Goal: Transaction & Acquisition: Purchase product/service

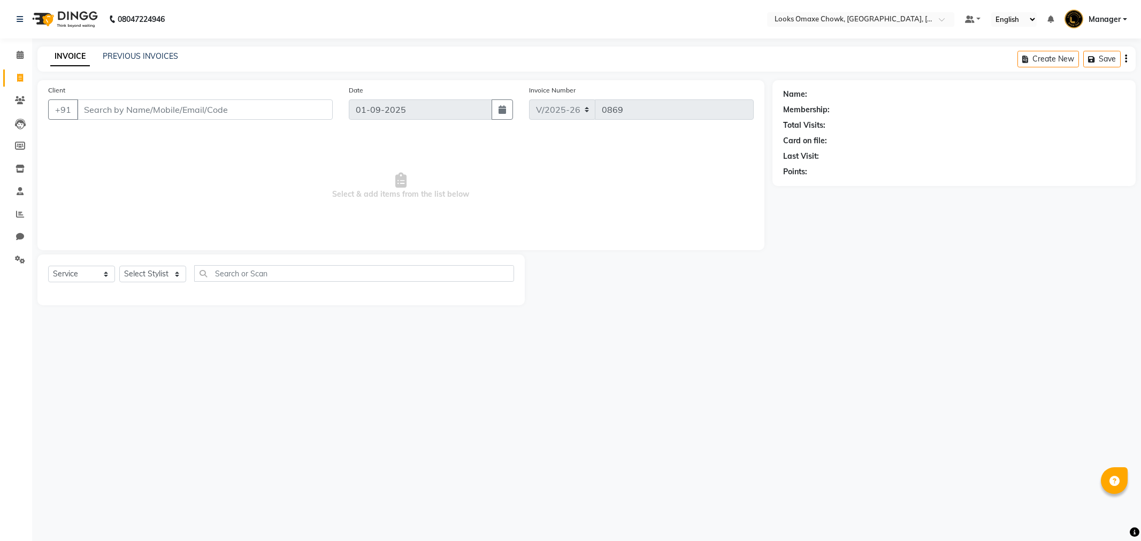
select select "8121"
select select "service"
click at [174, 273] on select "Select Stylist [PERSON_NAME] [PERSON_NAME] [PERSON_NAME] Counter_Sales Manager …" at bounding box center [152, 274] width 67 height 17
select select "75642"
click at [119, 266] on select "Select Stylist [PERSON_NAME] [PERSON_NAME] [PERSON_NAME] Counter_Sales Manager …" at bounding box center [152, 274] width 67 height 17
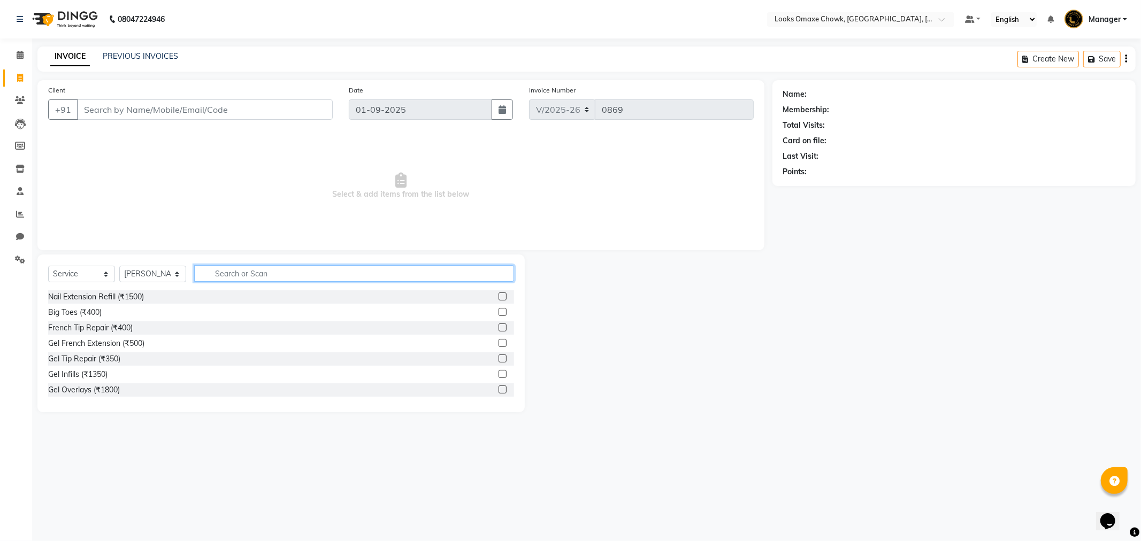
drag, startPoint x: 249, startPoint y: 275, endPoint x: 259, endPoint y: 268, distance: 12.8
click at [249, 274] on input "text" at bounding box center [354, 273] width 320 height 17
type input "CUT"
click at [498, 361] on label at bounding box center [502, 359] width 8 height 8
click at [498, 361] on input "checkbox" at bounding box center [501, 359] width 7 height 7
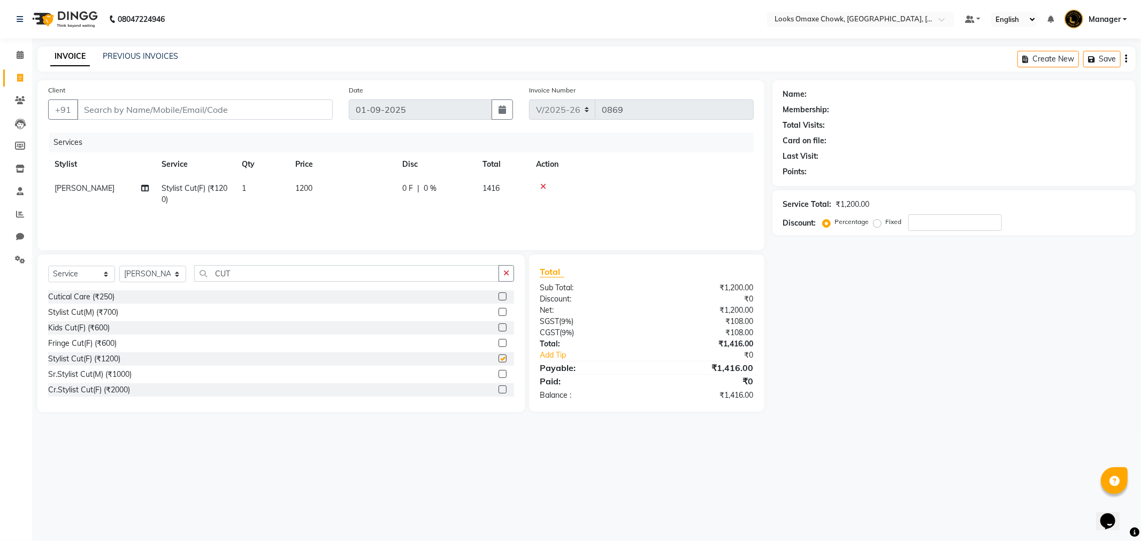
checkbox input "false"
click at [323, 188] on td "1200" at bounding box center [342, 193] width 107 height 35
select select "75642"
click at [372, 189] on input "1200" at bounding box center [393, 191] width 94 height 17
type input "1000"
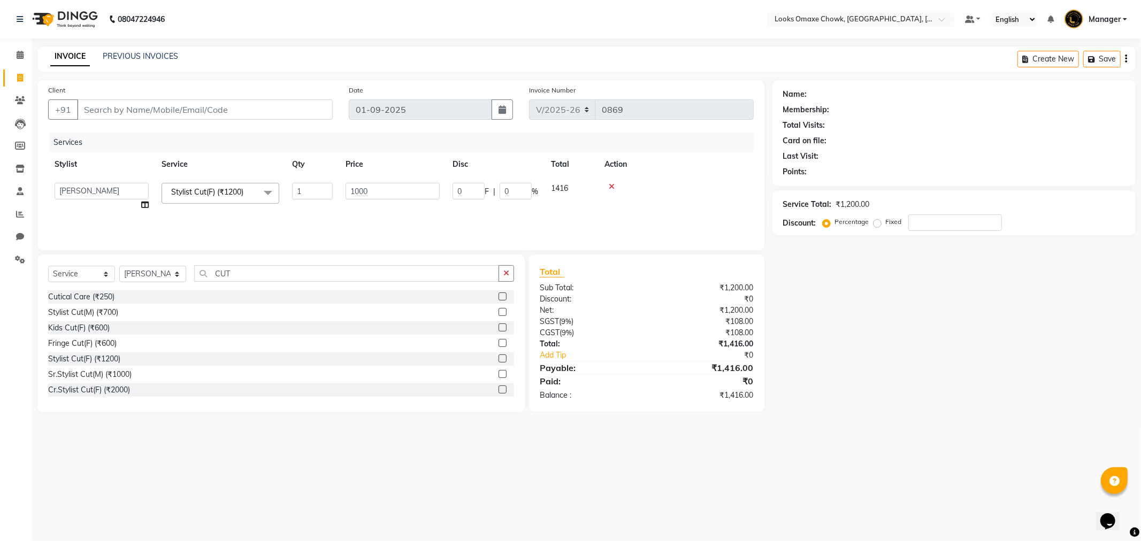
click at [388, 209] on td "1000" at bounding box center [392, 196] width 107 height 41
select select "75642"
click at [254, 276] on input "CUT" at bounding box center [346, 273] width 305 height 17
type input "C"
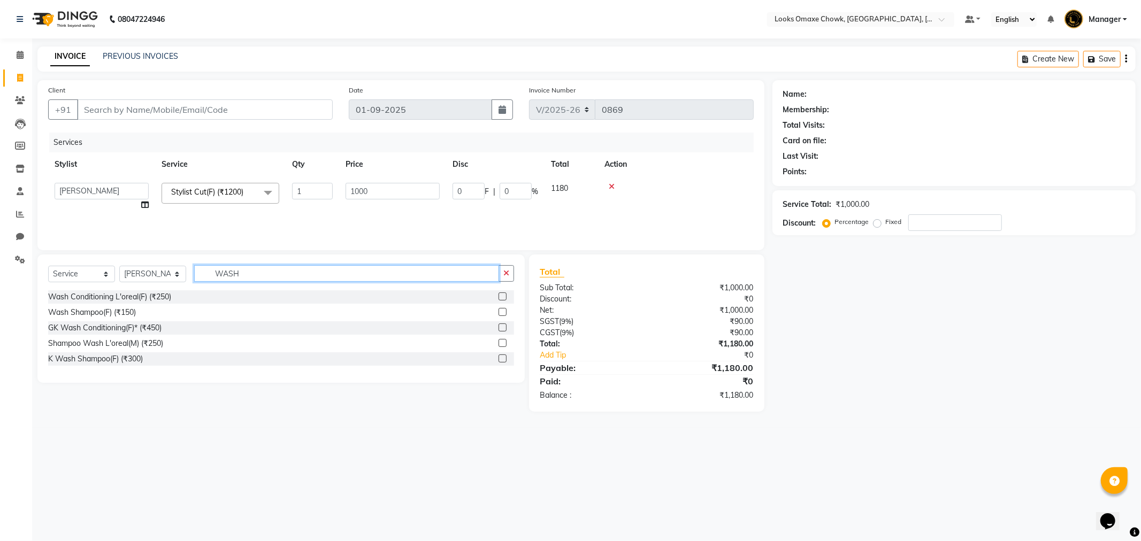
type input "WASH"
click at [502, 311] on label at bounding box center [502, 312] width 8 height 8
click at [502, 311] on input "checkbox" at bounding box center [501, 312] width 7 height 7
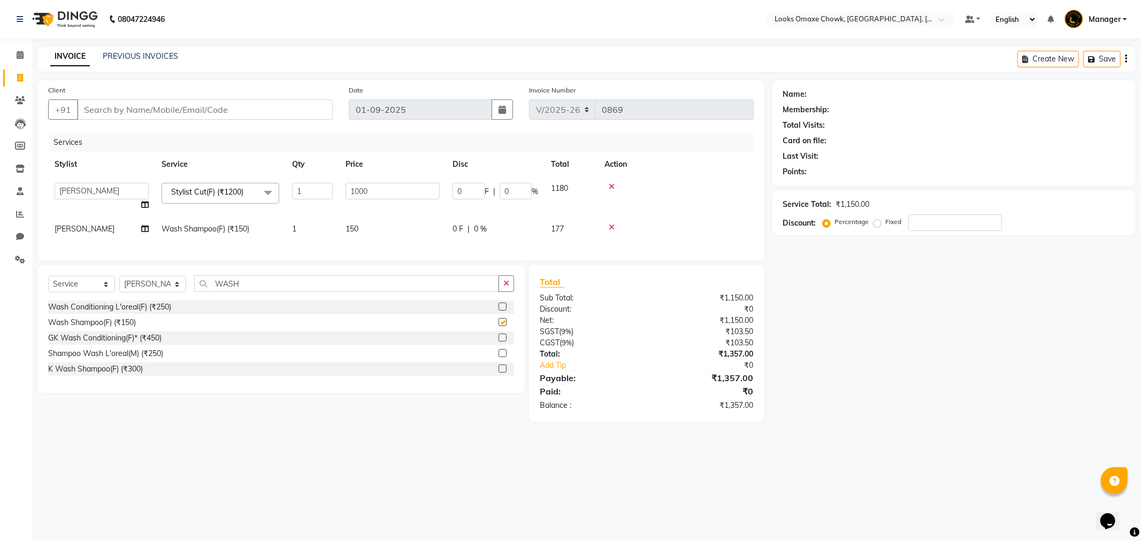
checkbox input "false"
click at [116, 229] on td "[PERSON_NAME]" at bounding box center [101, 229] width 107 height 24
select select "75642"
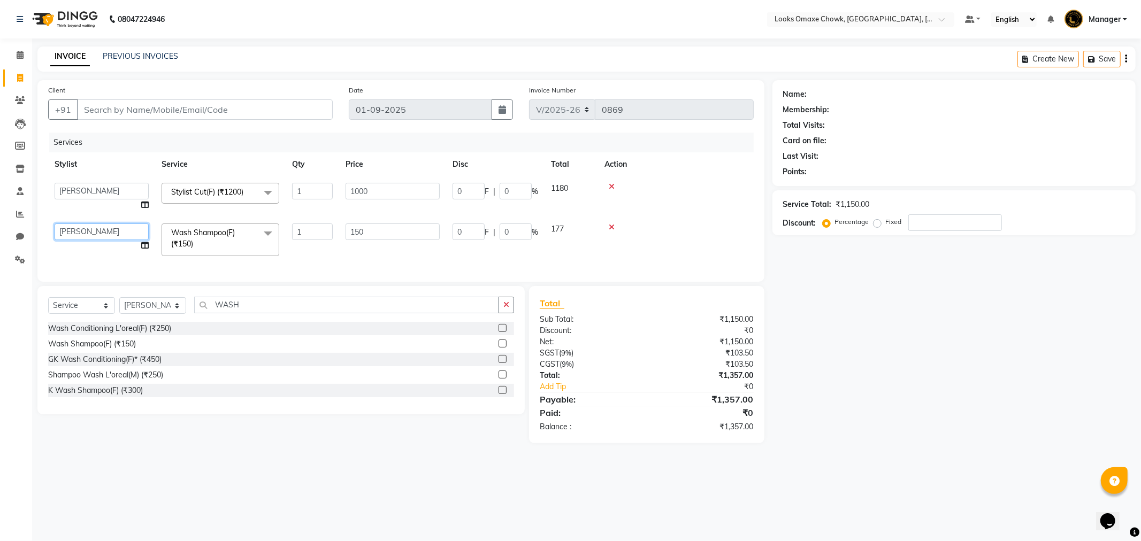
click at [116, 229] on select "Aditya_mrg [PERSON_NAME] [PERSON_NAME] Counter_Sales Manager [PERSON_NAME] Sanj…" at bounding box center [102, 232] width 94 height 17
select select "75650"
click at [376, 231] on input "150" at bounding box center [393, 232] width 94 height 17
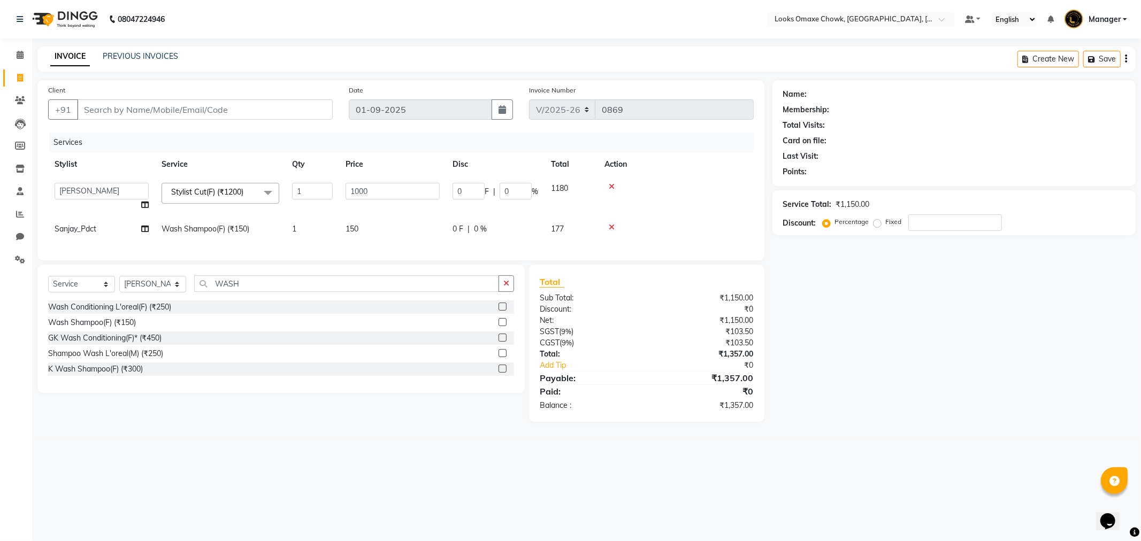
click at [426, 260] on div "Client +91 Date 01-09-2025 Invoice Number V/2025 V/2025-26 0869 Services Stylis…" at bounding box center [400, 170] width 727 height 180
click at [953, 224] on input "number" at bounding box center [955, 222] width 94 height 17
type input "3"
type input "30"
type input "3"
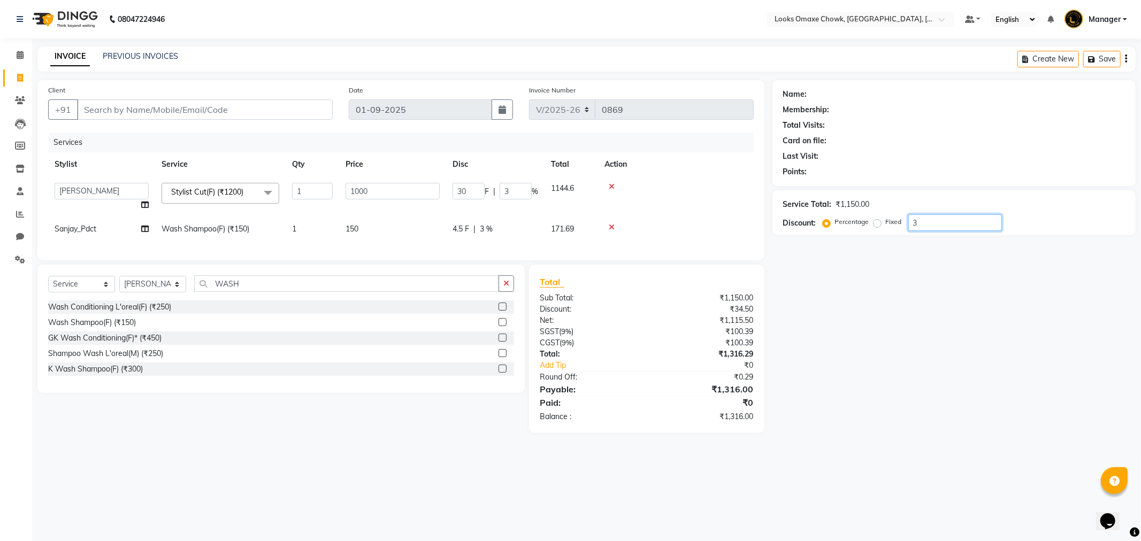
type input "36"
type input "360"
type input "36"
type input "3"
type input "30"
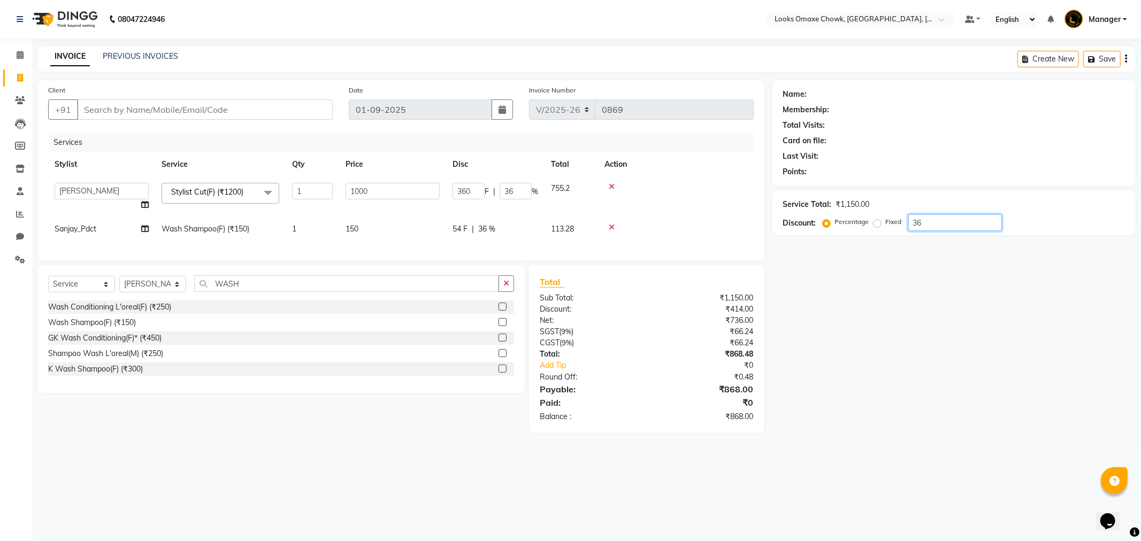
type input "3"
type input "0"
click at [371, 229] on td "150" at bounding box center [392, 229] width 107 height 24
select select "75650"
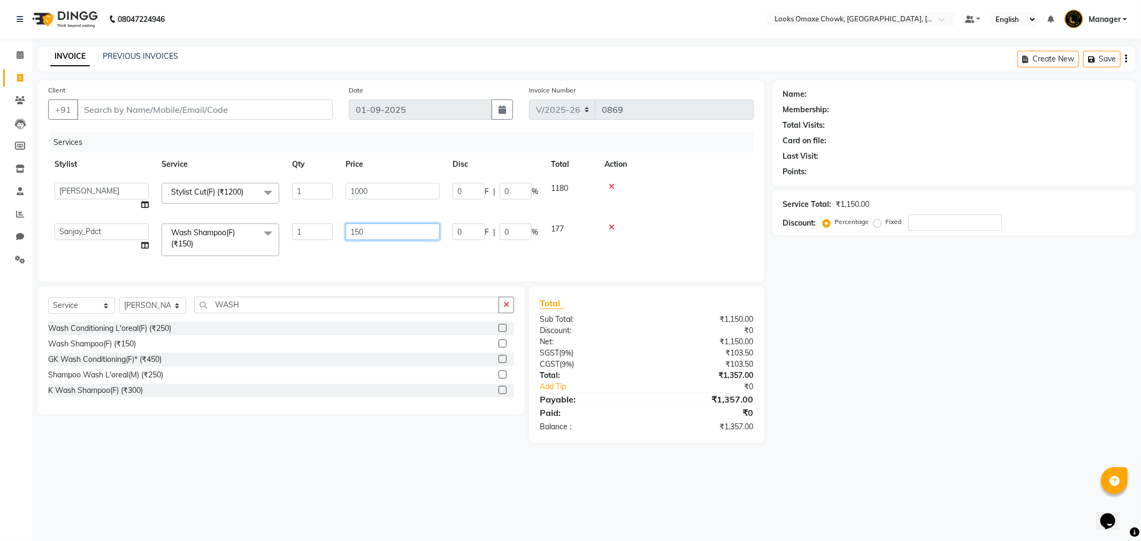
click at [397, 227] on input "150" at bounding box center [393, 232] width 94 height 17
type input "1"
type input "200"
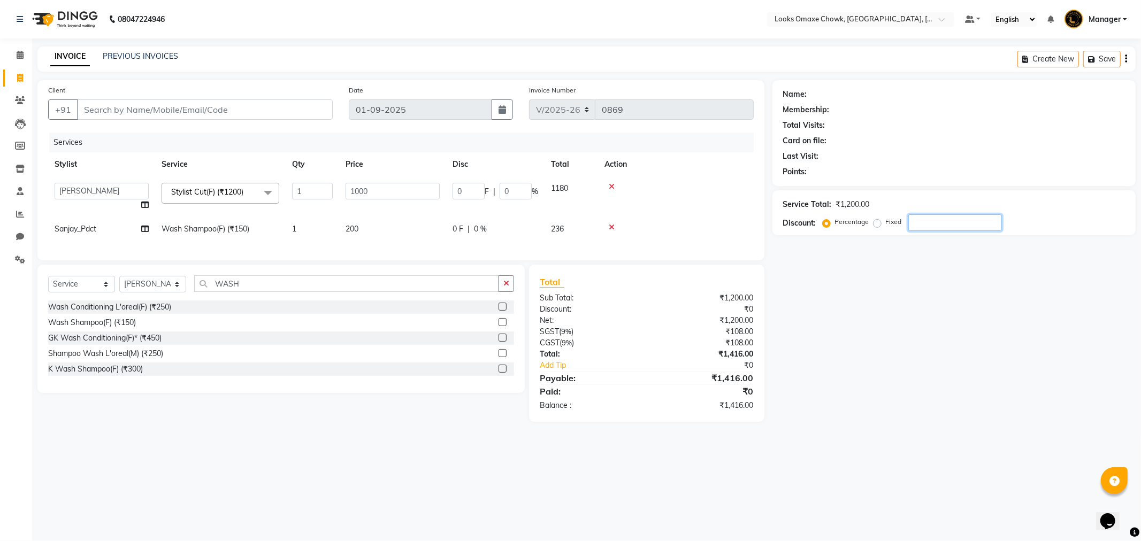
click at [973, 356] on div "Name: Membership: Total Visits: Card on file: Last Visit: Points: Service Total…" at bounding box center [957, 251] width 371 height 342
click at [956, 228] on input "number" at bounding box center [955, 222] width 94 height 17
type input "3"
type input "30"
type input "3"
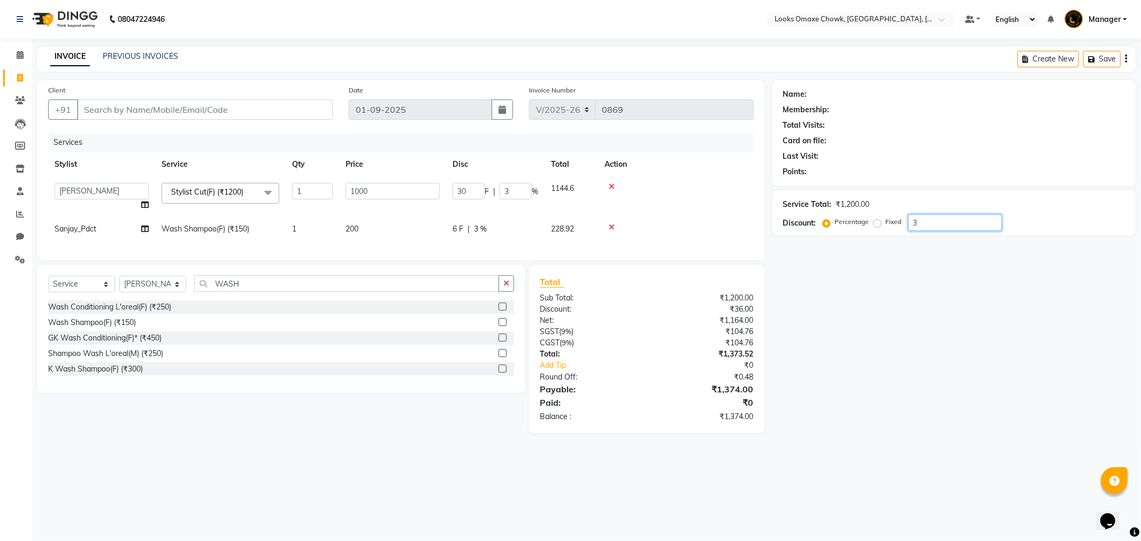
type input "36"
type input "360"
type input "36"
type input "3"
type input "30"
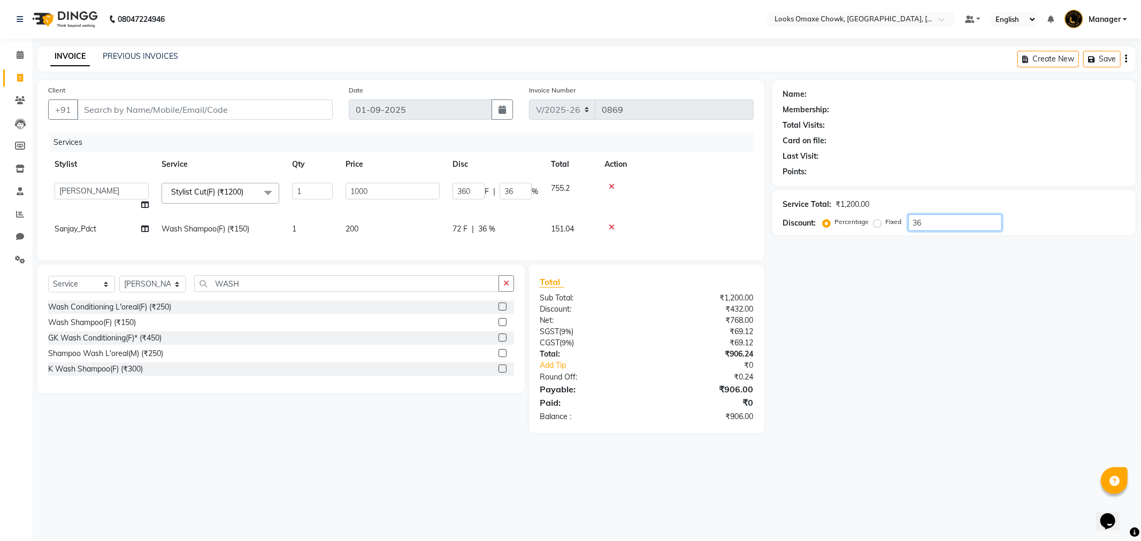
type input "3"
type input "0"
click at [364, 227] on td "200" at bounding box center [392, 229] width 107 height 24
select select "75650"
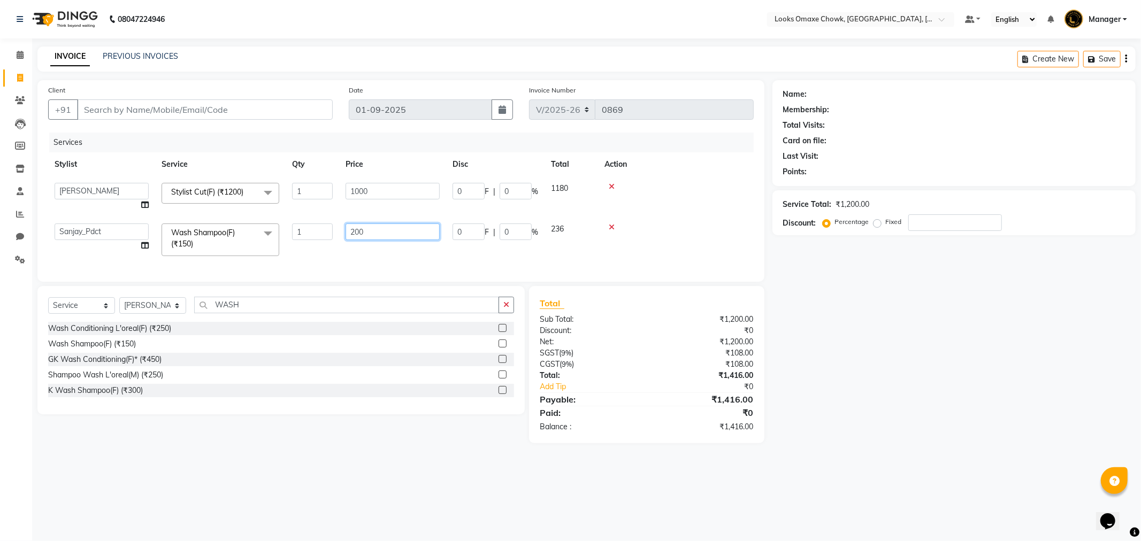
click at [392, 228] on input "200" at bounding box center [393, 232] width 94 height 17
type input "2"
type input "0"
click at [615, 261] on div "Client +91 Date 01-09-2025 Invoice Number V/2025 V/2025-26 0869 Services Stylis…" at bounding box center [400, 181] width 727 height 202
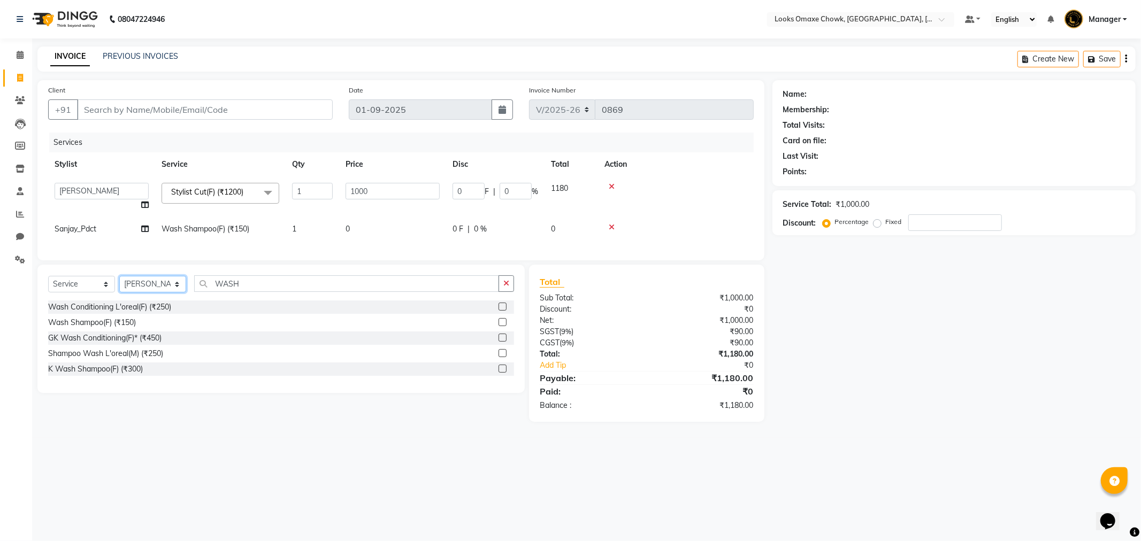
click at [174, 293] on select "Select Stylist [PERSON_NAME] [PERSON_NAME] [PERSON_NAME] Counter_Sales Manager …" at bounding box center [152, 284] width 67 height 17
select select "75644"
click at [119, 285] on select "Select Stylist [PERSON_NAME] [PERSON_NAME] [PERSON_NAME] Counter_Sales Manager …" at bounding box center [152, 284] width 67 height 17
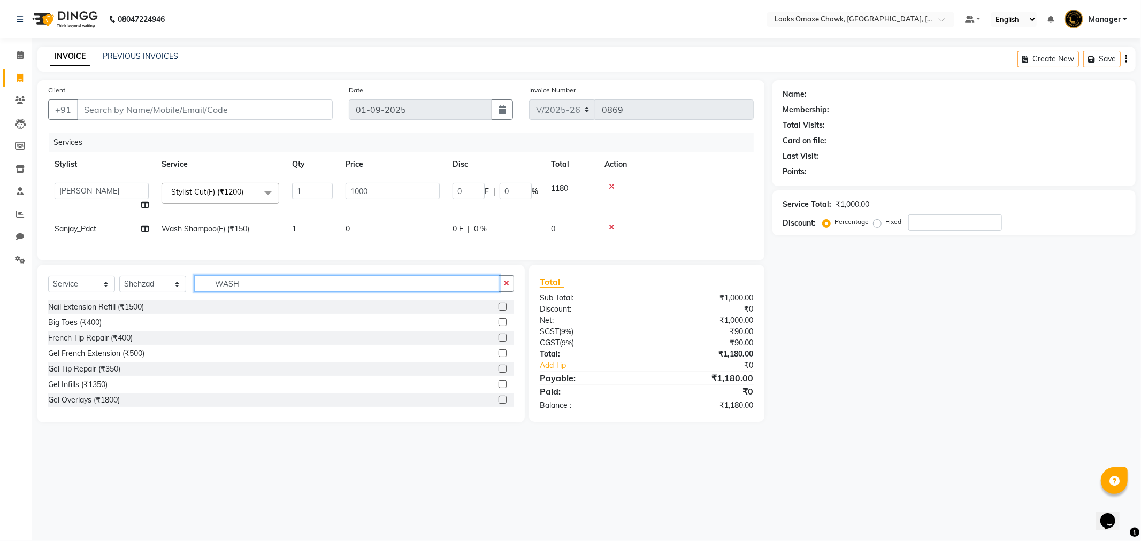
click at [260, 290] on input "WASH" at bounding box center [346, 283] width 305 height 17
type input "W"
type input "BEARD"
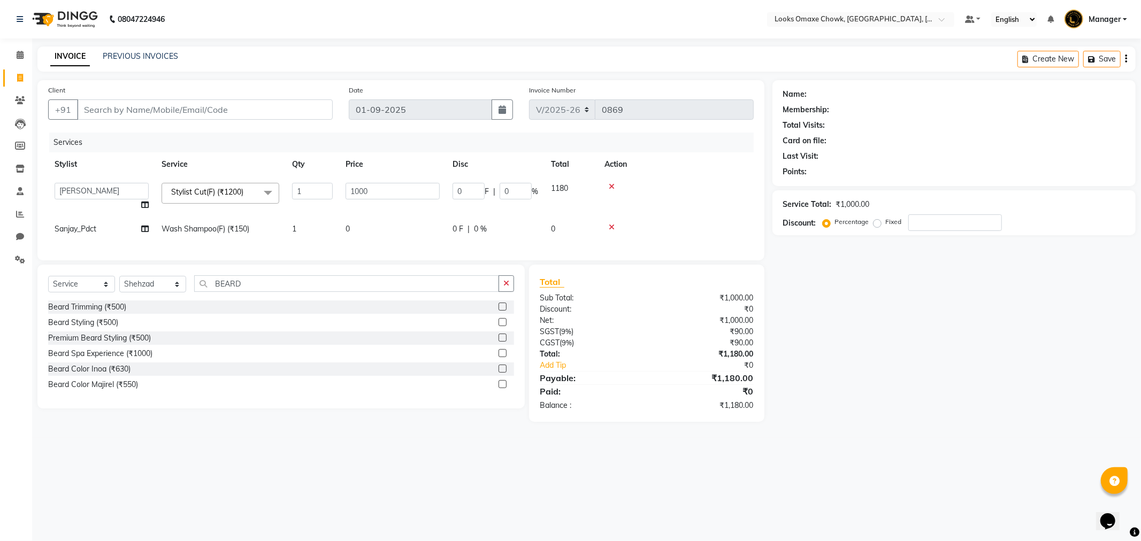
click at [499, 311] on label at bounding box center [502, 307] width 8 height 8
click at [499, 311] on input "checkbox" at bounding box center [501, 307] width 7 height 7
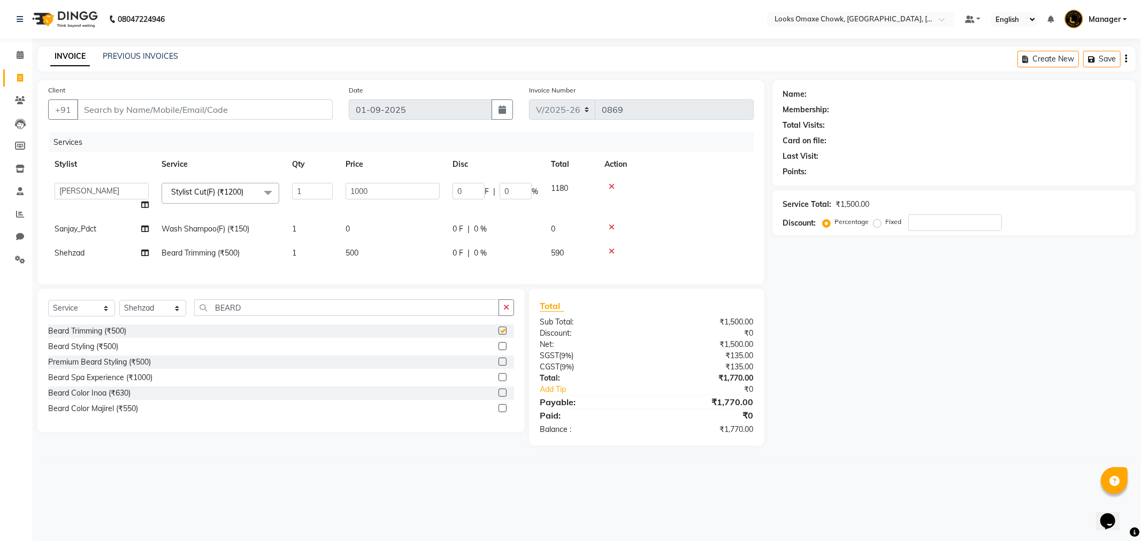
checkbox input "false"
click at [366, 257] on td "500" at bounding box center [392, 253] width 107 height 24
select select "75644"
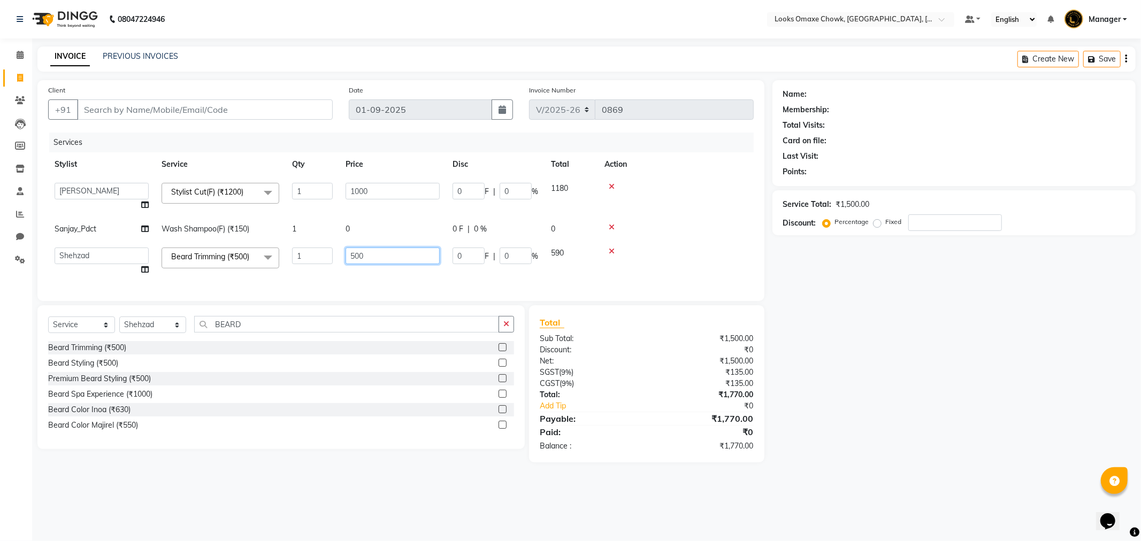
click at [415, 249] on input "500" at bounding box center [393, 256] width 94 height 17
type input "5"
type input "300"
click at [945, 393] on div "Name: Membership: Total Visits: Card on file: Last Visit: Points: Service Total…" at bounding box center [957, 271] width 371 height 382
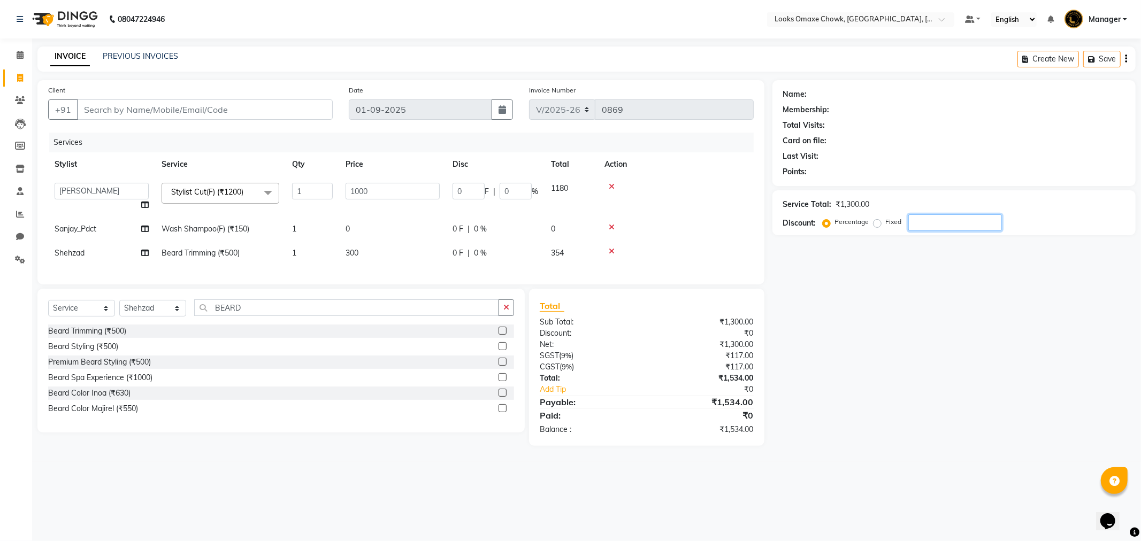
click at [980, 230] on input "number" at bounding box center [955, 222] width 94 height 17
type input "3"
type input "30"
type input "3"
type input "36"
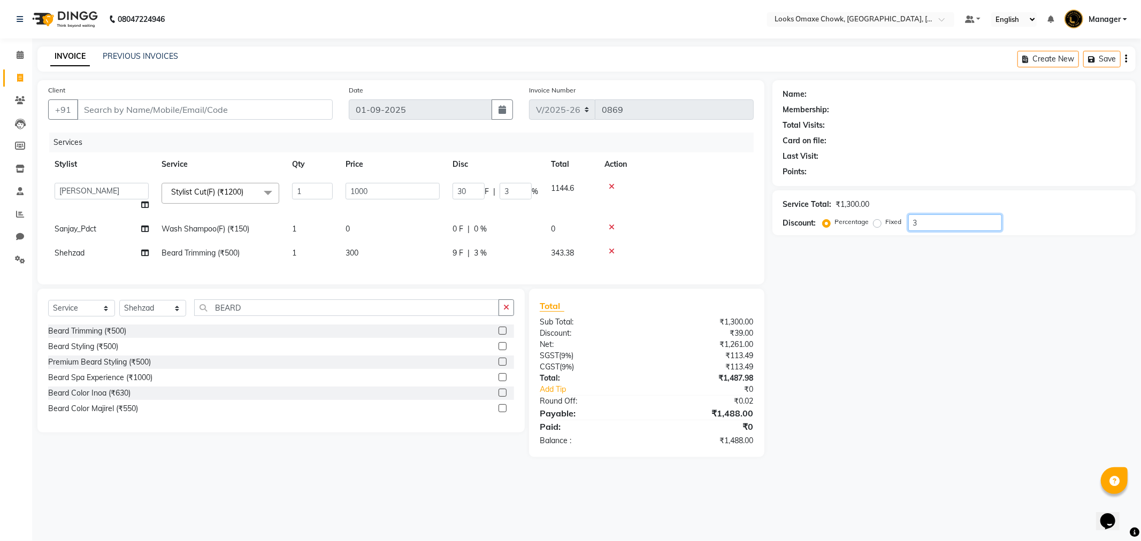
type input "360"
type input "36"
type input "3"
type input "30"
type input "3"
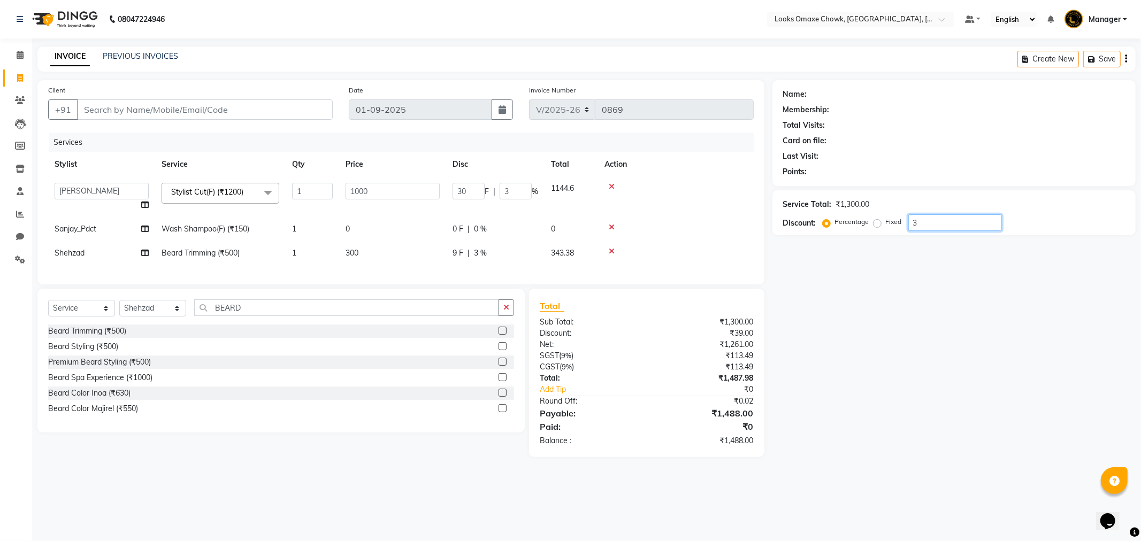
type input "0"
click at [519, 189] on input "0" at bounding box center [516, 191] width 32 height 17
type input "36"
click at [936, 375] on div "Name: Membership: Total Visits: Card on file: Last Visit: Points: Service Total…" at bounding box center [957, 263] width 371 height 366
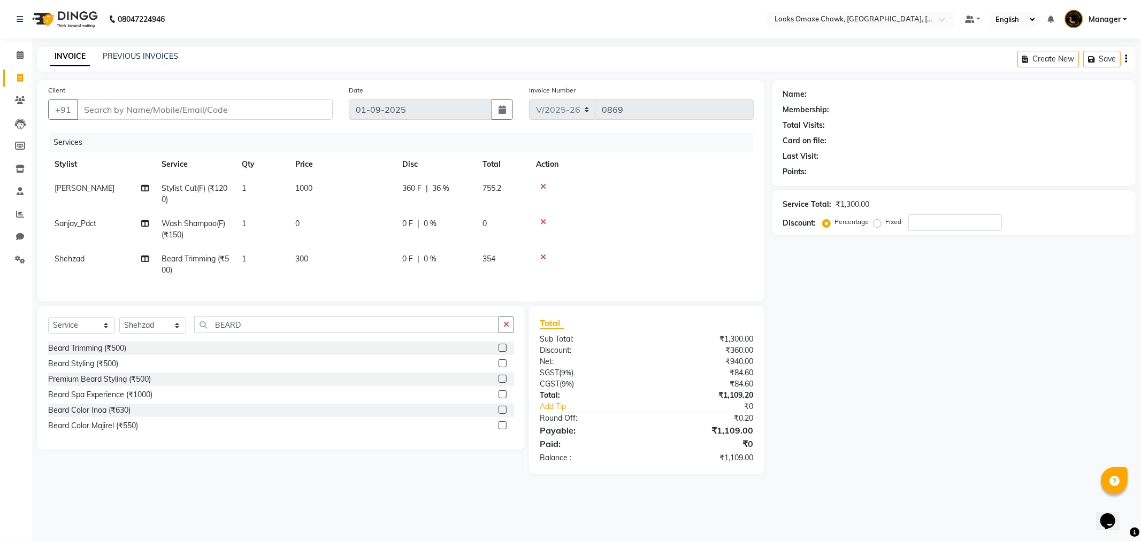
click at [448, 188] on span "36 %" at bounding box center [440, 188] width 17 height 11
select select "75642"
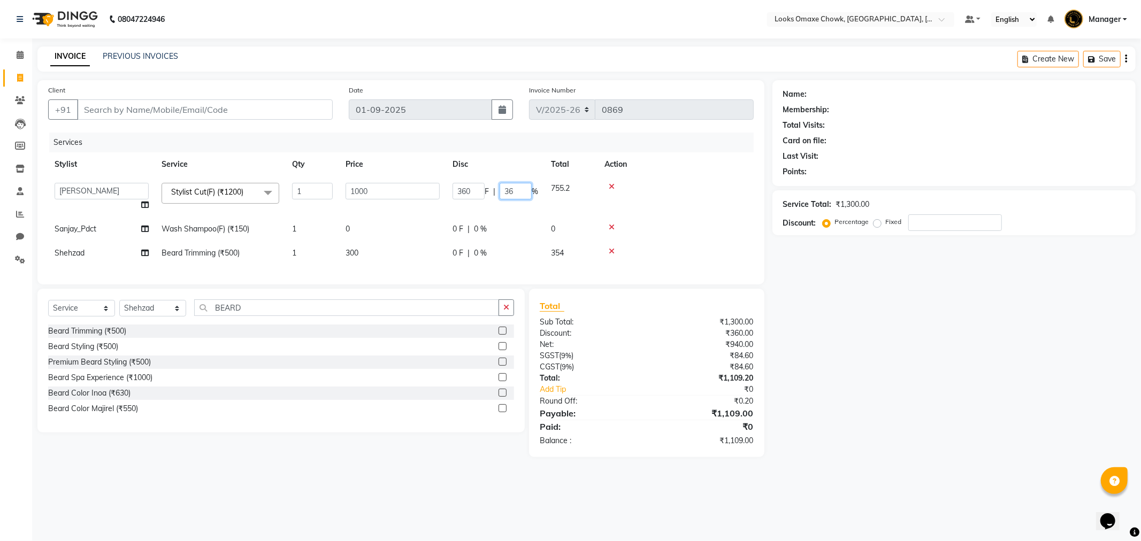
click at [526, 194] on input "36" at bounding box center [516, 191] width 32 height 17
type input "3"
click at [366, 229] on td "0" at bounding box center [392, 229] width 107 height 24
select select "75650"
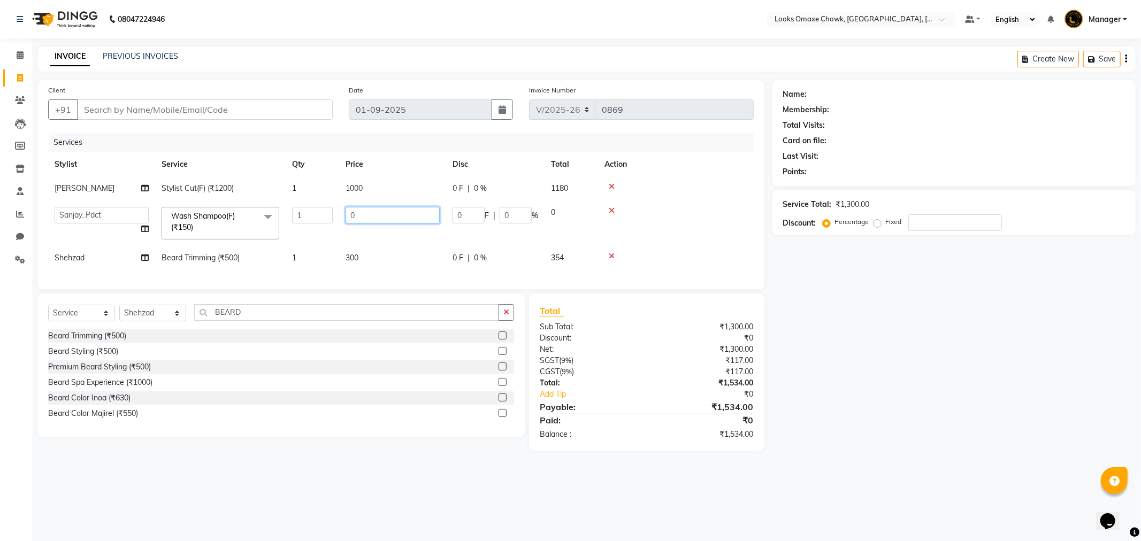
click at [397, 210] on input "0" at bounding box center [393, 215] width 94 height 17
type input "200"
click at [732, 241] on td at bounding box center [676, 223] width 156 height 45
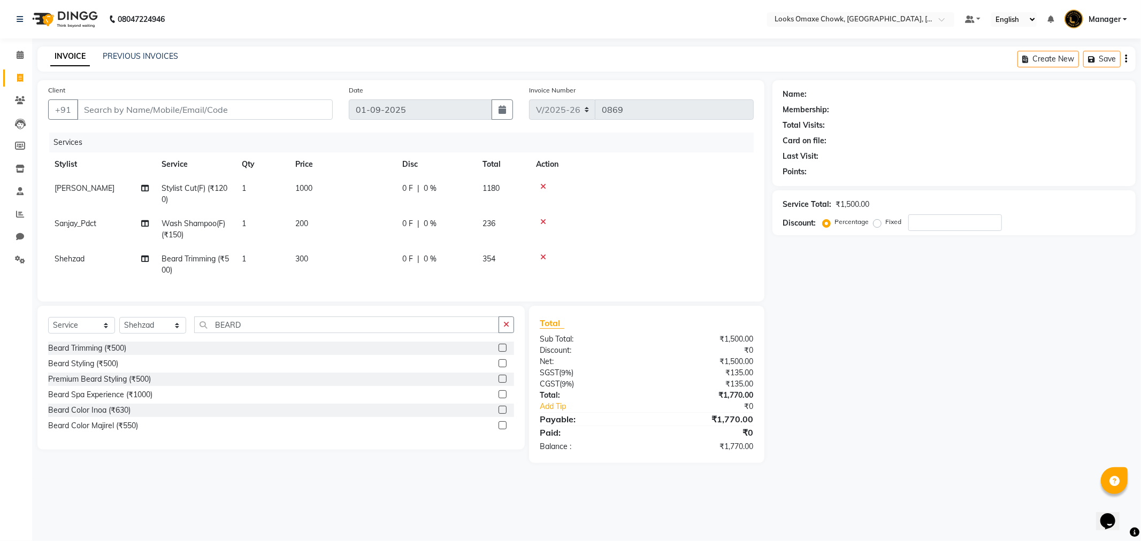
click at [433, 188] on span "0 %" at bounding box center [430, 188] width 13 height 11
select select "75642"
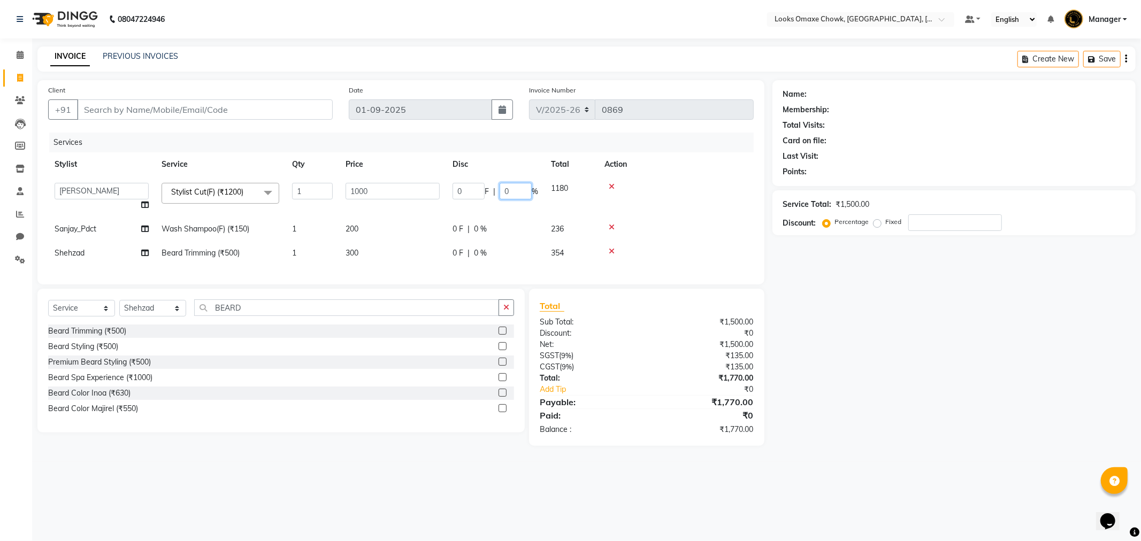
click at [524, 193] on input "0" at bounding box center [516, 191] width 32 height 17
type input "36"
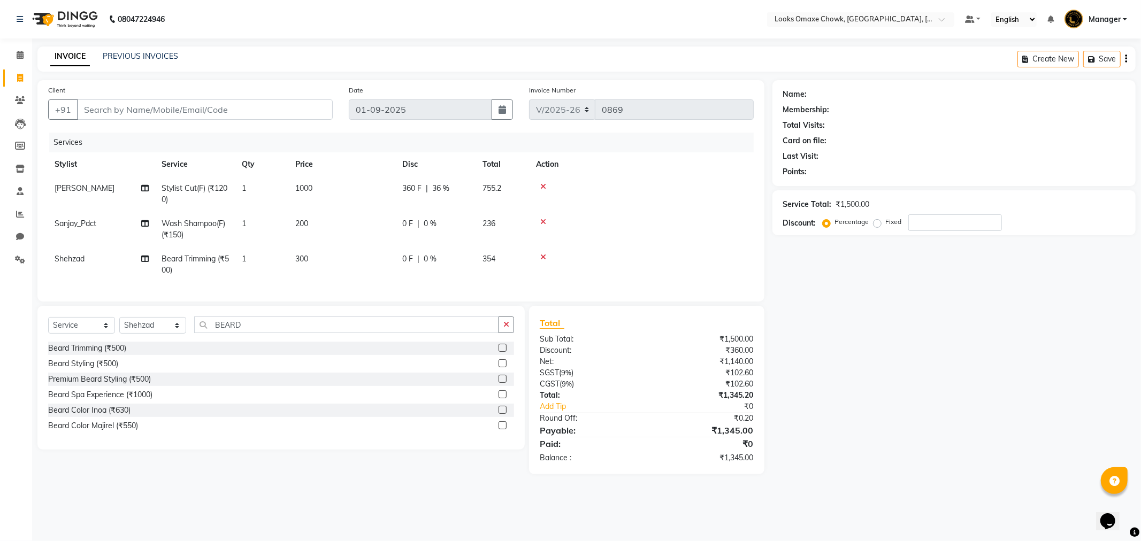
click at [828, 293] on div "Name: Membership: Total Visits: Card on file: Last Visit: Points: Service Total…" at bounding box center [957, 277] width 371 height 394
click at [451, 189] on div "360 F | 36 %" at bounding box center [435, 188] width 67 height 11
select select "75642"
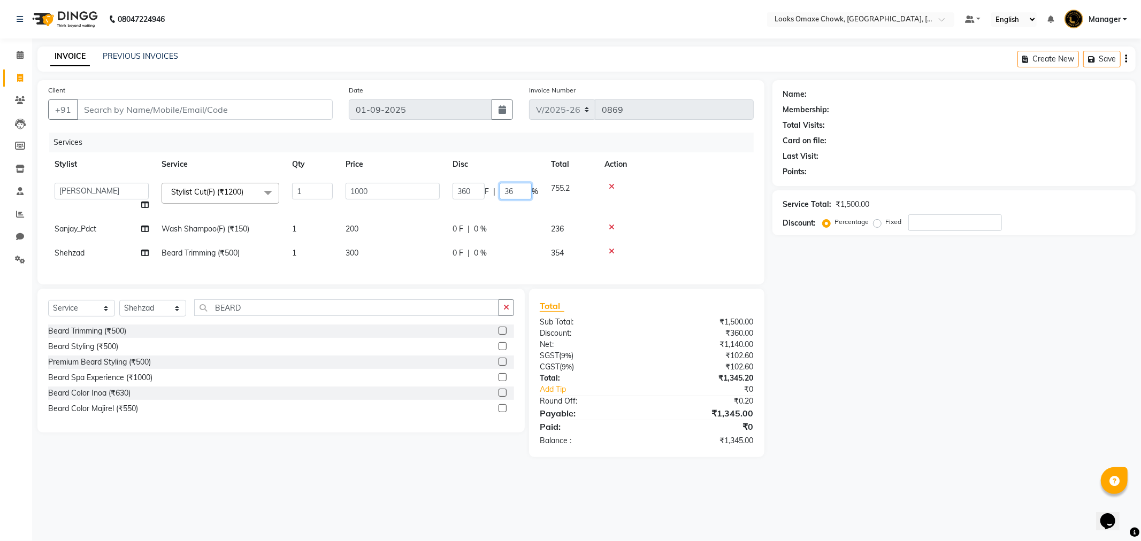
click at [521, 191] on input "36" at bounding box center [516, 191] width 32 height 17
type input "3"
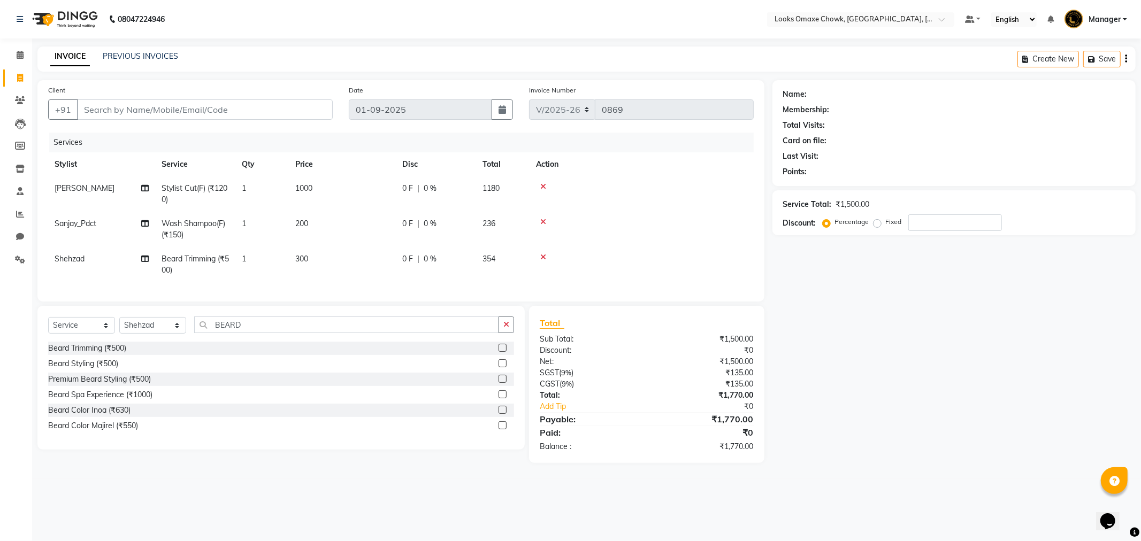
click at [932, 353] on div "Name: Membership: Total Visits: Card on file: Last Visit: Points: Service Total…" at bounding box center [957, 271] width 371 height 383
click at [173, 334] on select "Select Stylist [PERSON_NAME] [PERSON_NAME] [PERSON_NAME] Counter_Sales Manager …" at bounding box center [152, 325] width 67 height 17
select select "75647"
click at [119, 326] on select "Select Stylist [PERSON_NAME] [PERSON_NAME] [PERSON_NAME] Counter_Sales Manager …" at bounding box center [152, 325] width 67 height 17
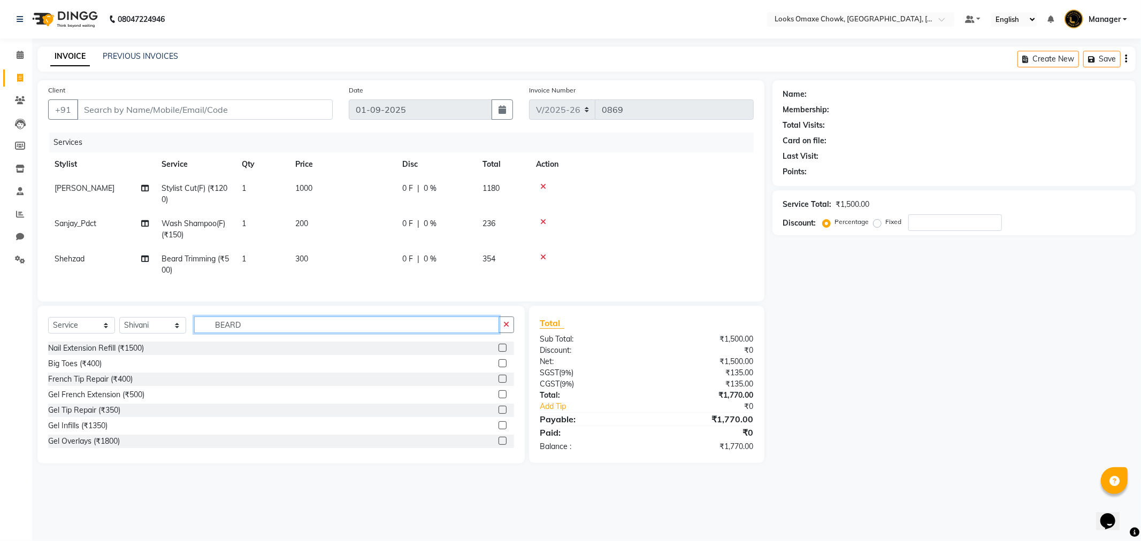
click at [263, 333] on input "BEARD" at bounding box center [346, 325] width 305 height 17
type input "B"
type input "T"
type input "EYE"
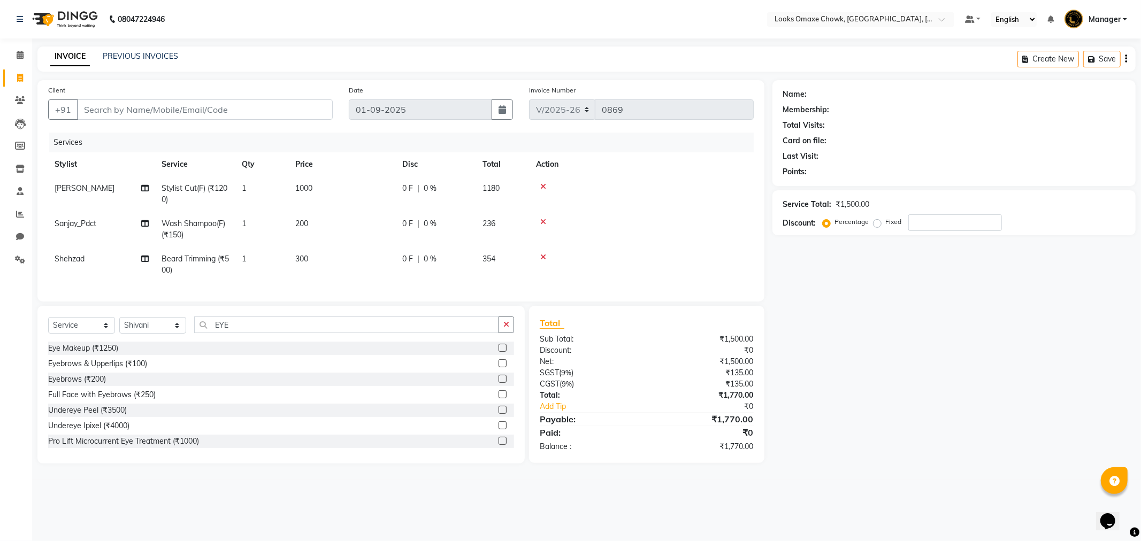
click at [498, 367] on label at bounding box center [502, 363] width 8 height 8
click at [498, 367] on input "checkbox" at bounding box center [501, 363] width 7 height 7
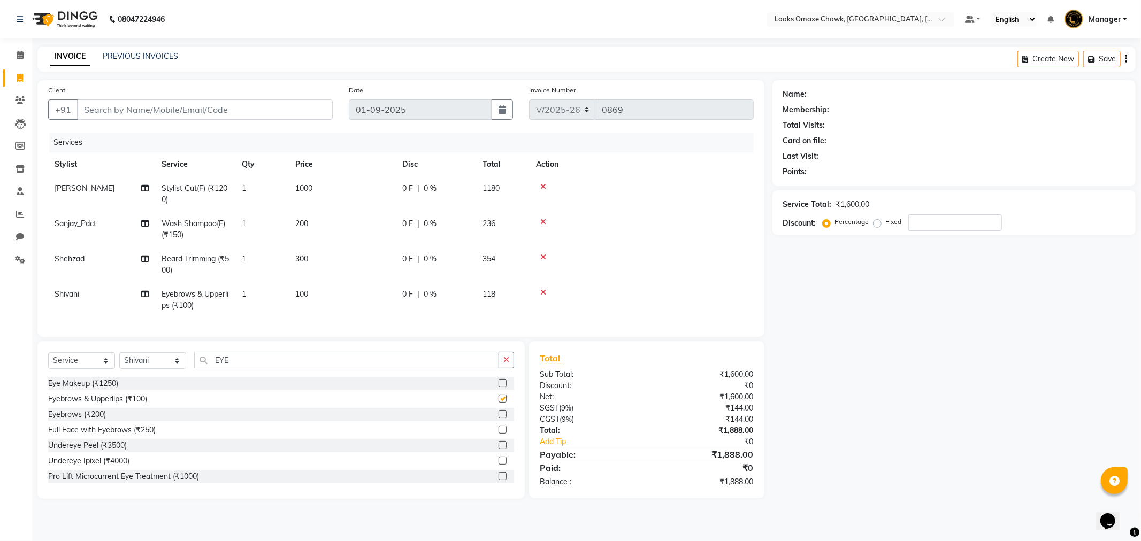
checkbox input "false"
click at [922, 223] on input "number" at bounding box center [955, 222] width 94 height 17
type input "3"
click at [435, 185] on span "0 %" at bounding box center [430, 188] width 13 height 11
select select "75642"
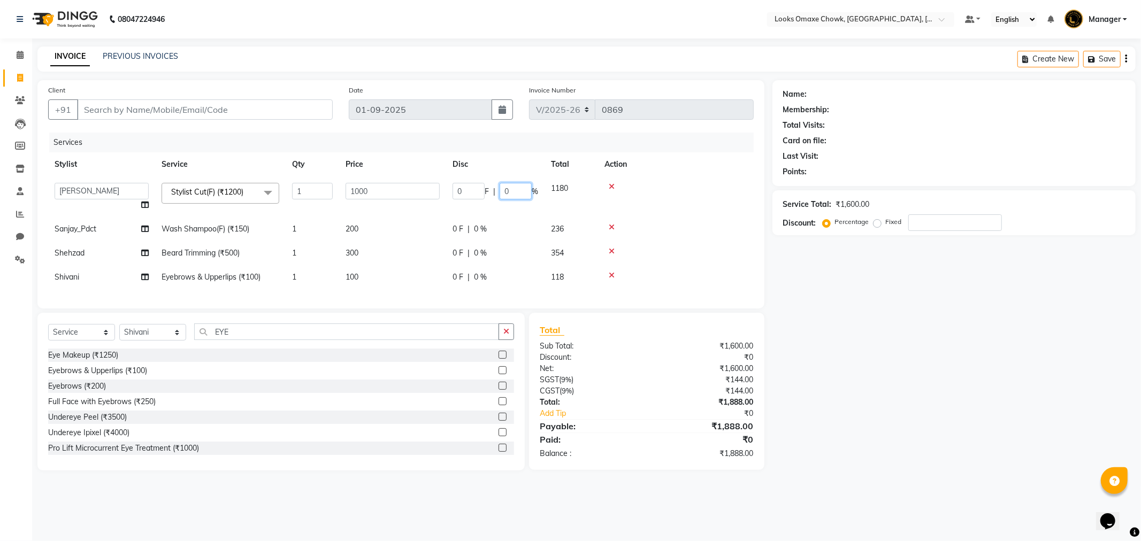
click at [522, 191] on input "0" at bounding box center [516, 191] width 32 height 17
type input "36"
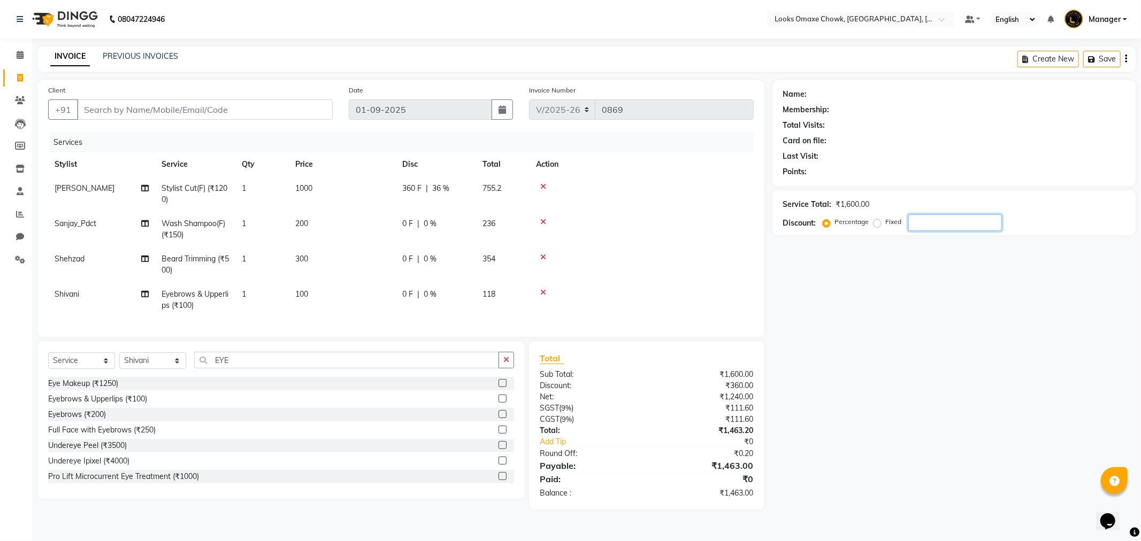
click at [987, 376] on div "Name: Membership: Total Visits: Card on file: Last Visit: Points: Service Total…" at bounding box center [957, 294] width 371 height 429
click at [457, 188] on div "360 F | 36 %" at bounding box center [435, 188] width 67 height 11
select select "75642"
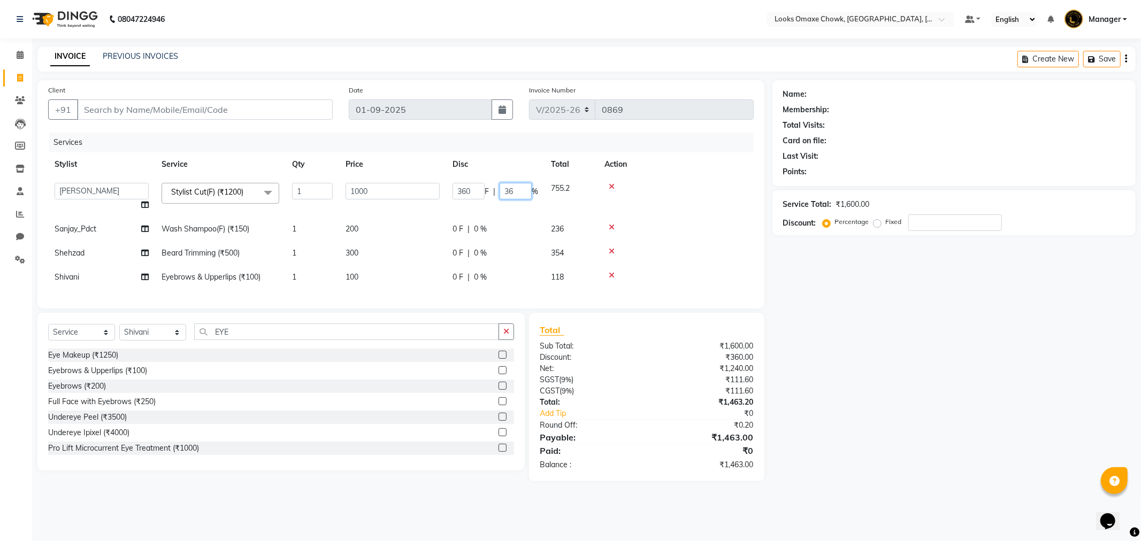
click at [525, 190] on input "36" at bounding box center [516, 191] width 32 height 17
type input "3"
drag, startPoint x: 924, startPoint y: 332, endPoint x: 972, endPoint y: 286, distance: 66.2
click at [936, 325] on div "Name: Membership: Total Visits: Card on file: Last Visit: Points: Service Total…" at bounding box center [957, 280] width 371 height 401
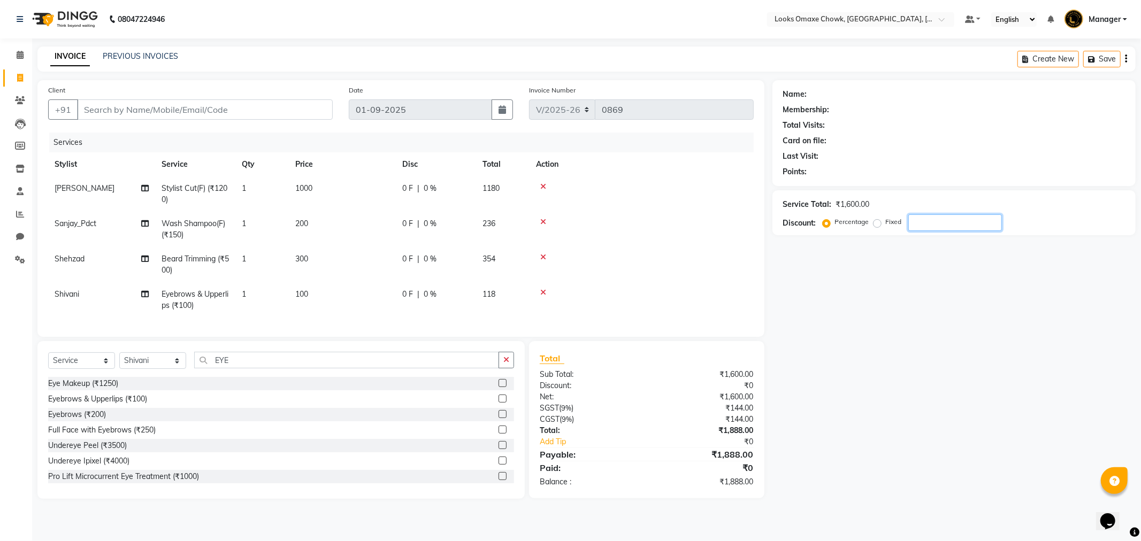
click at [952, 217] on input "number" at bounding box center [955, 222] width 94 height 17
type input "3"
drag, startPoint x: 311, startPoint y: 294, endPoint x: 332, endPoint y: 290, distance: 20.8
click at [311, 294] on td "100" at bounding box center [342, 299] width 107 height 35
select select "75647"
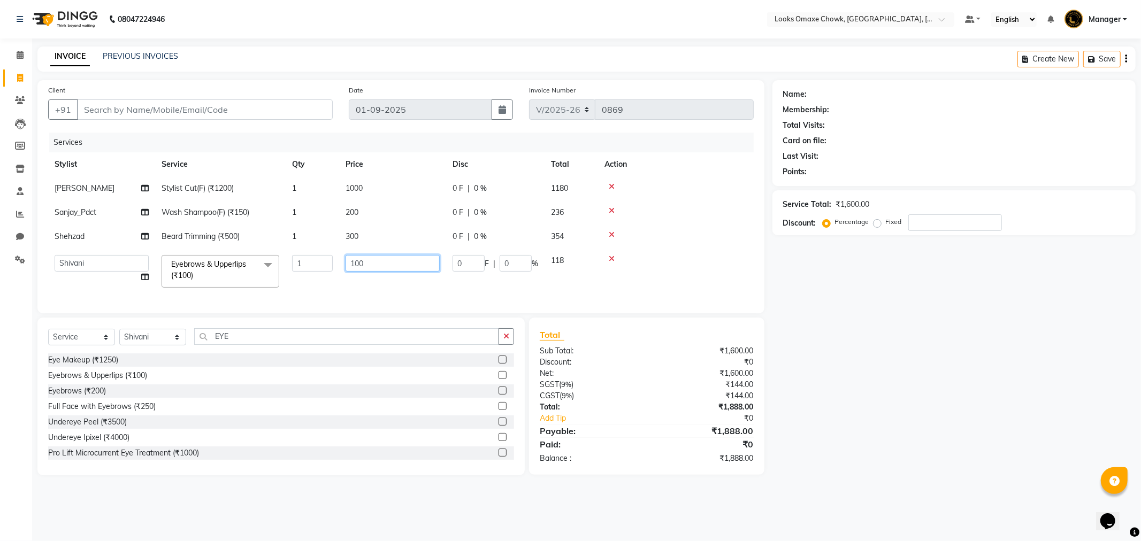
click at [390, 261] on input "100" at bounding box center [393, 263] width 94 height 17
type input "1"
type input "51"
click at [696, 295] on div "Services Stylist Service Qty Price Disc Total Action Arif Stylist Cut(F) (₹1200…" at bounding box center [400, 218] width 705 height 170
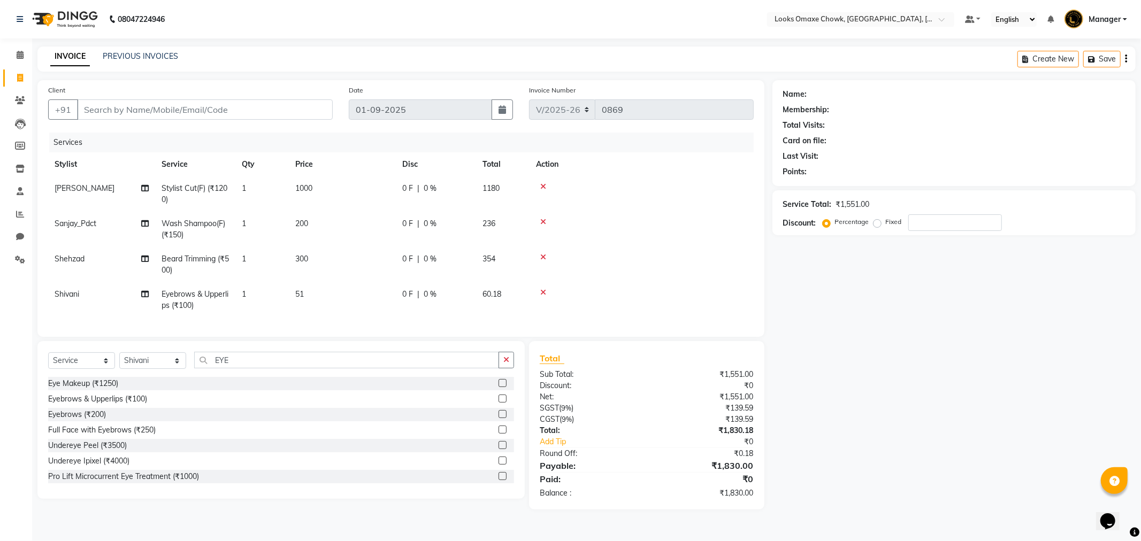
click at [946, 365] on div "Name: Membership: Total Visits: Card on file: Last Visit: Points: Service Total…" at bounding box center [957, 294] width 371 height 429
click at [443, 189] on div "0 F | 0 %" at bounding box center [435, 188] width 67 height 11
select select "75642"
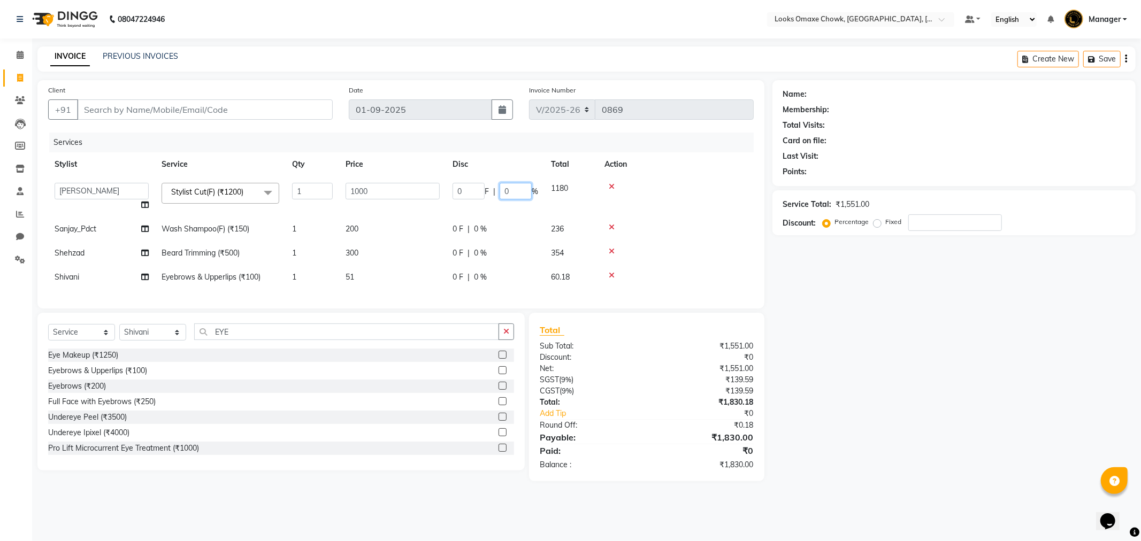
click at [522, 189] on input "0" at bounding box center [516, 191] width 32 height 17
type input "36"
click at [888, 289] on div "Name: Membership: Total Visits: Card on file: Last Visit: Points: Service Total…" at bounding box center [957, 280] width 371 height 401
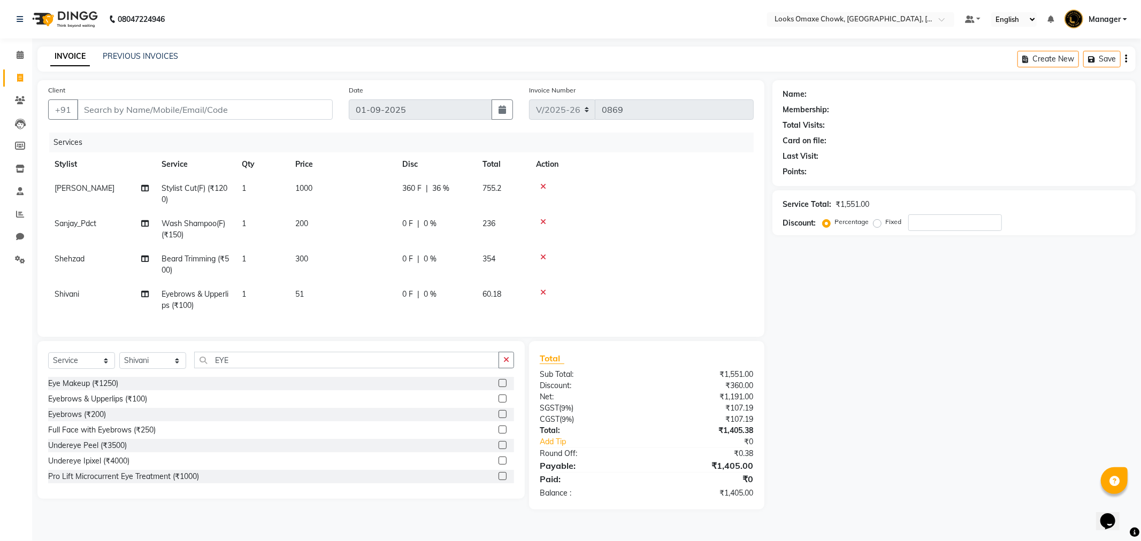
click at [447, 191] on span "36 %" at bounding box center [440, 188] width 17 height 11
select select "75642"
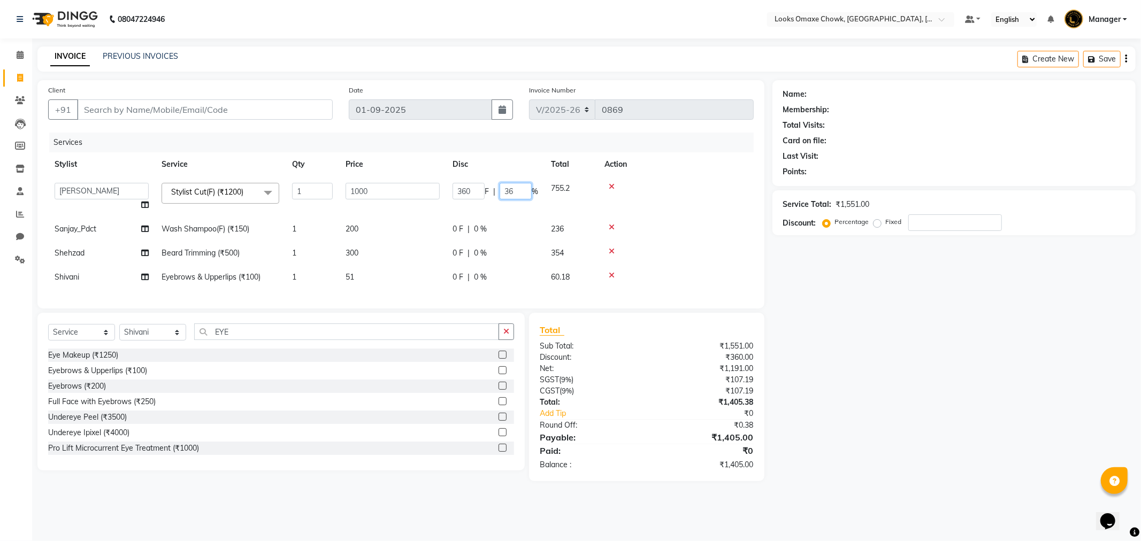
click at [520, 189] on input "36" at bounding box center [516, 191] width 32 height 17
type input "3"
click at [858, 304] on div "Name: Membership: Total Visits: Card on file: Last Visit: Points: Service Total…" at bounding box center [957, 280] width 371 height 401
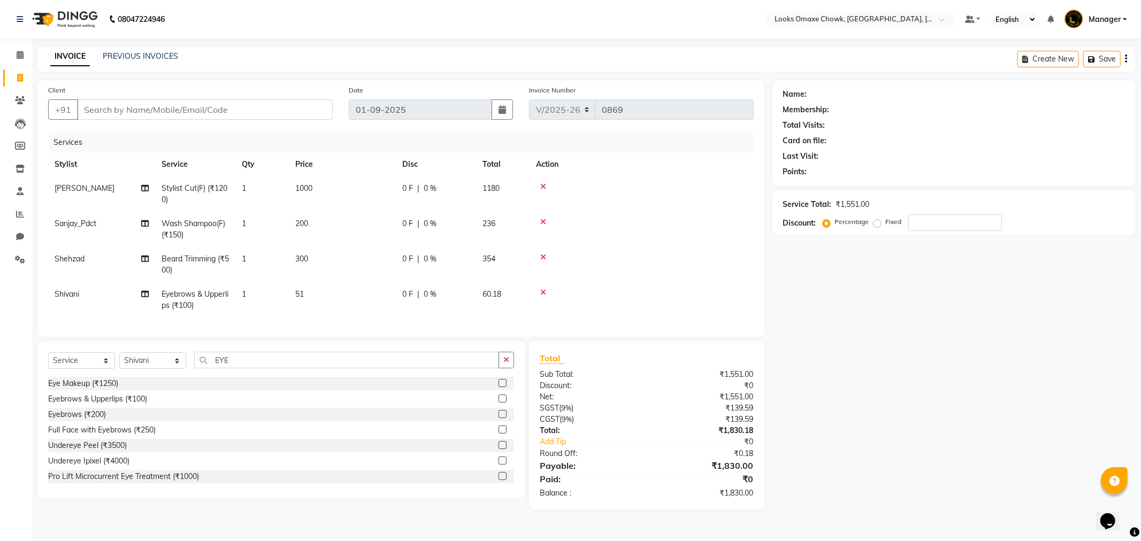
click at [322, 292] on td "51" at bounding box center [342, 299] width 107 height 35
select select "75647"
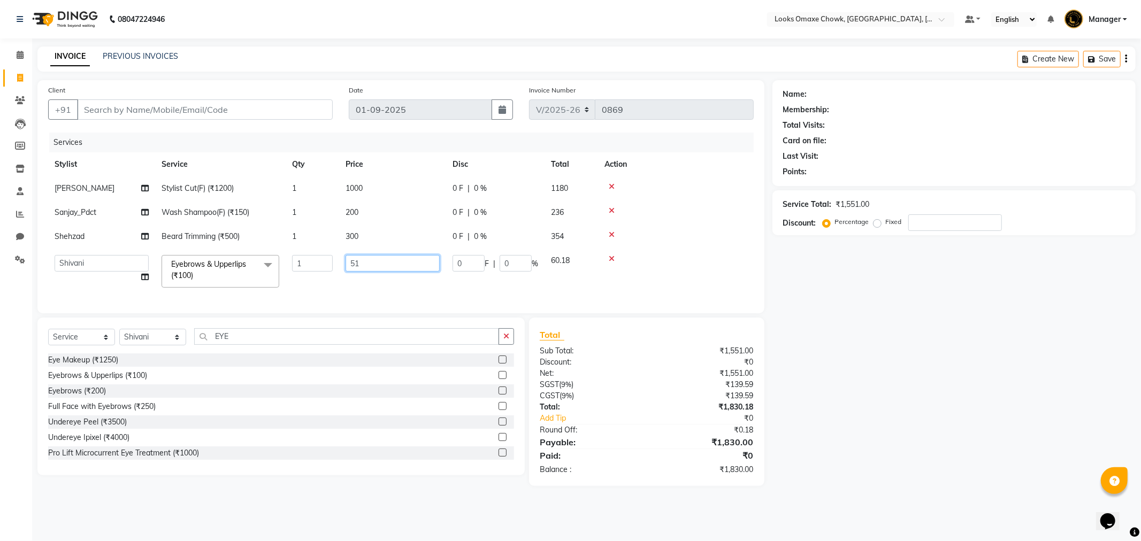
click at [379, 265] on input "51" at bounding box center [393, 263] width 94 height 17
type input "5"
type input "100"
click at [848, 383] on div "Name: Membership: Total Visits: Card on file: Last Visit: Points: Service Total…" at bounding box center [957, 283] width 371 height 406
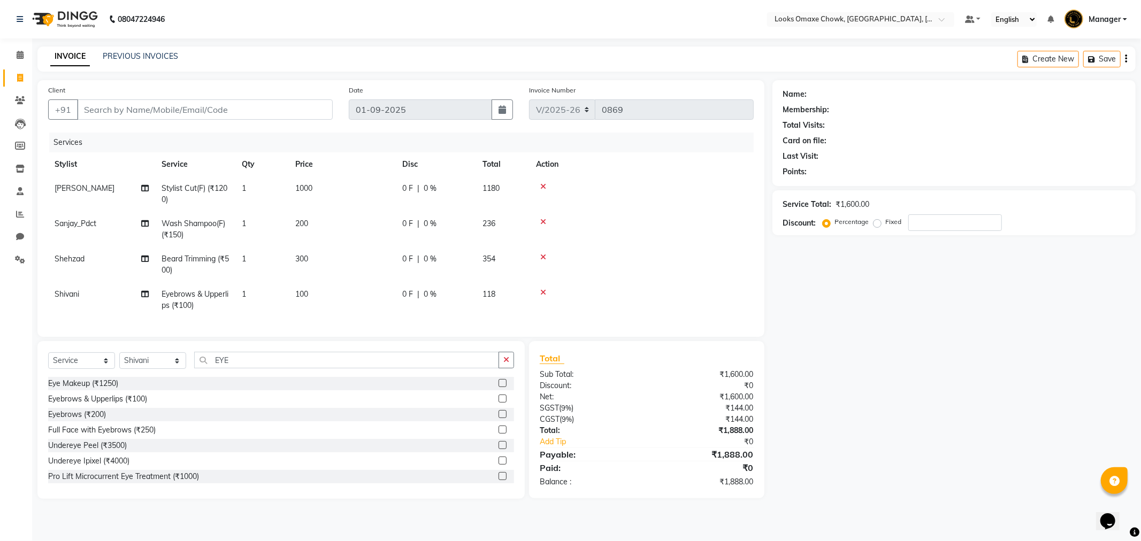
click at [960, 331] on div "Name: Membership: Total Visits: Card on file: Last Visit: Points: Service Total…" at bounding box center [957, 289] width 371 height 419
click at [140, 102] on input "Client" at bounding box center [205, 109] width 256 height 20
type input "7"
type input "0"
type input "7417740093"
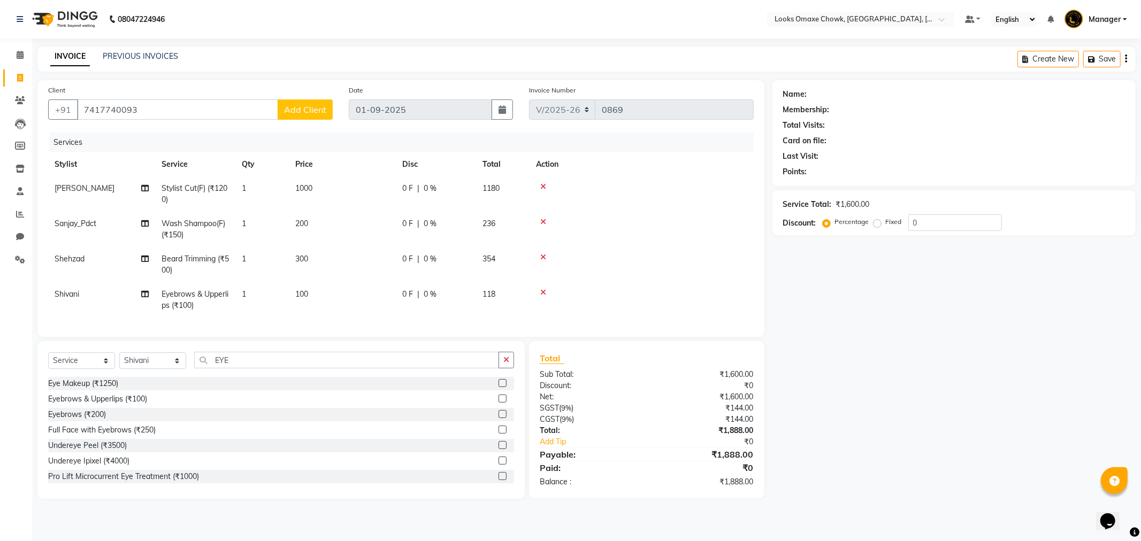
click at [301, 109] on span "Add Client" at bounding box center [305, 109] width 42 height 11
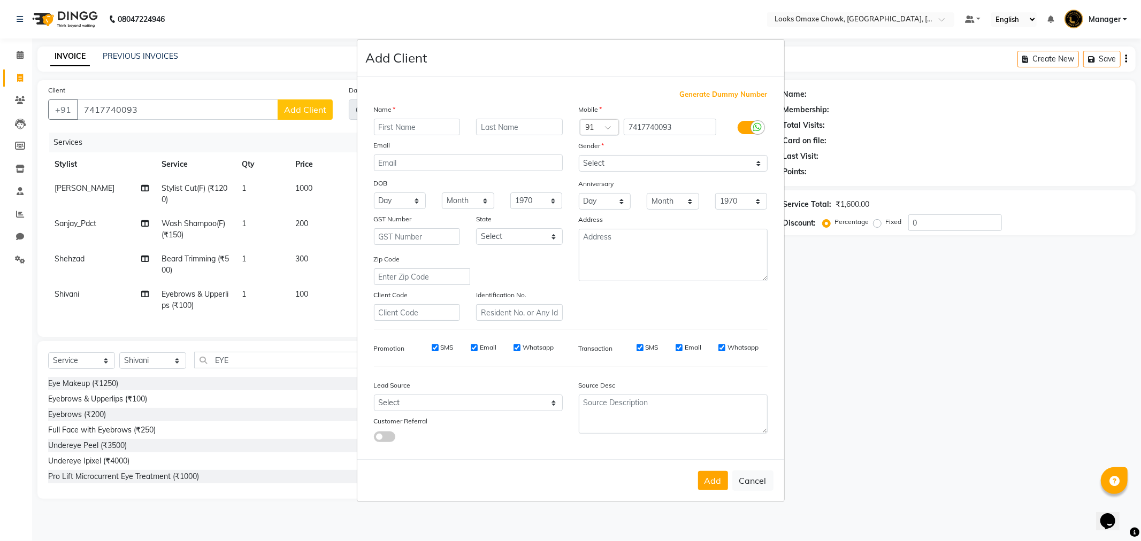
click at [412, 125] on input "text" at bounding box center [417, 127] width 87 height 17
click at [437, 121] on input "ANIL KUMAR" at bounding box center [417, 127] width 87 height 17
type input "[PERSON_NAME]"
type input "CLIENT"
click at [549, 239] on select "Select [GEOGRAPHIC_DATA] [GEOGRAPHIC_DATA] [GEOGRAPHIC_DATA] [GEOGRAPHIC_DATA] …" at bounding box center [519, 236] width 87 height 17
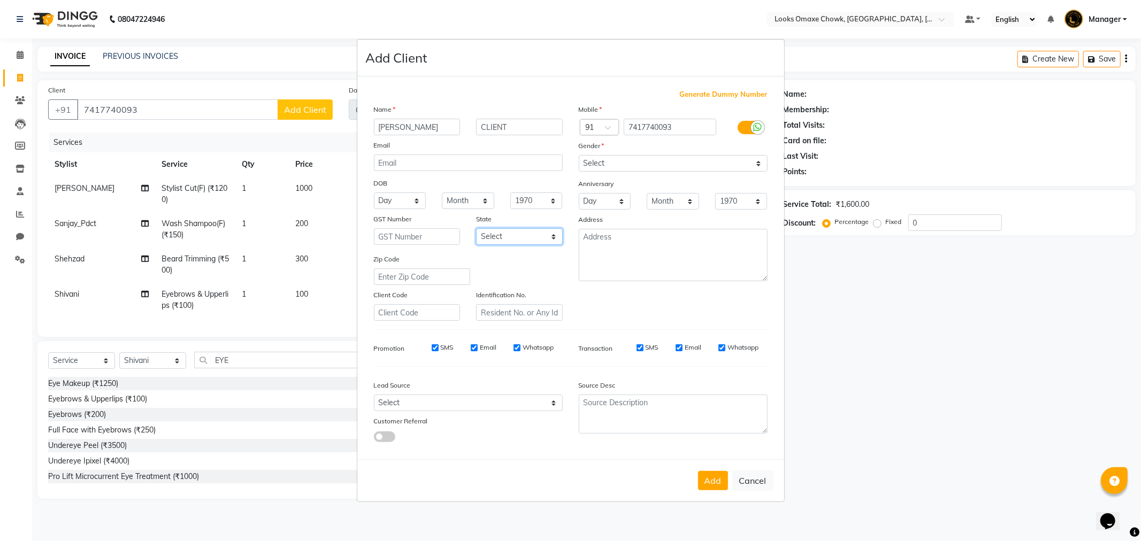
select select "10"
click at [476, 228] on select "Select [GEOGRAPHIC_DATA] [GEOGRAPHIC_DATA] [GEOGRAPHIC_DATA] [GEOGRAPHIC_DATA] …" at bounding box center [519, 236] width 87 height 17
click at [750, 165] on select "Select [DEMOGRAPHIC_DATA] [DEMOGRAPHIC_DATA] Other Prefer Not To Say" at bounding box center [673, 163] width 189 height 17
select select "[DEMOGRAPHIC_DATA]"
click at [579, 155] on select "Select [DEMOGRAPHIC_DATA] [DEMOGRAPHIC_DATA] Other Prefer Not To Say" at bounding box center [673, 163] width 189 height 17
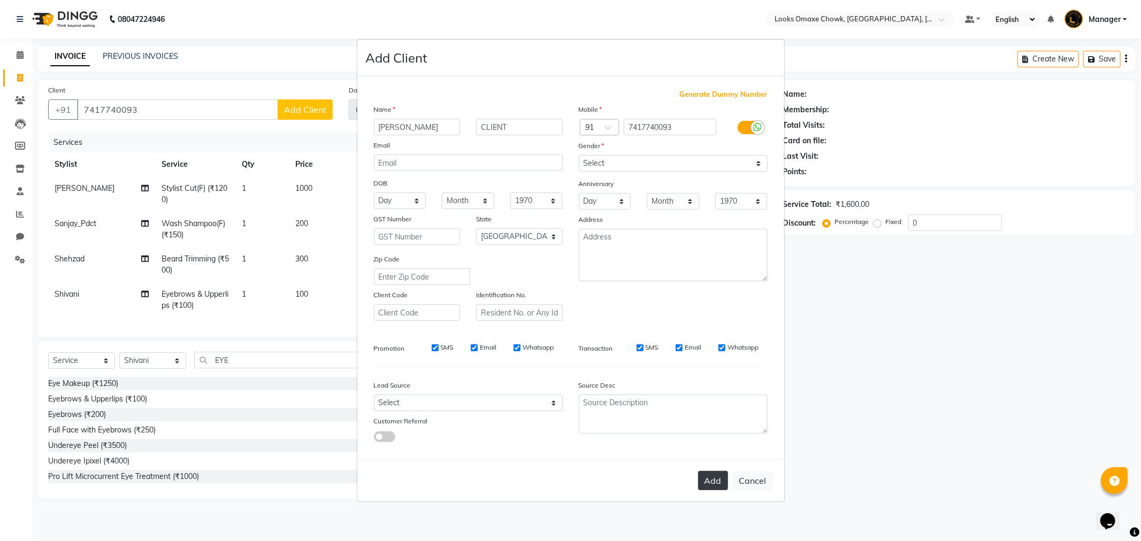
click at [717, 485] on button "Add" at bounding box center [713, 480] width 30 height 19
select select
select select "null"
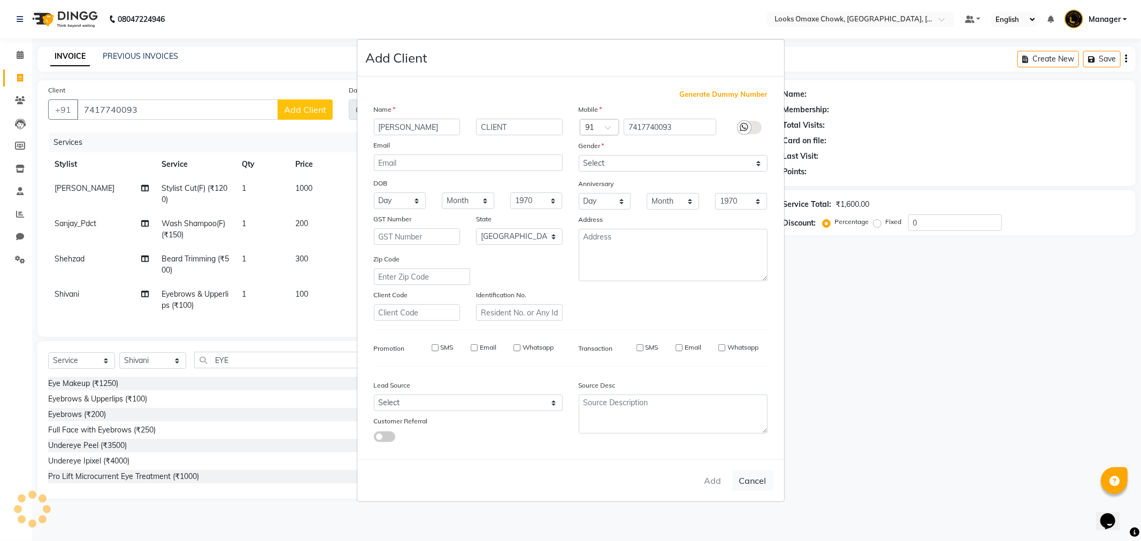
select select
checkbox input "false"
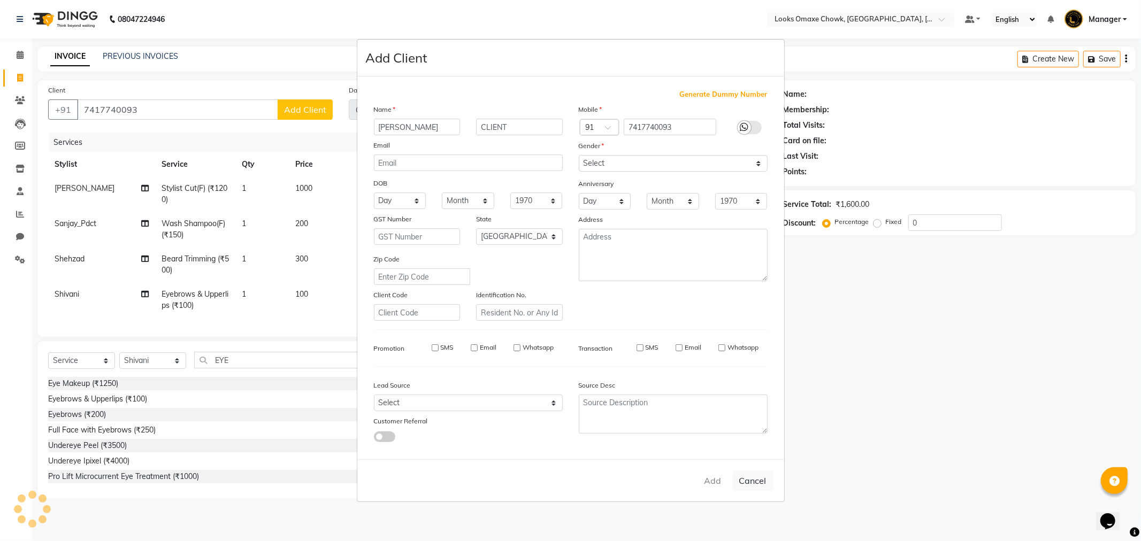
checkbox input "false"
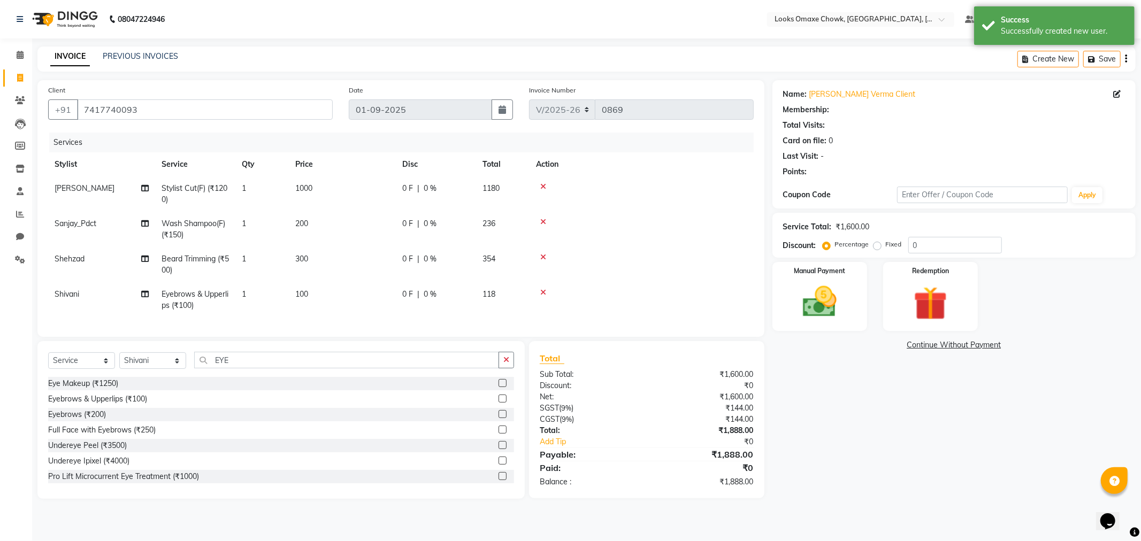
select select "1: Object"
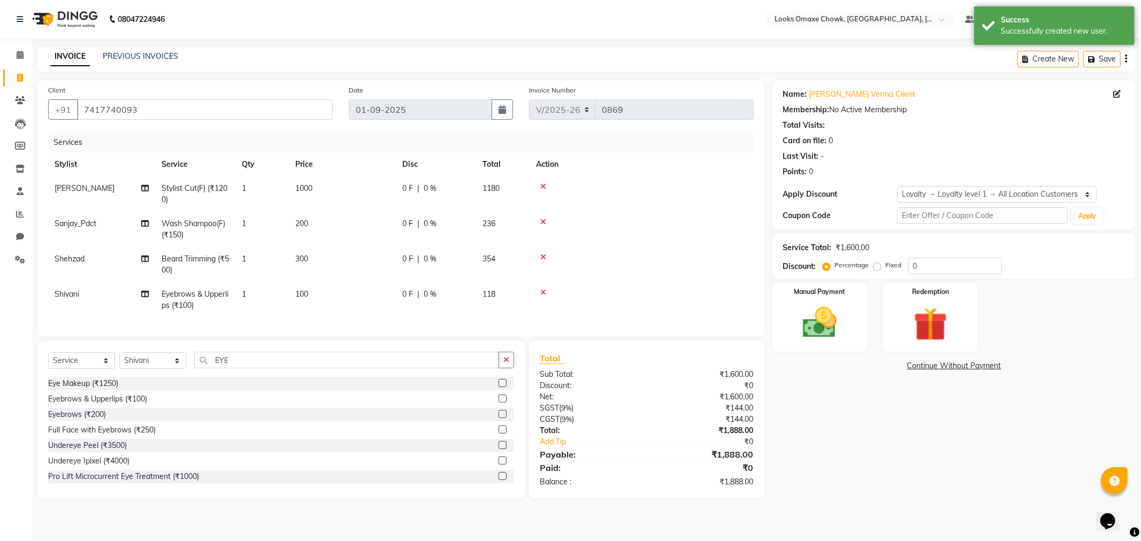
click at [913, 464] on div "Name: Anil Kumar Verma Client Membership: No Active Membership Total Visits: Ca…" at bounding box center [957, 289] width 371 height 419
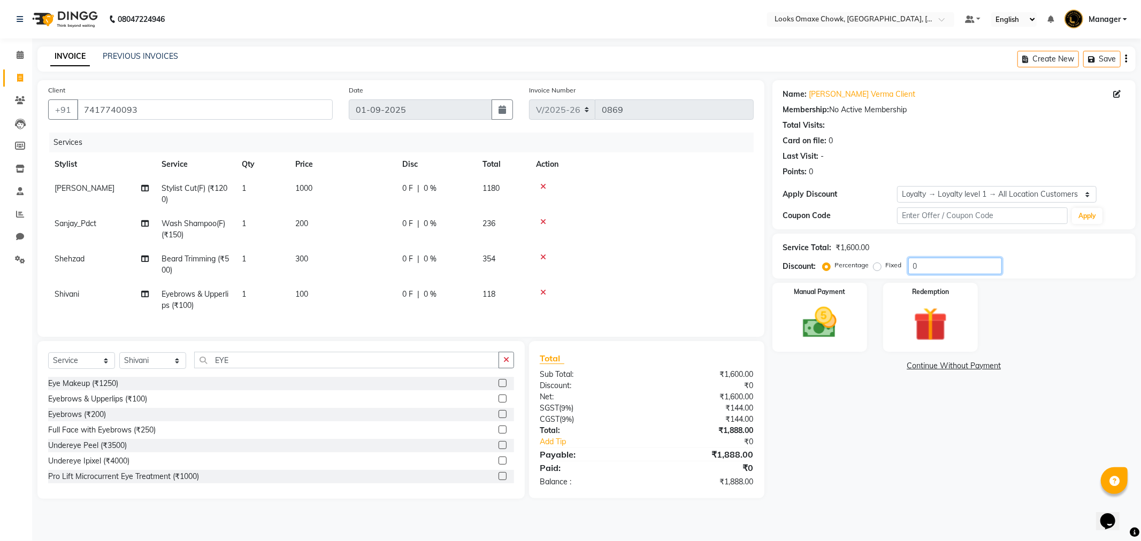
click at [932, 260] on input "0" at bounding box center [955, 266] width 94 height 17
type input "36"
drag, startPoint x: 897, startPoint y: 443, endPoint x: 606, endPoint y: 370, distance: 300.4
click at [891, 443] on div "Name: Anil Kumar Verma Client Membership: No Active Membership Total Visits: Ca…" at bounding box center [957, 294] width 371 height 429
click at [437, 296] on span "36 %" at bounding box center [436, 294] width 17 height 11
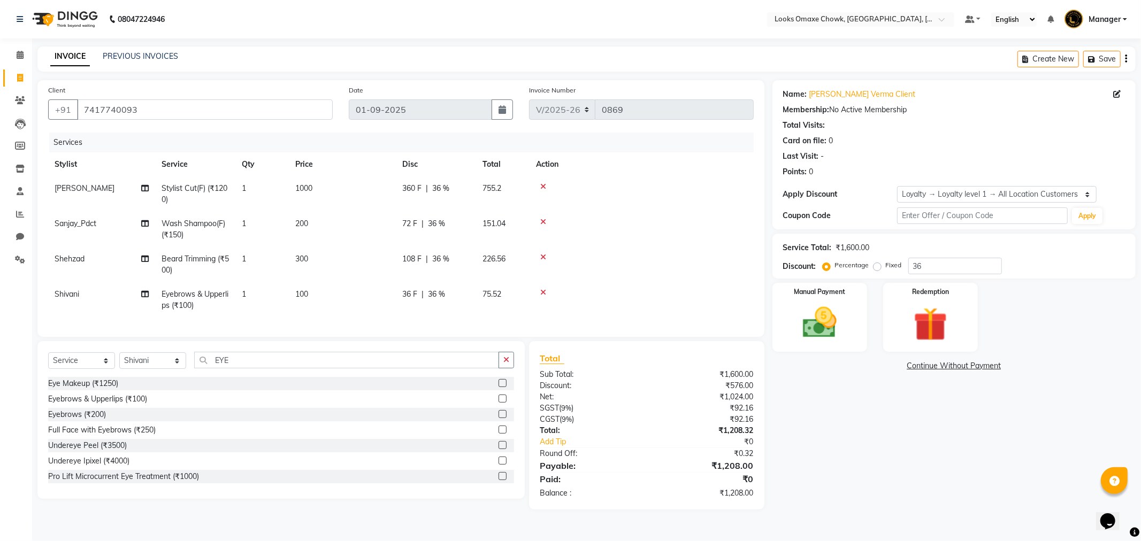
select select "75647"
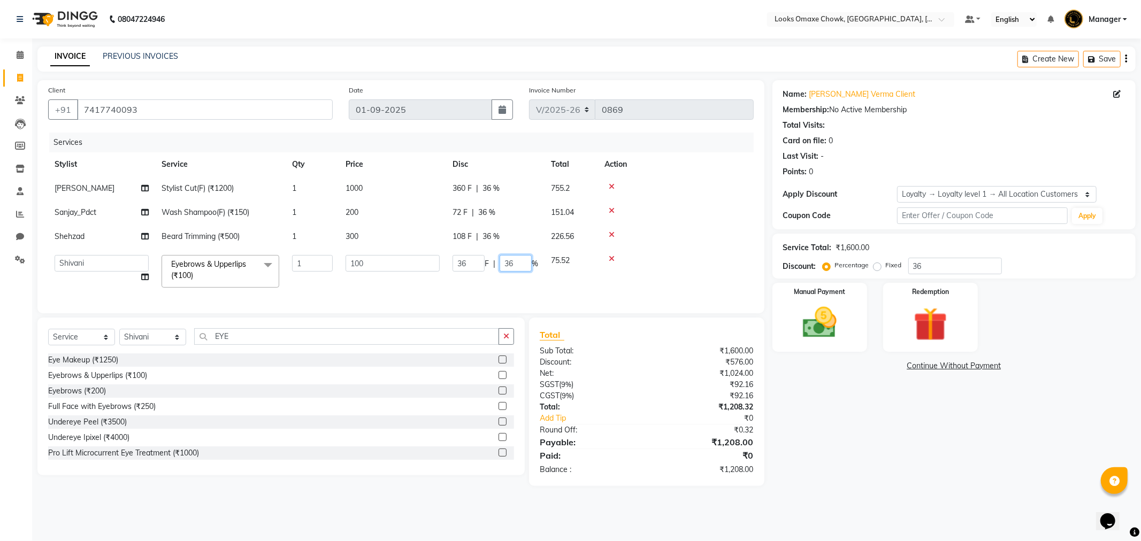
click at [527, 264] on input "36" at bounding box center [516, 263] width 32 height 17
type input "3"
type input "0"
click at [900, 478] on div "Name: Anil Kumar Verma Client Membership: No Active Membership Total Visits: Ca…" at bounding box center [957, 283] width 371 height 406
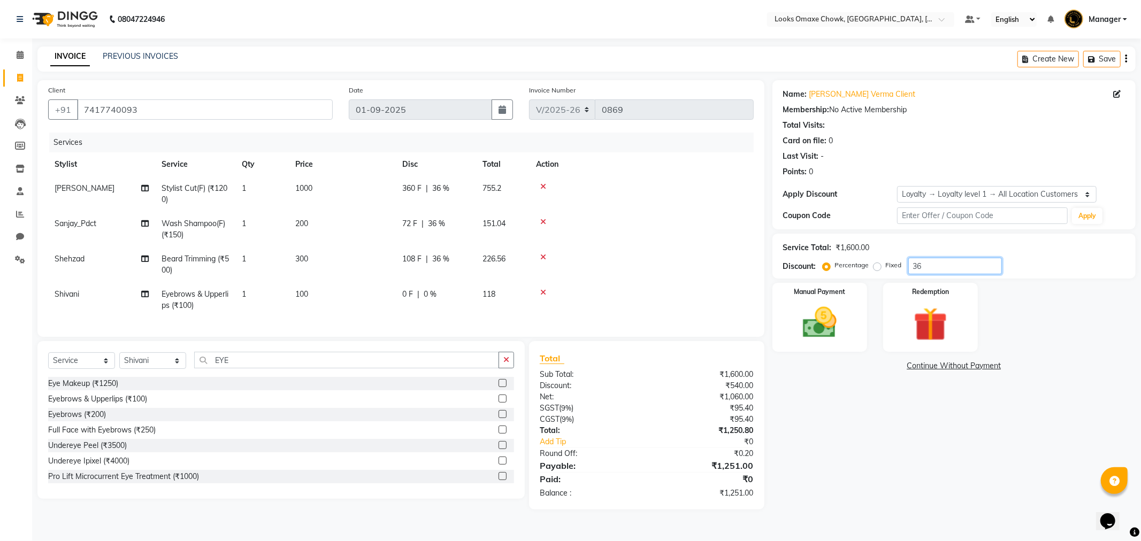
click at [972, 268] on input "36" at bounding box center [955, 266] width 94 height 17
type input "3"
click at [934, 268] on input "number" at bounding box center [955, 266] width 94 height 17
type input "36"
click at [918, 434] on div "Name: Anil Kumar Verma Client Membership: No Active Membership Total Visits: Ca…" at bounding box center [957, 294] width 371 height 429
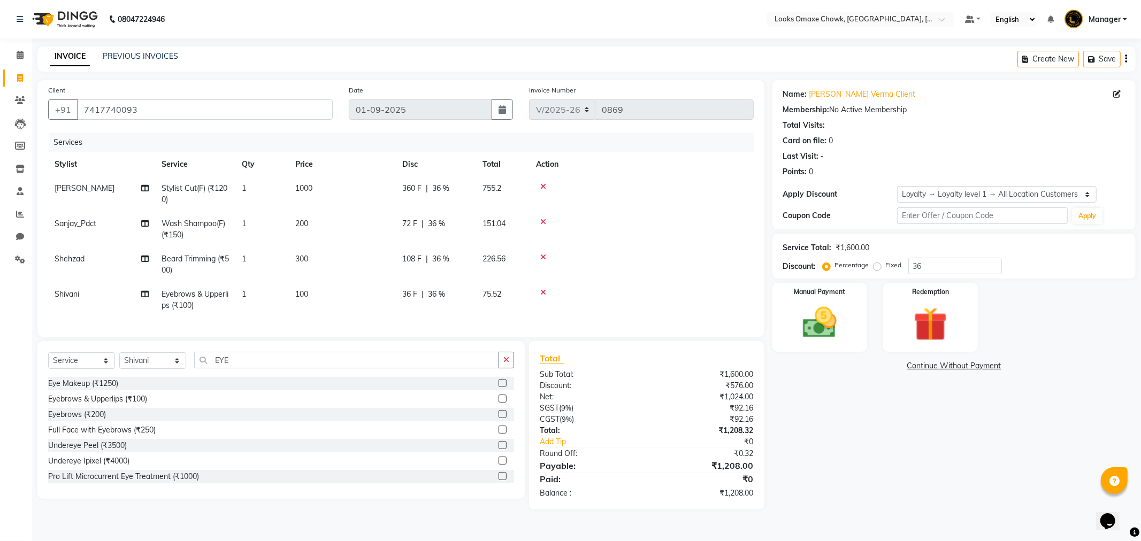
click at [446, 292] on div "36 F | 36 %" at bounding box center [435, 294] width 67 height 11
select select "75647"
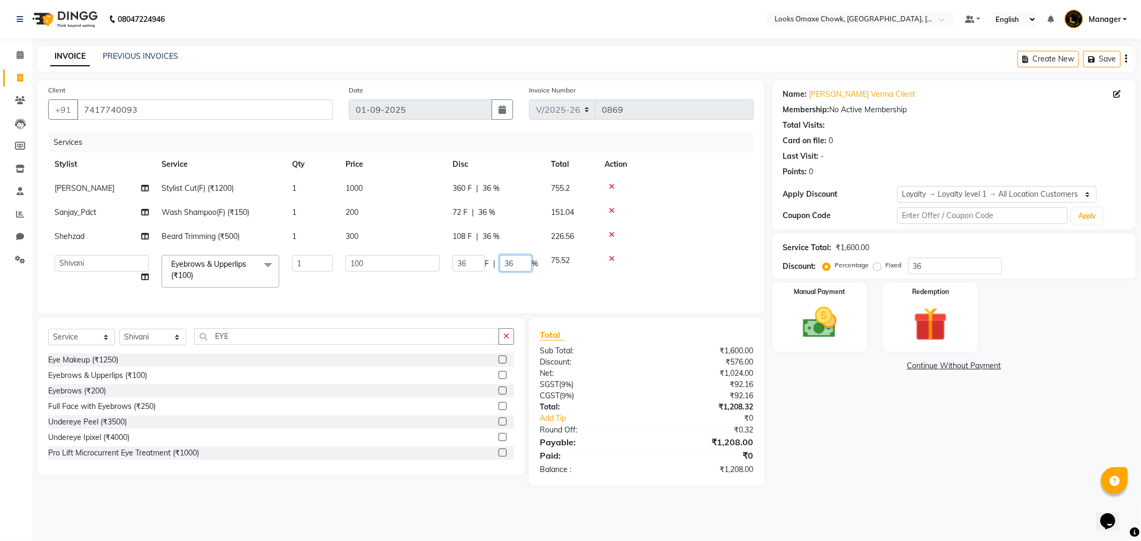
click at [528, 268] on input "36" at bounding box center [516, 263] width 32 height 17
type input "3"
type input "0"
click at [937, 471] on div "Name: Anil Kumar Verma Client Membership: No Active Membership Total Visits: Ca…" at bounding box center [957, 283] width 371 height 406
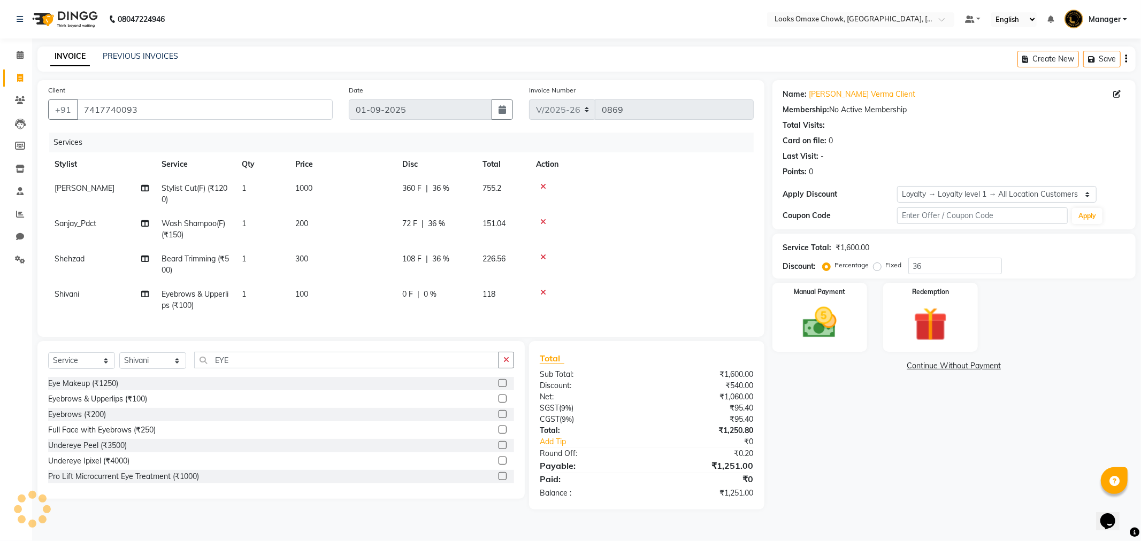
click at [319, 295] on td "100" at bounding box center [342, 299] width 107 height 35
select select "75647"
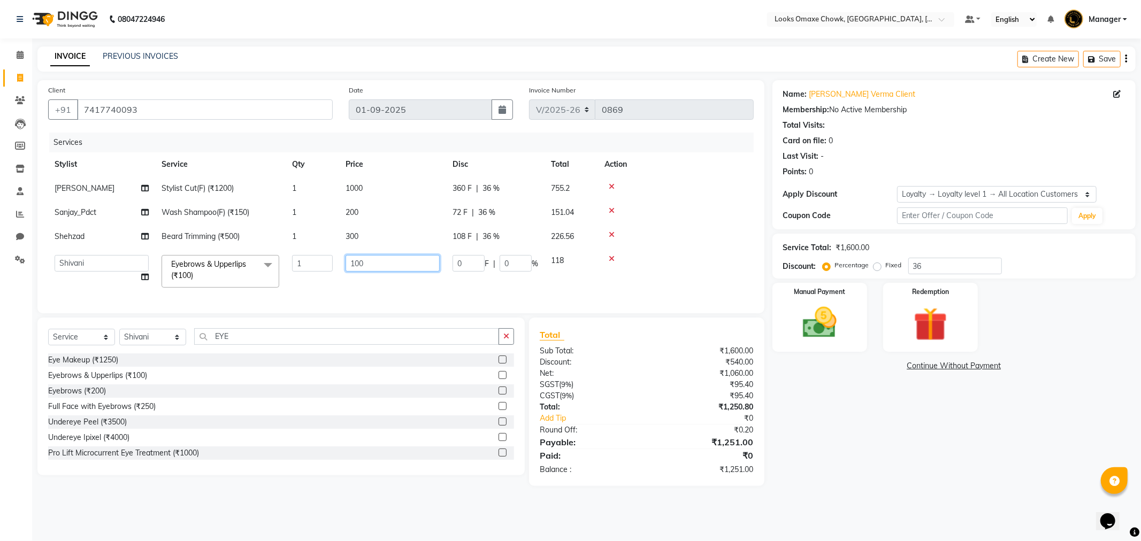
click at [388, 256] on input "100" at bounding box center [393, 263] width 94 height 17
type input "1"
type input "51"
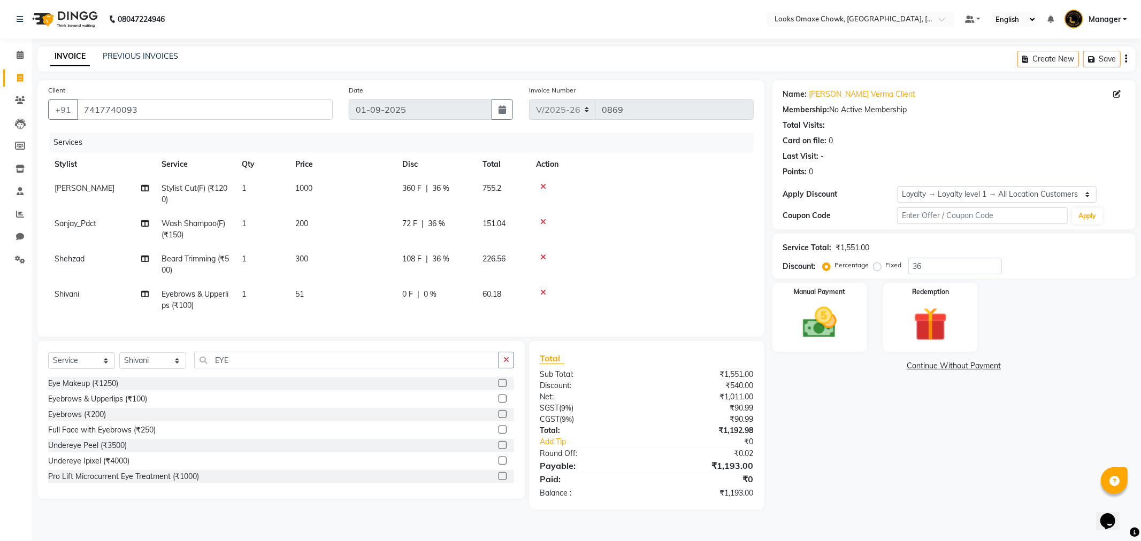
click at [931, 471] on div "Name: Anil Kumar Verma Client Membership: No Active Membership Total Visits: Ca…" at bounding box center [957, 294] width 371 height 429
click at [323, 222] on td "200" at bounding box center [342, 229] width 107 height 35
select select "75650"
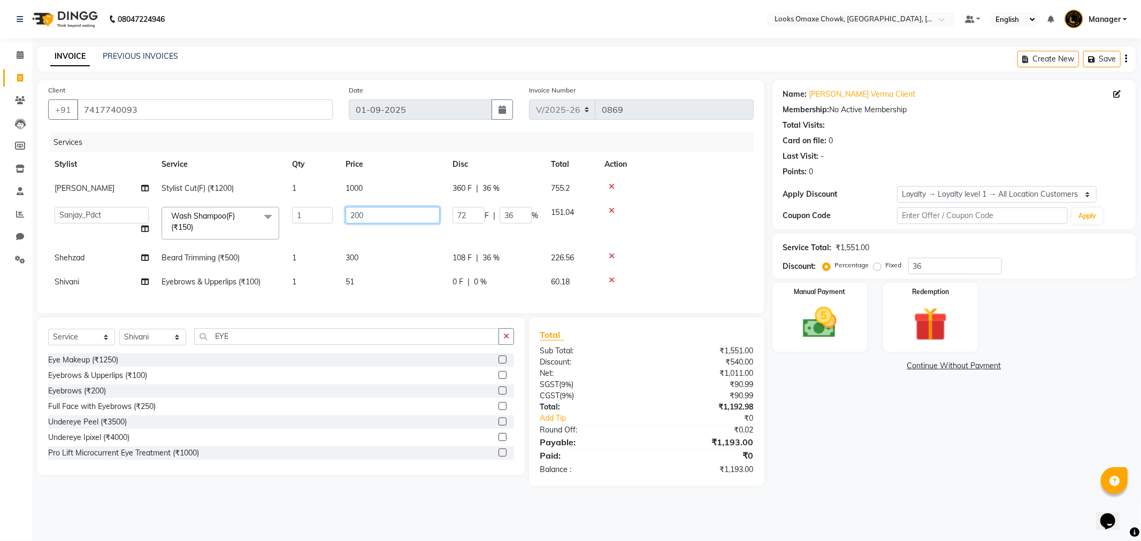
click at [388, 217] on input "200" at bounding box center [393, 215] width 94 height 17
type input "2"
type input "0"
click at [891, 442] on div "Name: Anil Kumar Verma Client Membership: No Active Membership Total Visits: Ca…" at bounding box center [957, 283] width 371 height 406
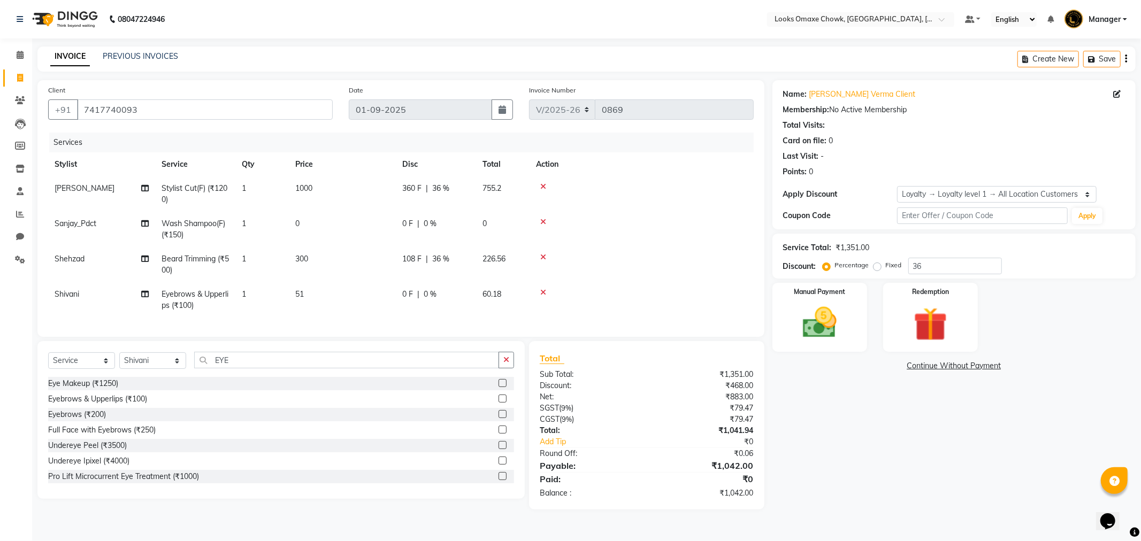
click at [1013, 510] on div "Name: Anil Kumar Verma Client Membership: No Active Membership Total Visits: Ca…" at bounding box center [957, 294] width 371 height 429
click at [916, 478] on div "Name: Anil Kumar Verma Client Membership: No Active Membership Total Visits: Ca…" at bounding box center [957, 294] width 371 height 429
click at [937, 266] on input "36" at bounding box center [955, 266] width 94 height 17
type input "3"
click at [441, 189] on div "0 F | 0 %" at bounding box center [435, 188] width 67 height 11
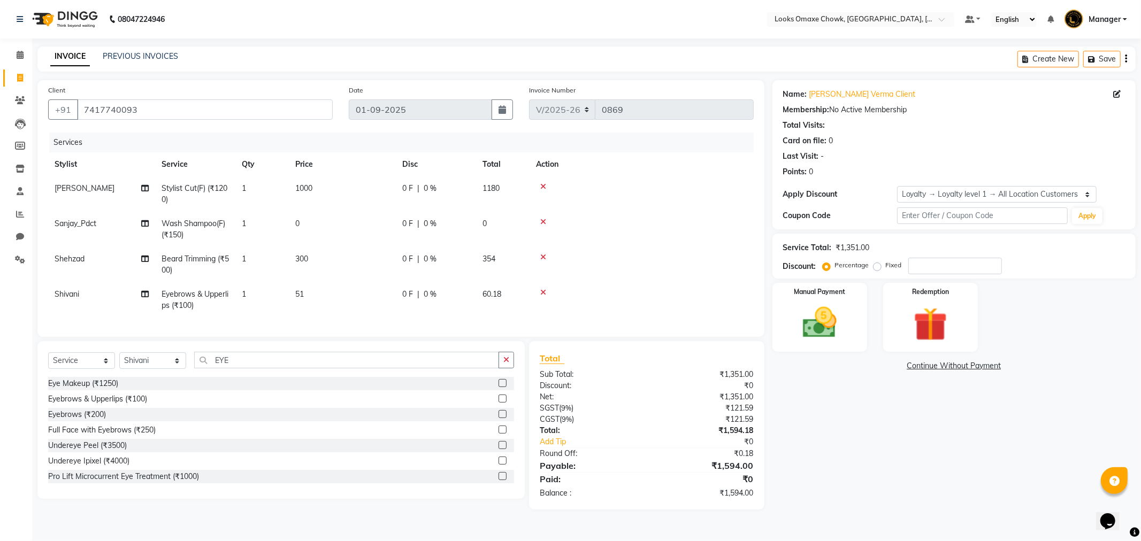
select select "75642"
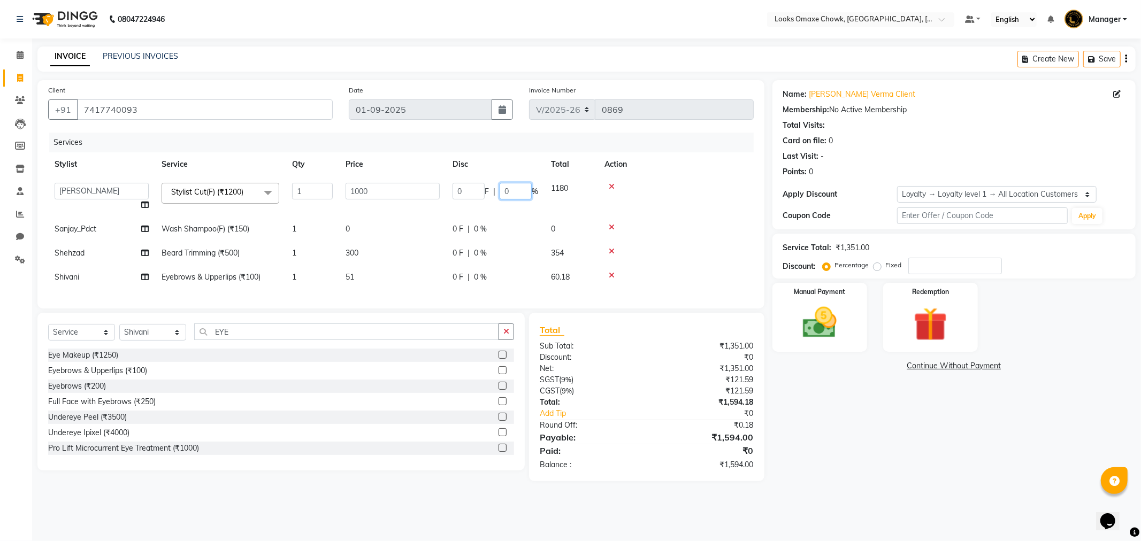
click at [513, 191] on input "0" at bounding box center [516, 191] width 32 height 17
type input "36"
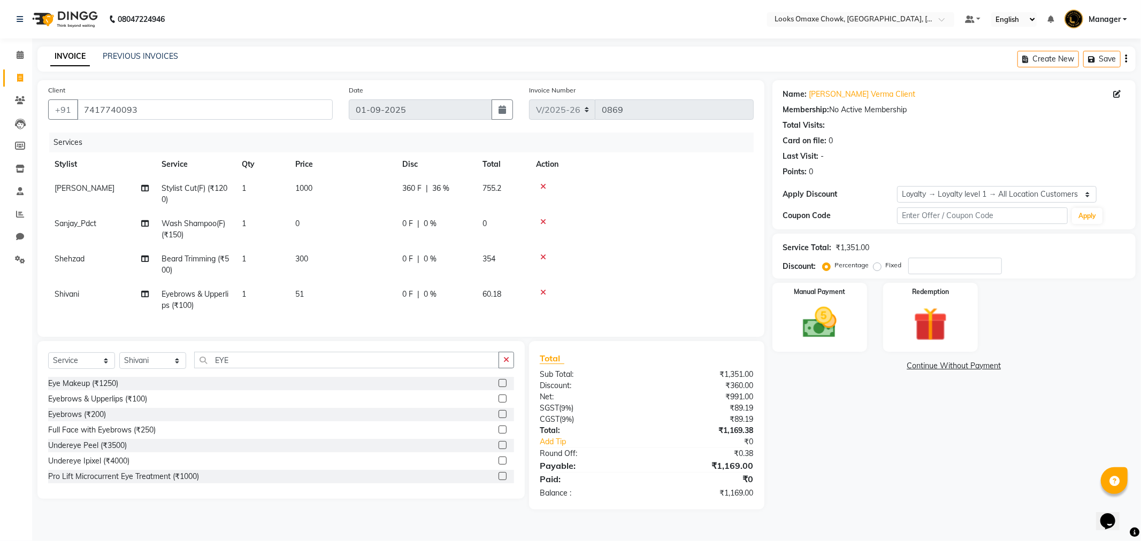
click at [503, 259] on tr "Shehzad Beard Trimming (₹500) 1 300 0 F | 0 % 354" at bounding box center [400, 264] width 705 height 35
click at [953, 466] on div "Name: Anil Kumar Verma Client Membership: No Active Membership Total Visits: Ca…" at bounding box center [957, 294] width 371 height 429
click at [442, 259] on div "0 F | 0 %" at bounding box center [435, 259] width 67 height 11
select select "75644"
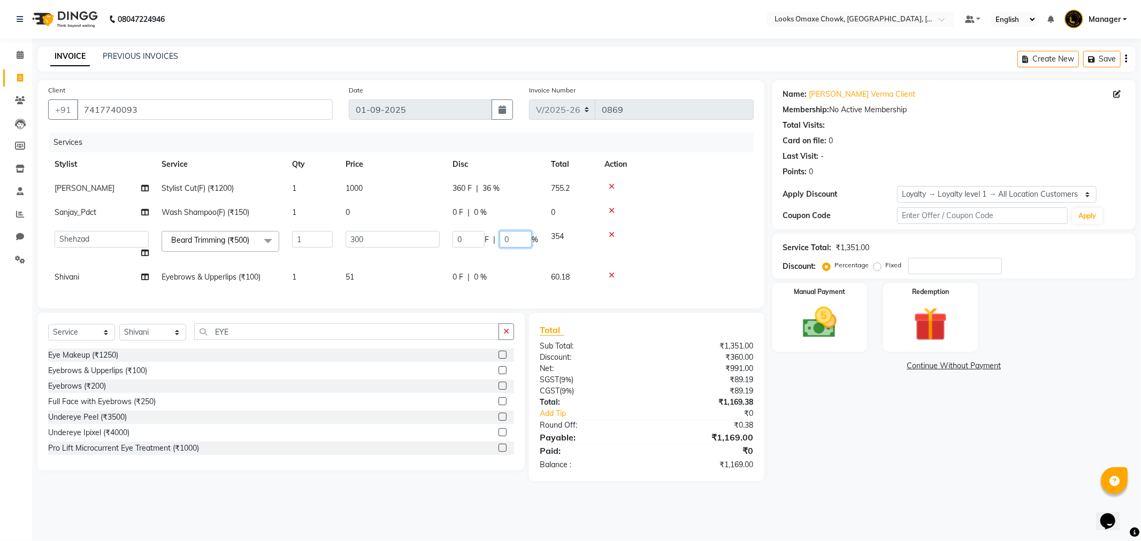
click at [517, 241] on input "0" at bounding box center [516, 239] width 32 height 17
type input "36"
click at [894, 446] on div "Name: Anil Kumar Verma Client Membership: No Active Membership Total Visits: Ca…" at bounding box center [957, 280] width 371 height 401
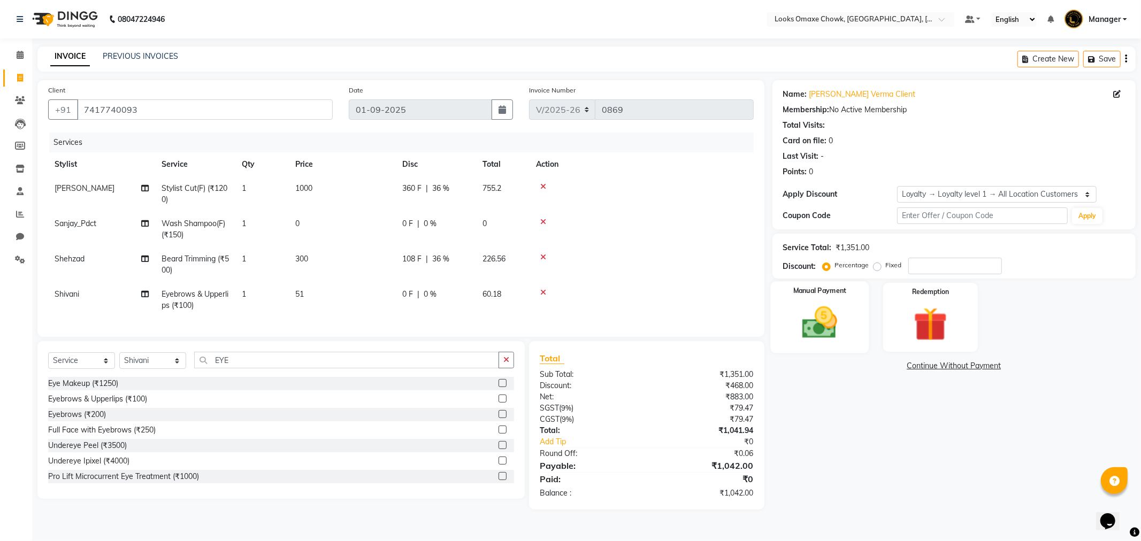
click at [823, 313] on img at bounding box center [819, 323] width 57 height 41
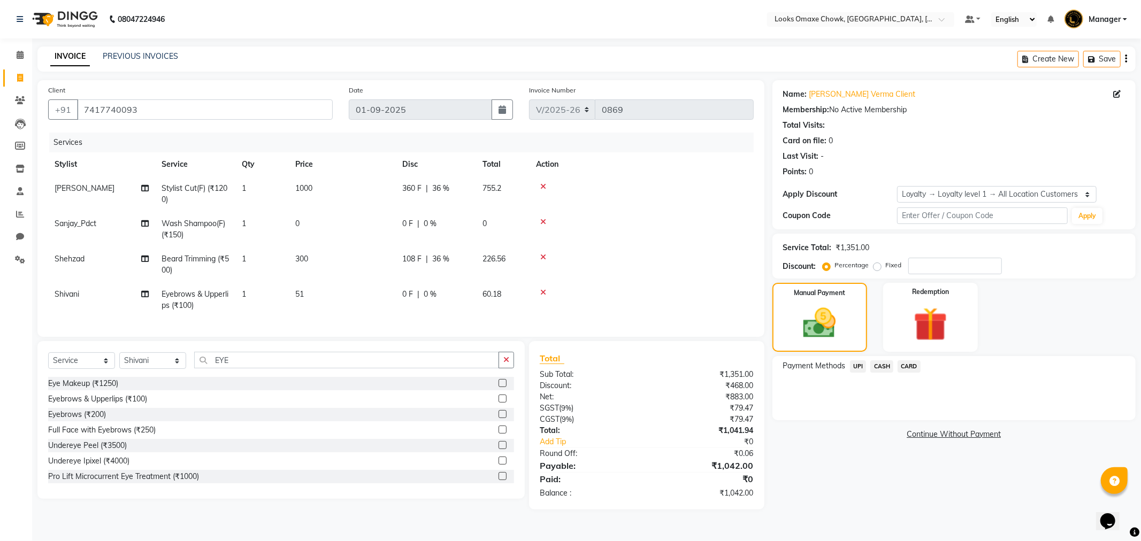
click at [883, 366] on span "CASH" at bounding box center [881, 366] width 23 height 12
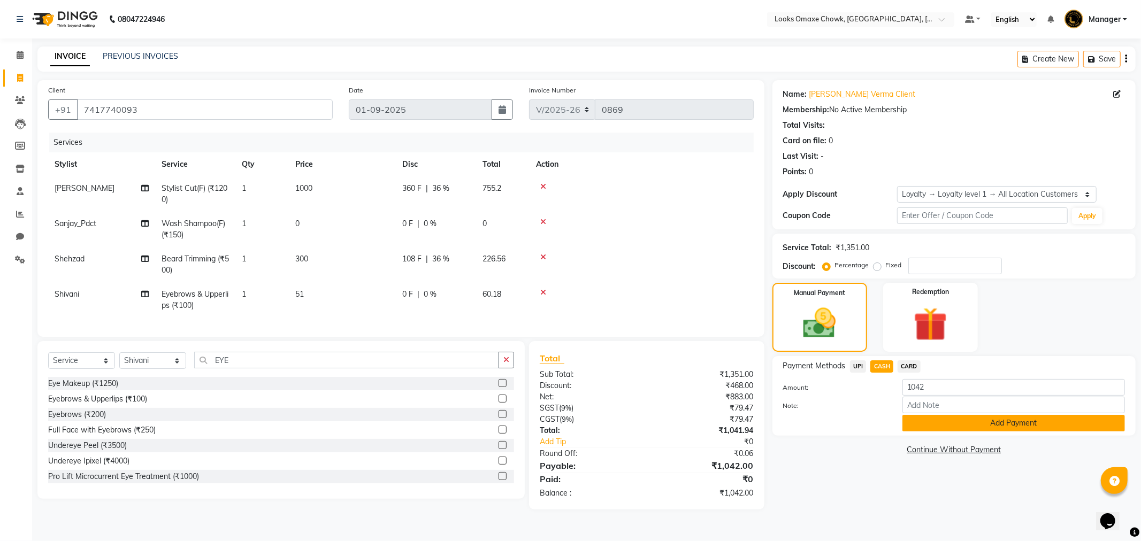
click at [973, 420] on button "Add Payment" at bounding box center [1013, 423] width 222 height 17
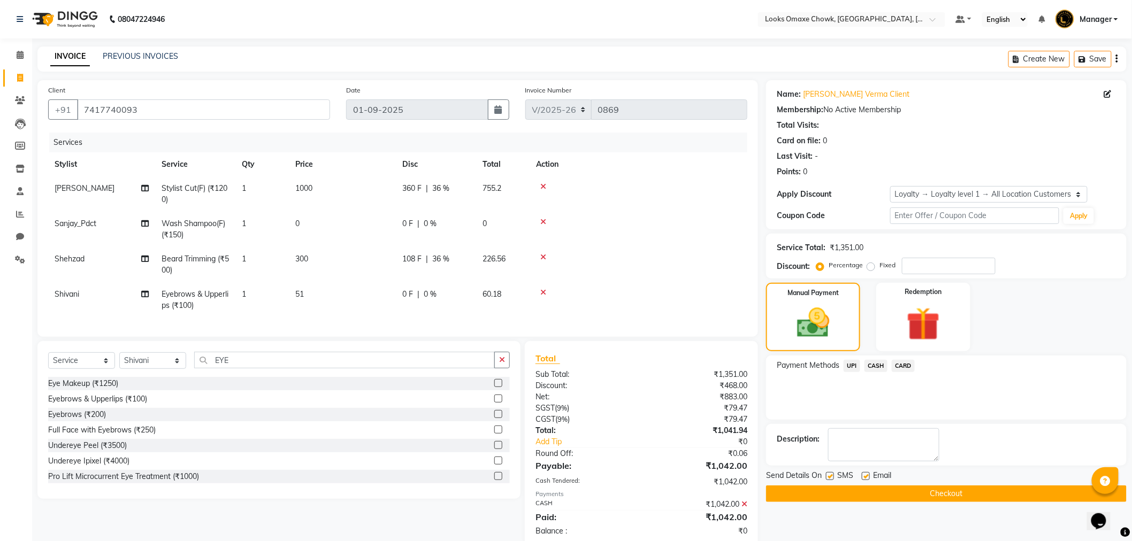
click at [831, 475] on label at bounding box center [830, 476] width 8 height 8
click at [831, 475] on input "checkbox" at bounding box center [829, 476] width 7 height 7
checkbox input "false"
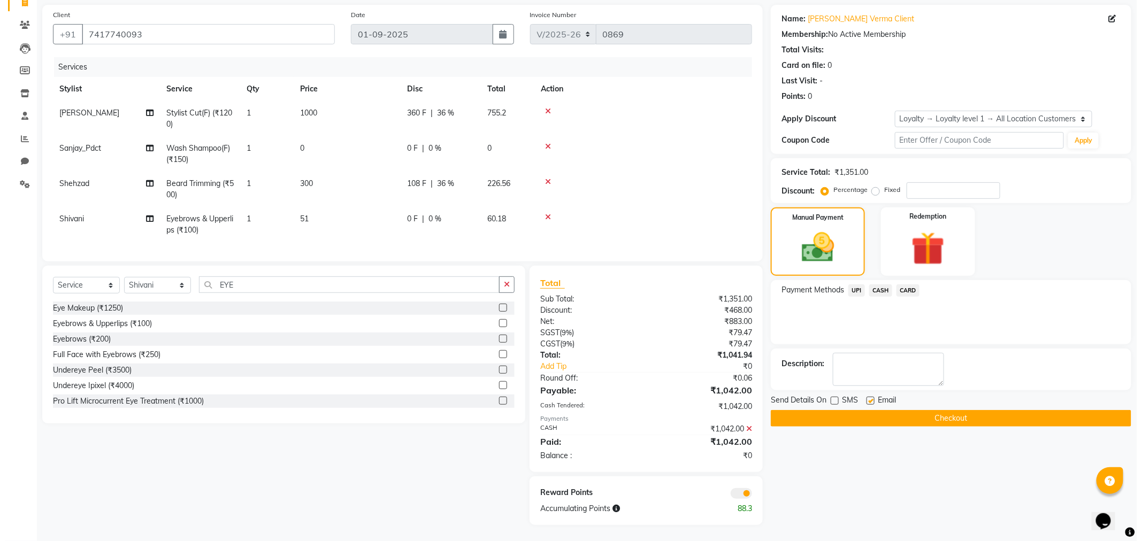
scroll to position [84, 0]
click at [742, 495] on span at bounding box center [736, 493] width 21 height 11
click at [747, 495] on input "checkbox" at bounding box center [747, 495] width 0 height 0
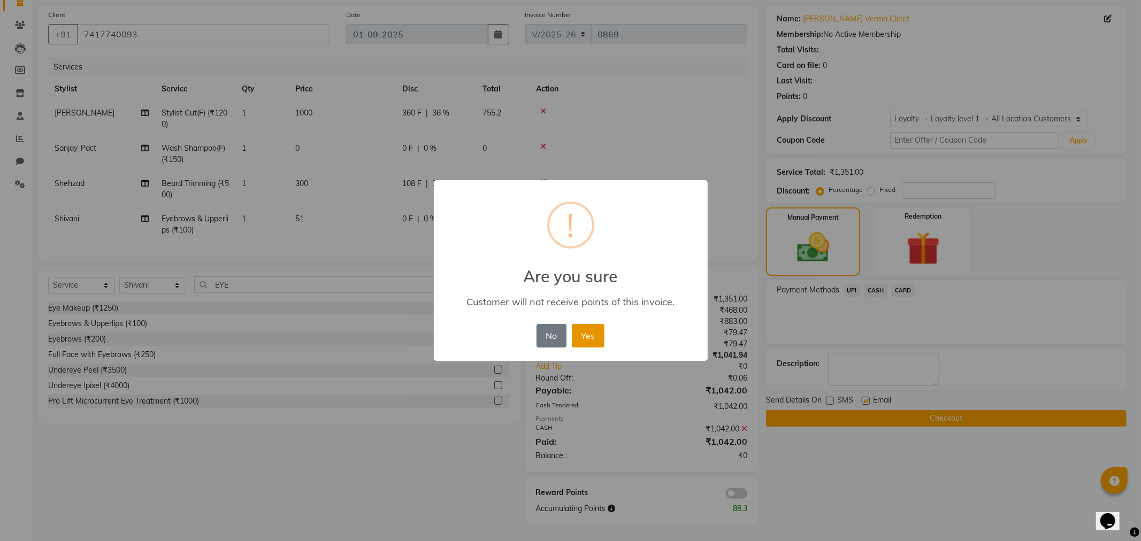
click at [595, 339] on button "Yes" at bounding box center [588, 336] width 33 height 24
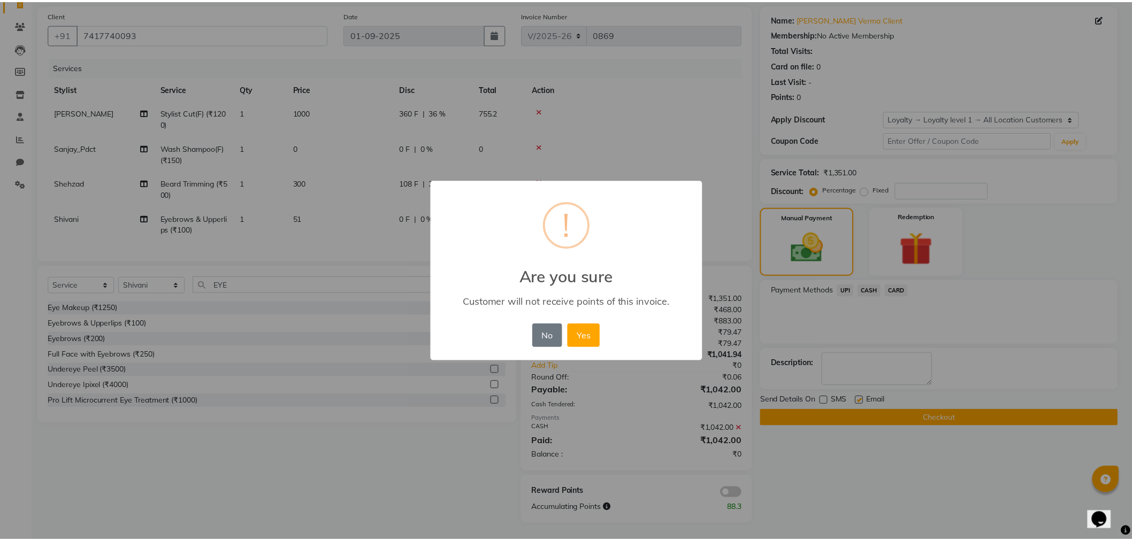
scroll to position [68, 0]
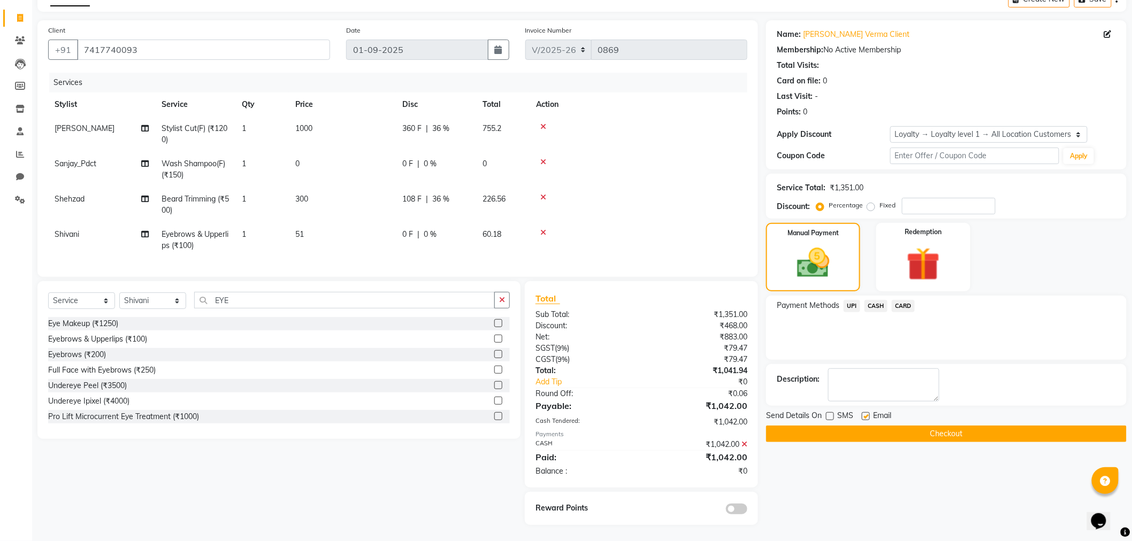
click at [942, 426] on button "Checkout" at bounding box center [946, 434] width 360 height 17
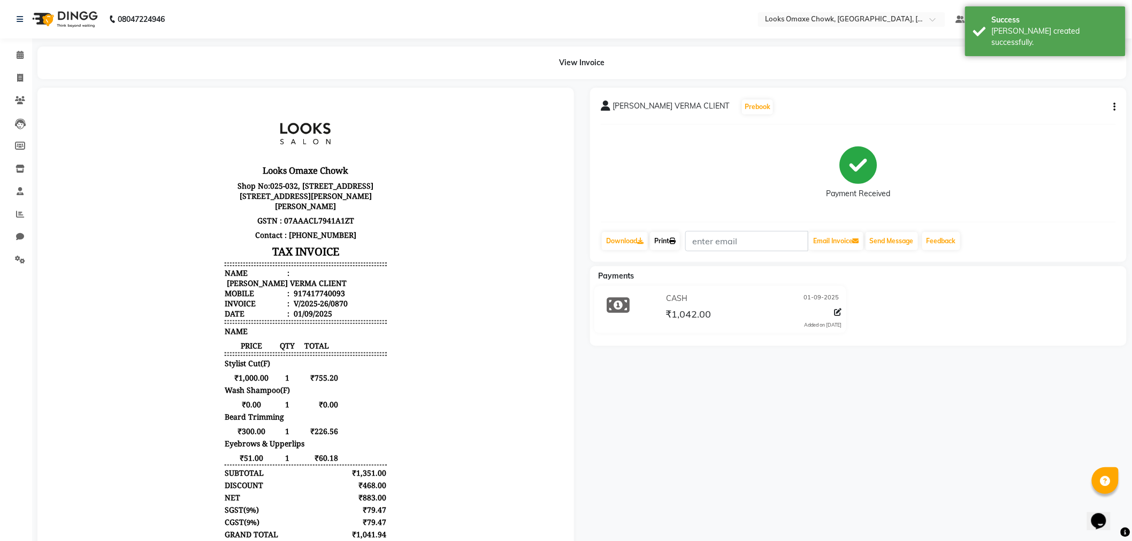
click at [669, 242] on link "Print" at bounding box center [665, 241] width 30 height 18
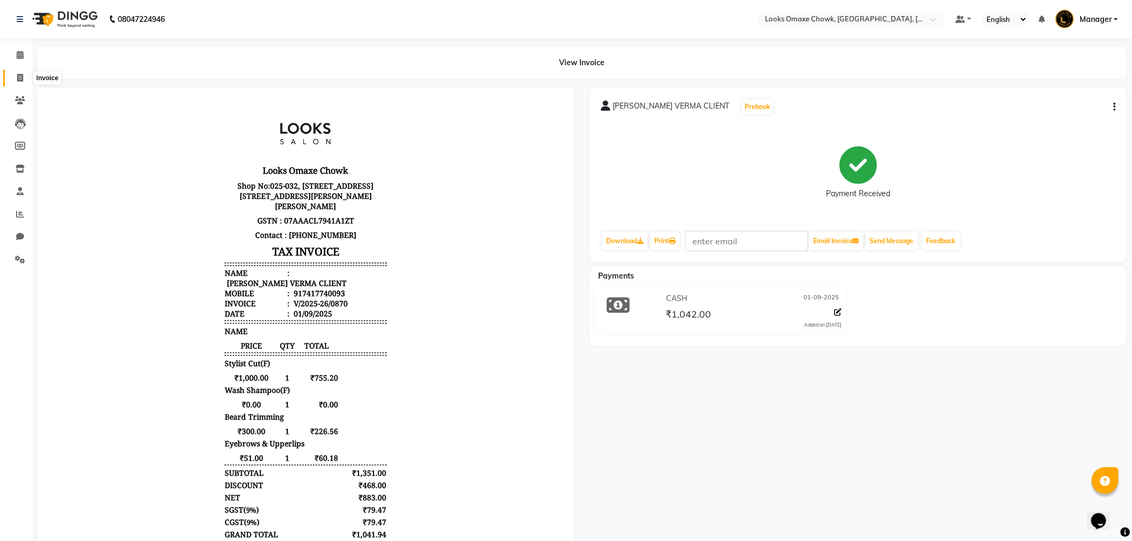
click at [17, 78] on icon at bounding box center [20, 78] width 6 height 8
select select "service"
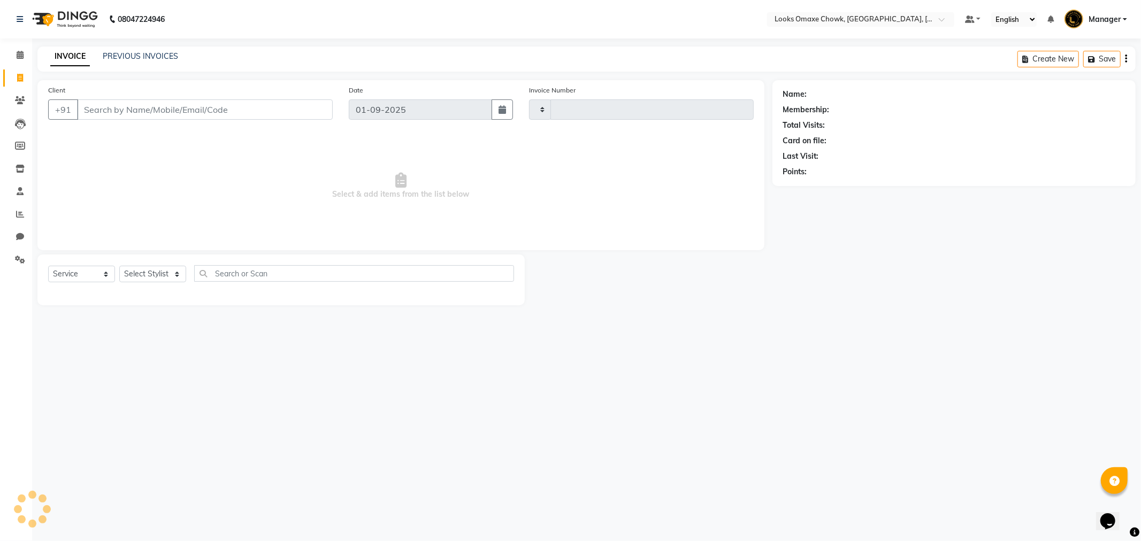
type input "0871"
select select "8121"
click at [143, 60] on link "PREVIOUS INVOICES" at bounding box center [140, 56] width 75 height 10
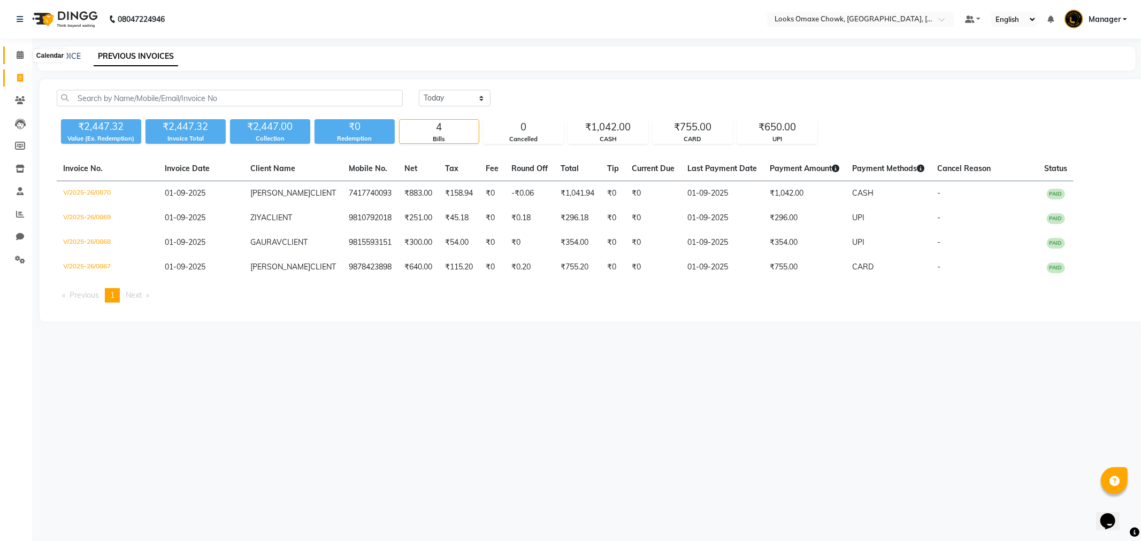
click at [19, 52] on icon at bounding box center [20, 55] width 7 height 8
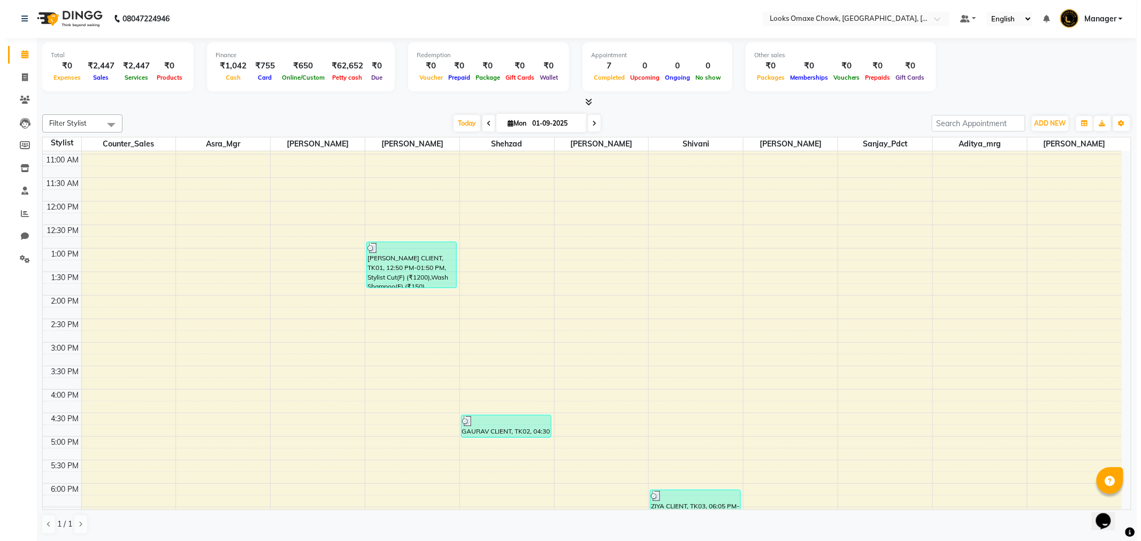
scroll to position [137, 0]
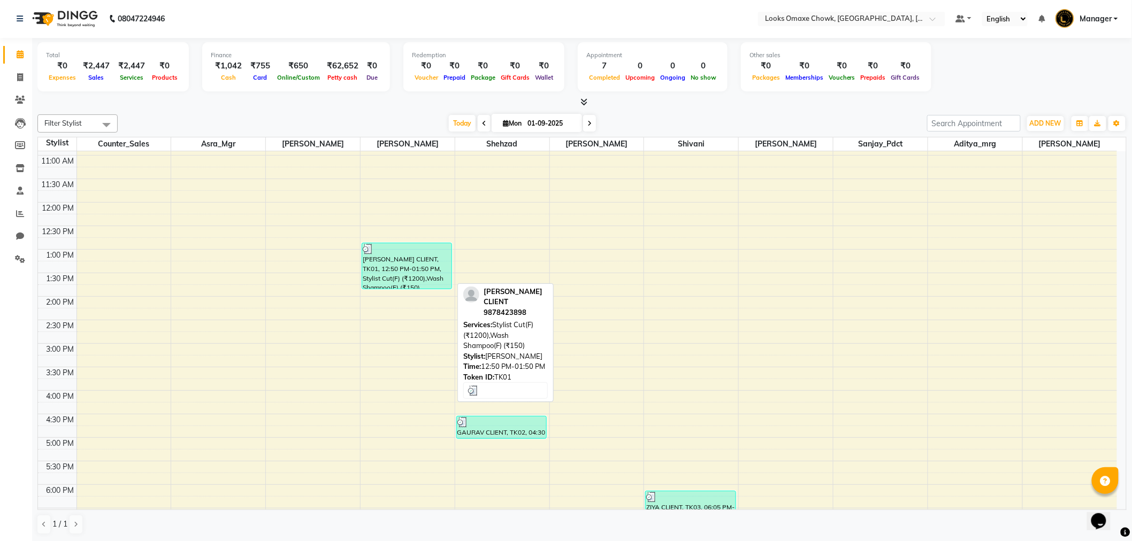
click at [400, 258] on div "RAJINDER CLIENT, TK01, 12:50 PM-01:50 PM, Stylist Cut(F) (₹1200),Wash Shampoo(F…" at bounding box center [406, 265] width 89 height 45
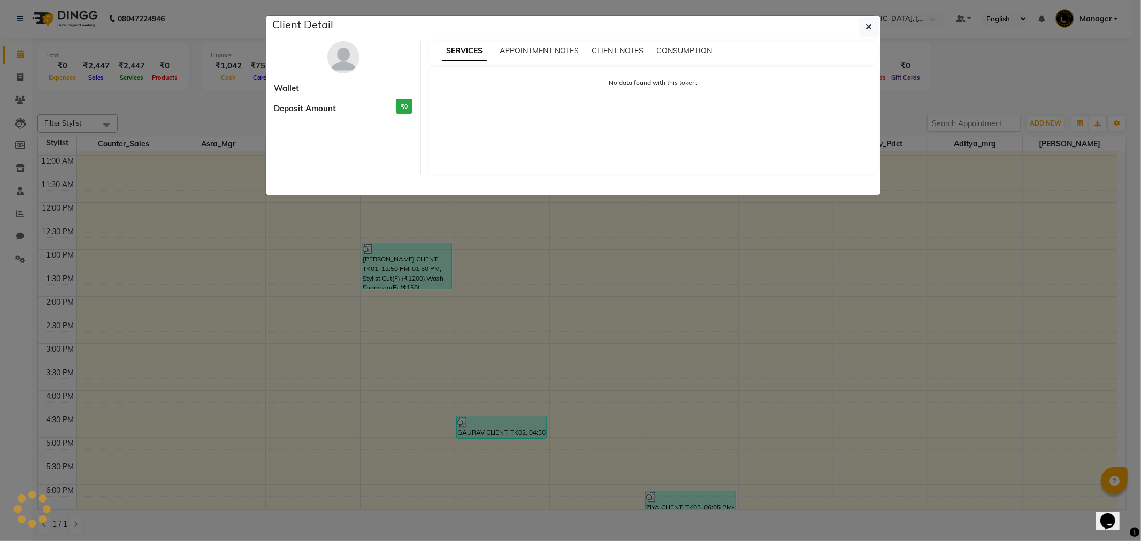
select select "3"
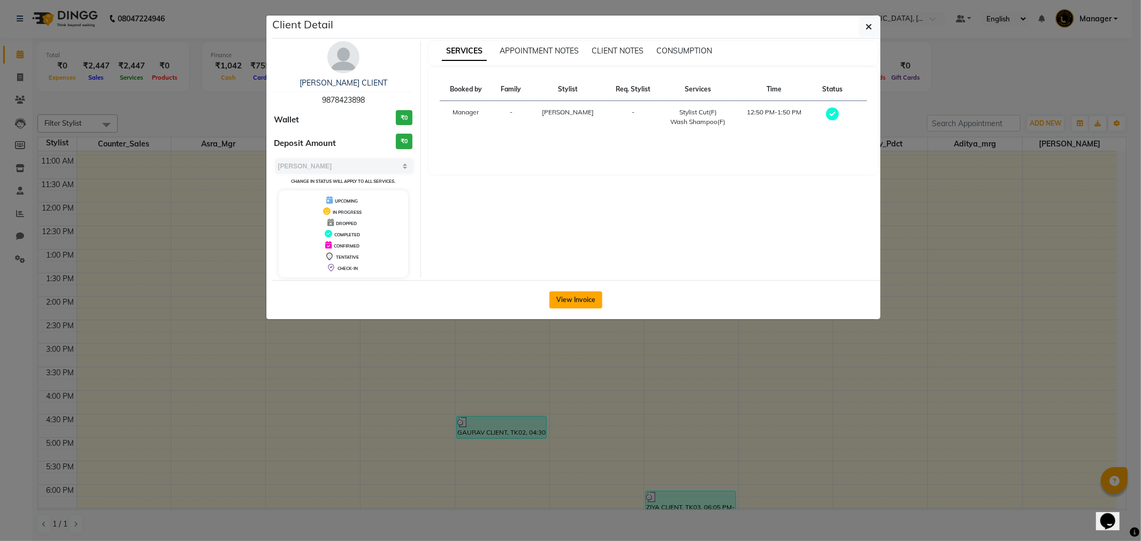
click at [570, 301] on button "View Invoice" at bounding box center [575, 299] width 53 height 17
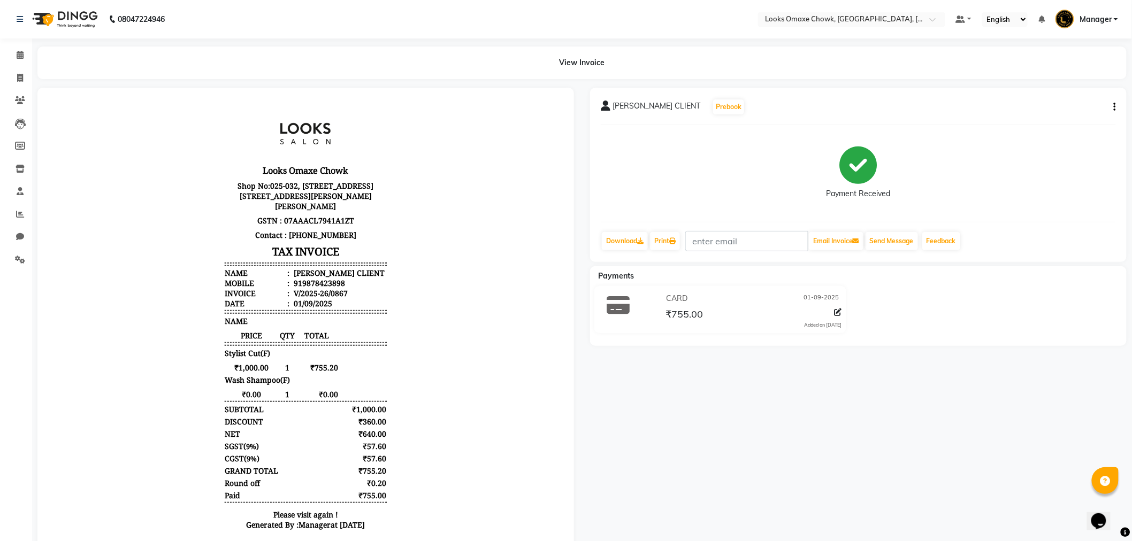
click at [1116, 108] on div "RAJINDER CLIENT Prebook Payment Received Download Print Email Invoice Send Mess…" at bounding box center [858, 175] width 536 height 174
click at [1112, 108] on button "button" at bounding box center [1112, 107] width 6 height 11
click at [1054, 112] on div "Edit Item Staff" at bounding box center [1061, 113] width 73 height 13
select select "75642"
select select "75650"
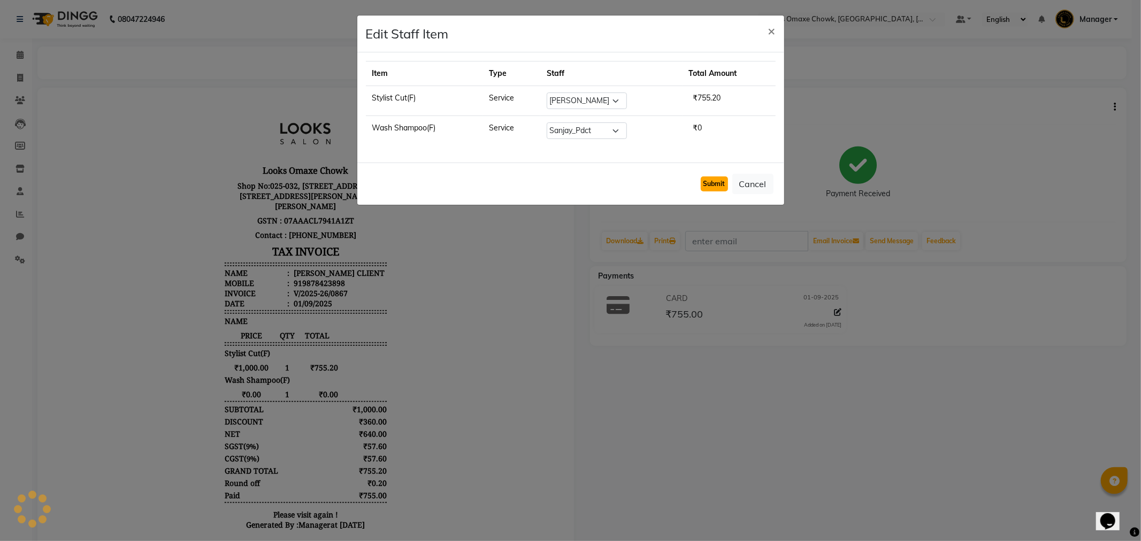
click at [720, 185] on button "Submit" at bounding box center [714, 183] width 27 height 15
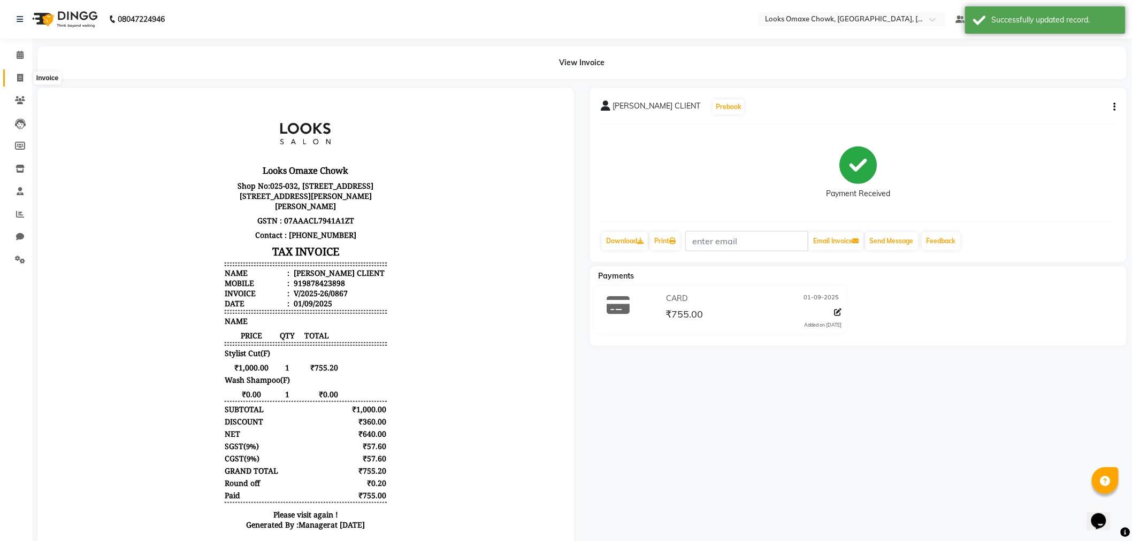
click at [19, 78] on icon at bounding box center [20, 78] width 6 height 8
select select "service"
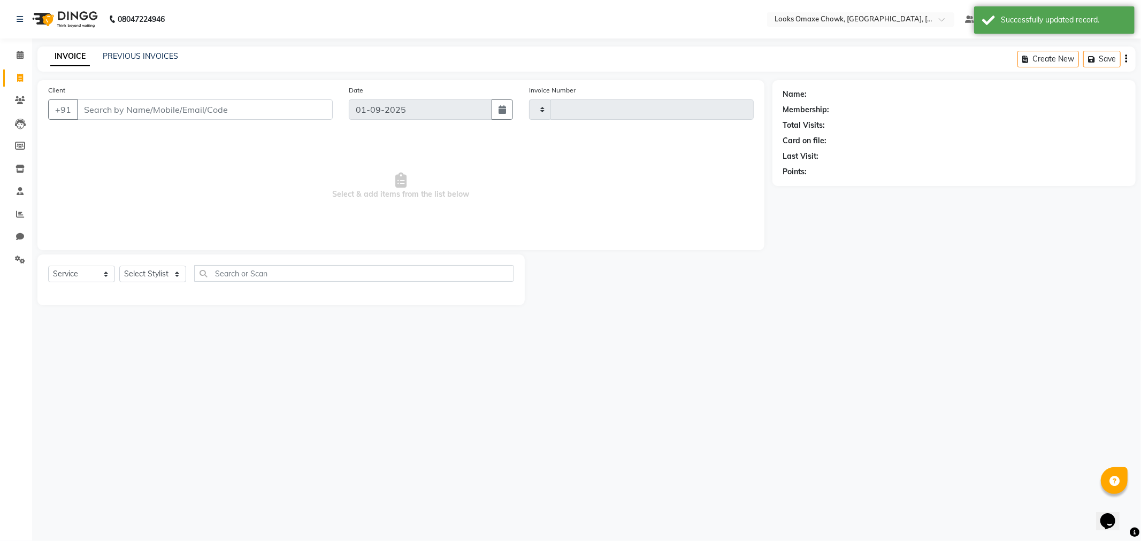
type input "0871"
select select "8121"
click at [157, 54] on link "PREVIOUS INVOICES" at bounding box center [140, 56] width 75 height 10
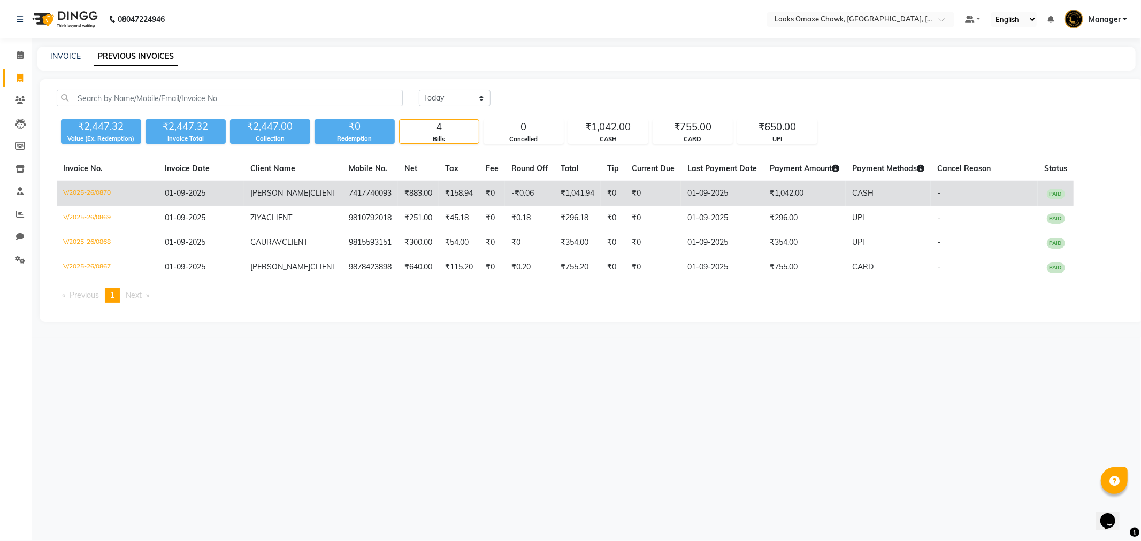
click at [763, 188] on td "01-09-2025" at bounding box center [722, 193] width 82 height 25
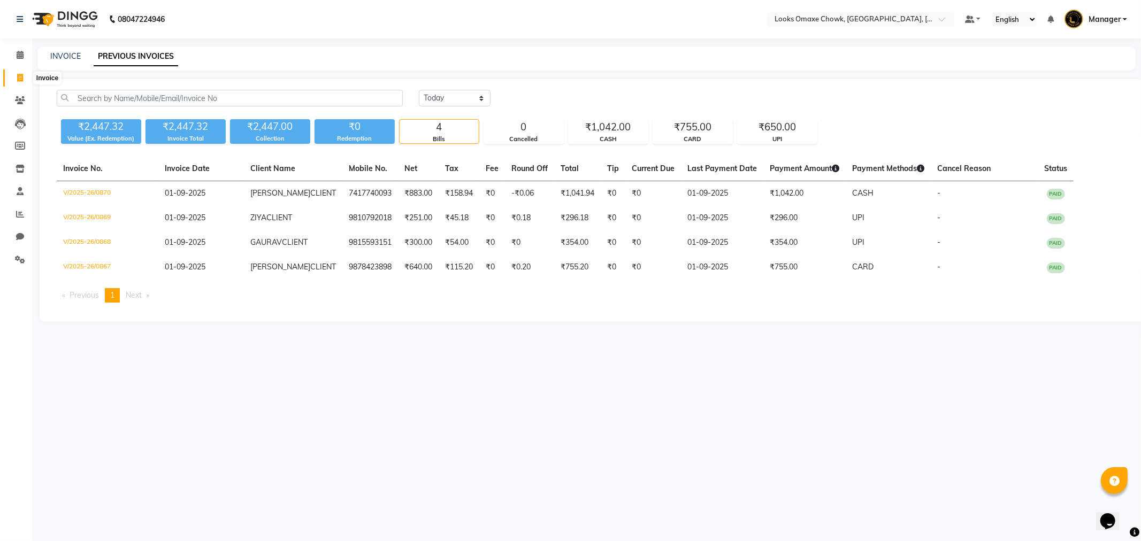
click at [17, 78] on icon at bounding box center [20, 78] width 6 height 8
select select "service"
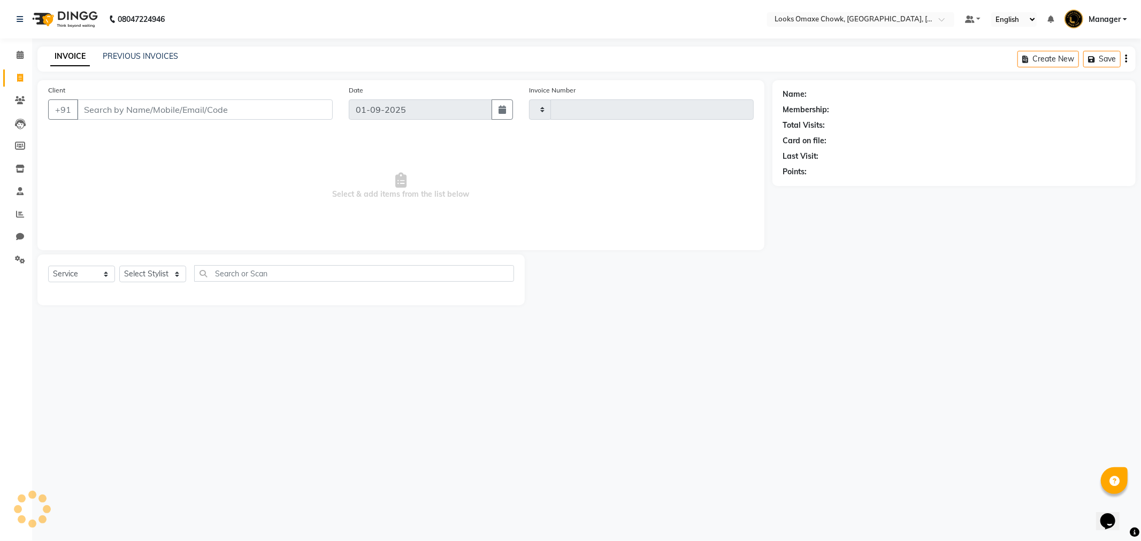
type input "0872"
select select "8121"
click at [17, 260] on icon at bounding box center [20, 260] width 10 height 8
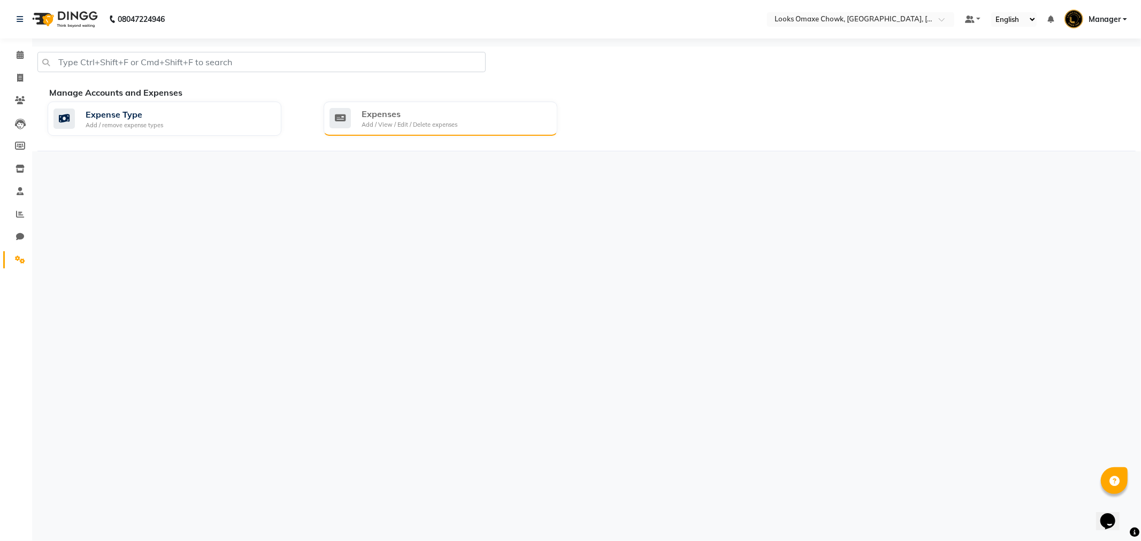
click at [448, 124] on div "Add / View / Edit / Delete expenses" at bounding box center [410, 124] width 96 height 9
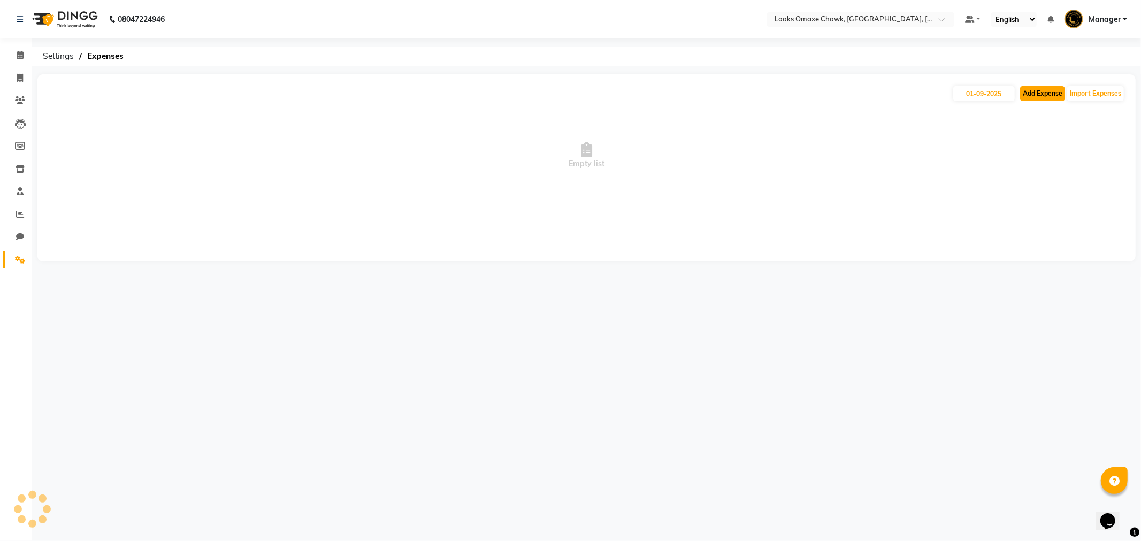
click at [1037, 94] on button "Add Expense" at bounding box center [1042, 93] width 45 height 15
select select "1"
select select "7249"
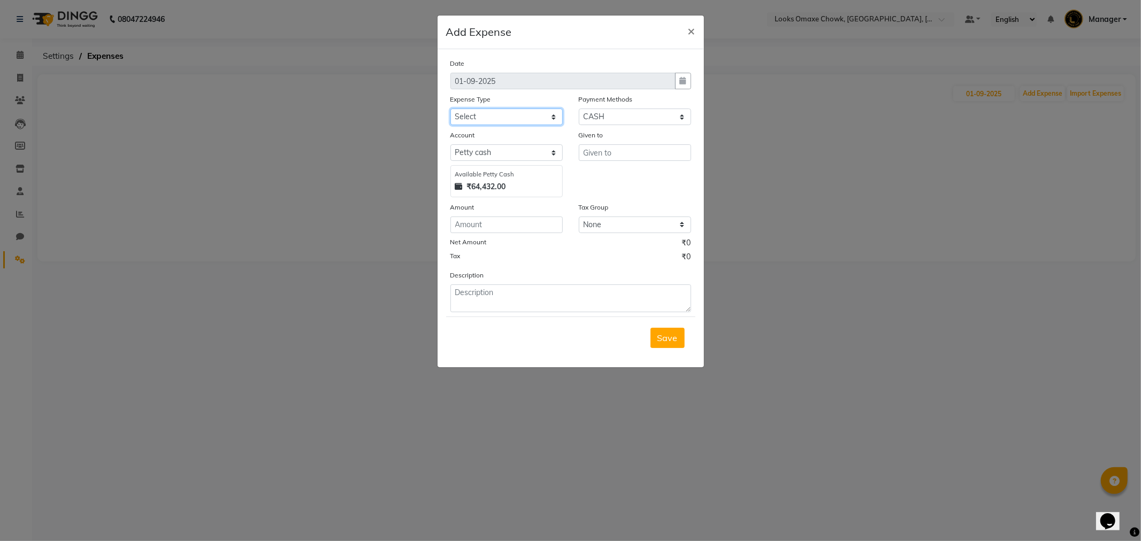
click at [525, 116] on select "Select Bank Deposit Blinkit Cash Handover CLIENT Client ordered food Client Ref…" at bounding box center [506, 117] width 112 height 17
select select "24472"
click at [450, 109] on select "Select Bank Deposit Blinkit Cash Handover CLIENT Client ordered food Client Ref…" at bounding box center [506, 117] width 112 height 17
click at [519, 228] on input "number" at bounding box center [506, 225] width 112 height 17
type input "120"
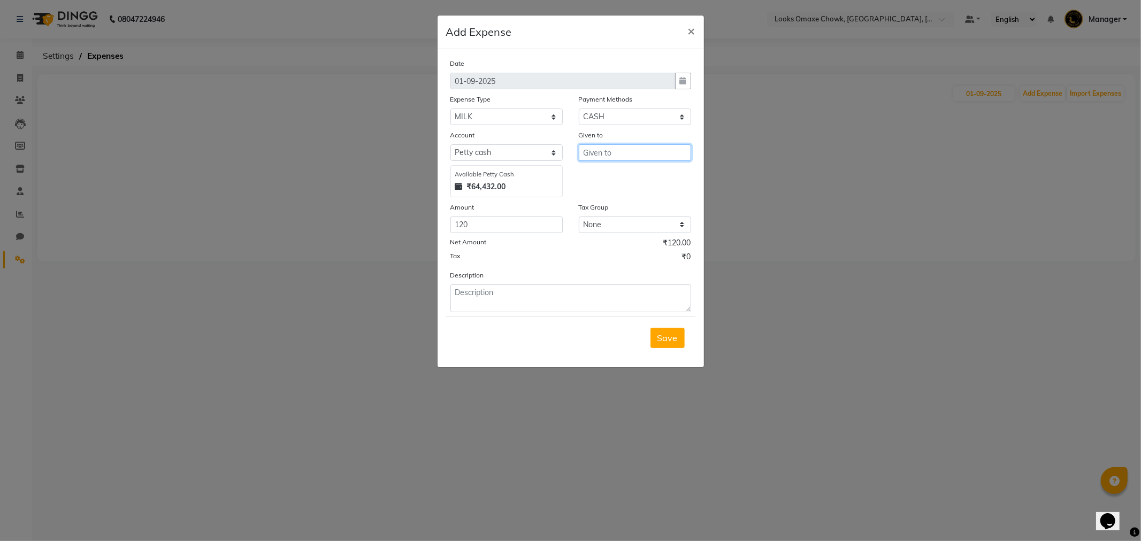
click at [624, 146] on input "text" at bounding box center [635, 152] width 112 height 17
click at [621, 178] on ngb-highlight "Coun ter_Sales" at bounding box center [621, 175] width 59 height 11
type input "Counter_Sales"
click at [548, 308] on textarea at bounding box center [570, 299] width 241 height 28
type textarea "PAID FOR MILK"
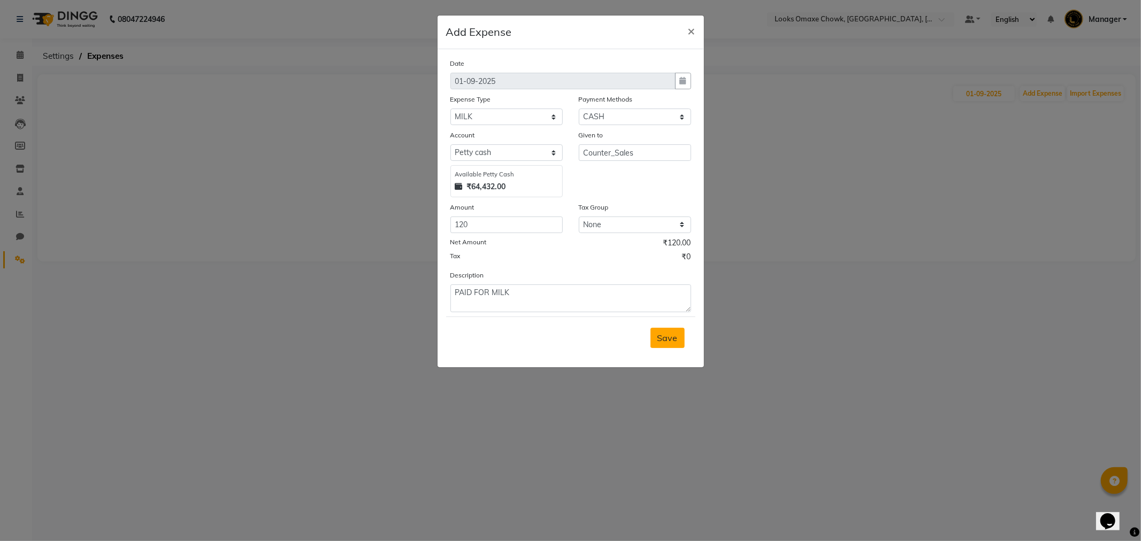
click at [654, 335] on button "Save" at bounding box center [667, 338] width 34 height 20
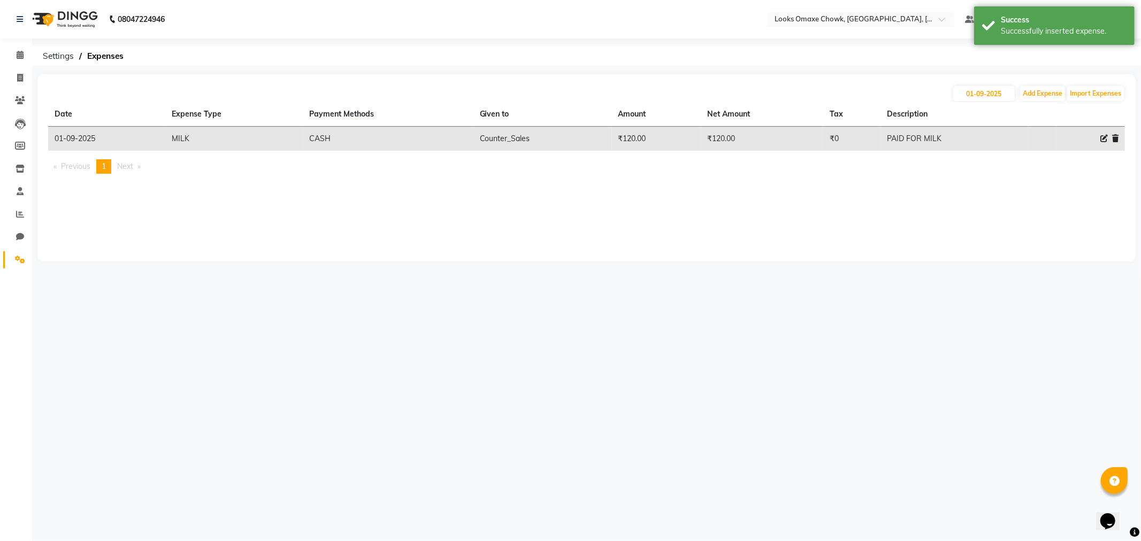
click at [825, 197] on div "01-09-2025 Add Expense Import Expenses Date Expense Type Payment Methods Given …" at bounding box center [586, 167] width 1098 height 187
click at [21, 78] on icon at bounding box center [20, 78] width 6 height 8
select select "service"
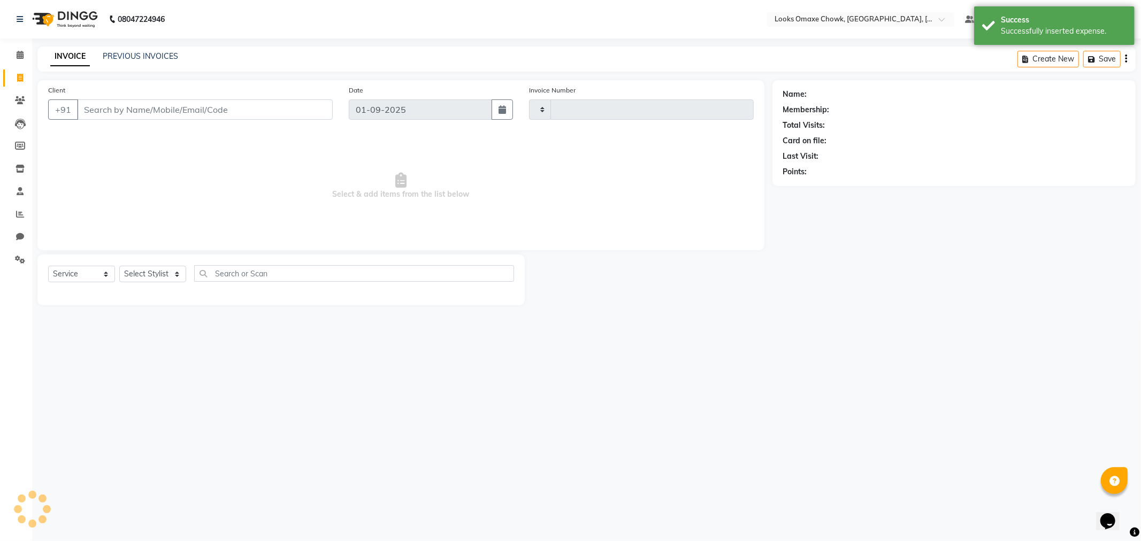
type input "0872"
select select "8121"
click at [141, 55] on link "PREVIOUS INVOICES" at bounding box center [140, 56] width 75 height 10
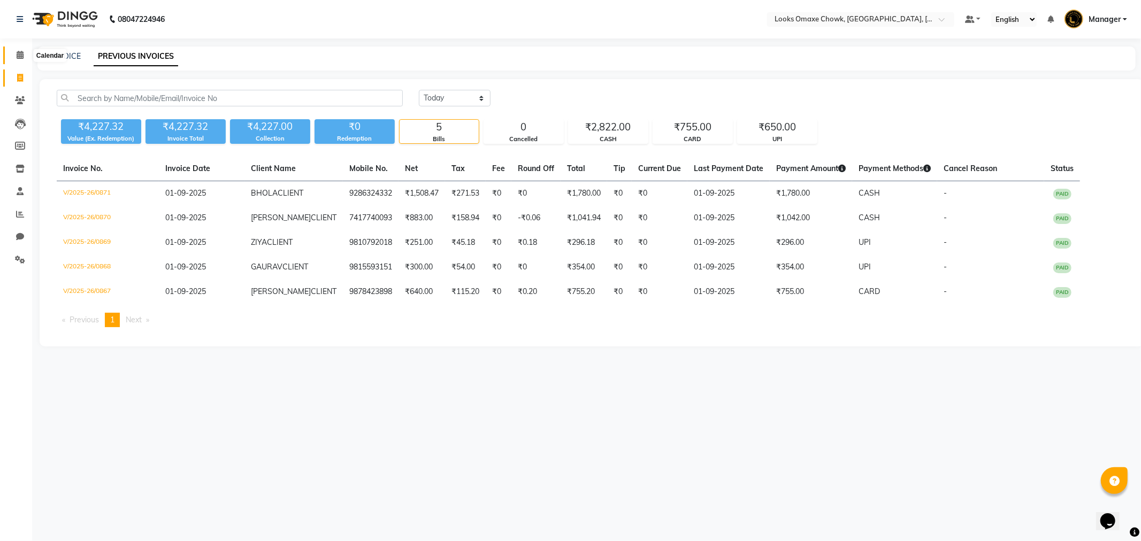
click at [19, 53] on icon at bounding box center [20, 55] width 7 height 8
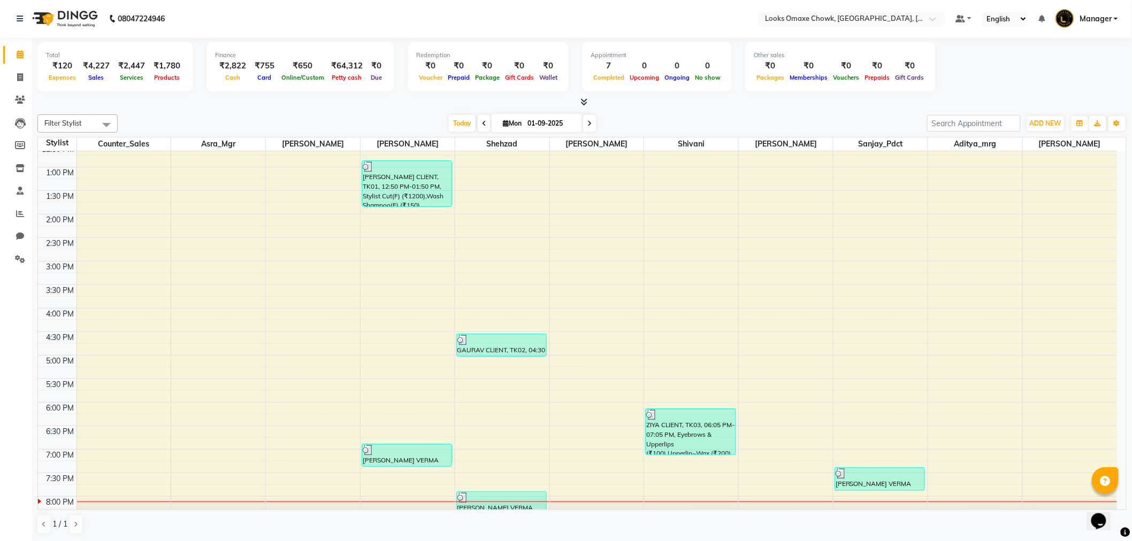
scroll to position [137, 0]
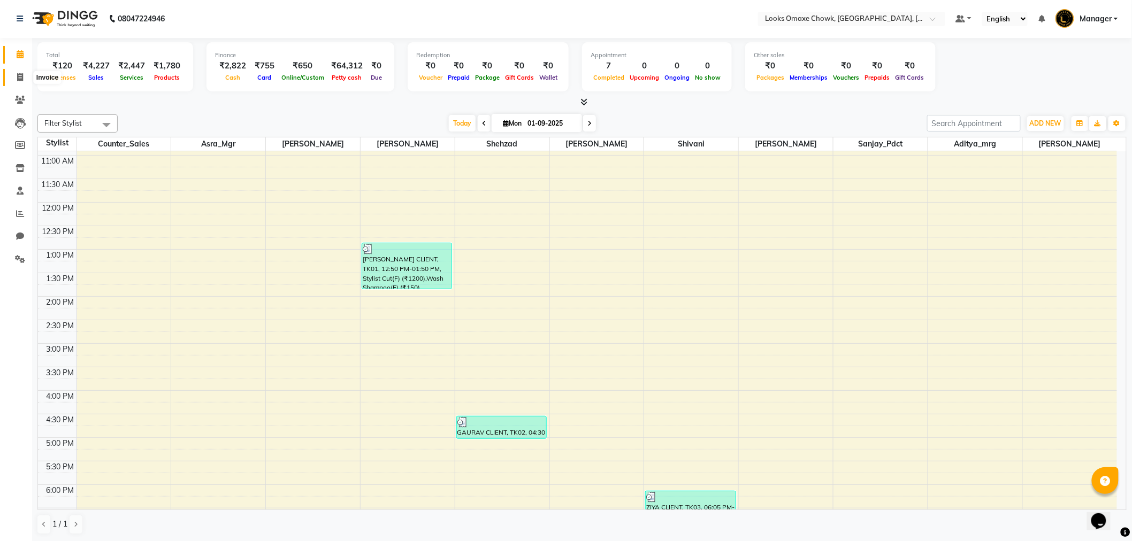
click at [19, 73] on icon at bounding box center [20, 77] width 6 height 8
select select "service"
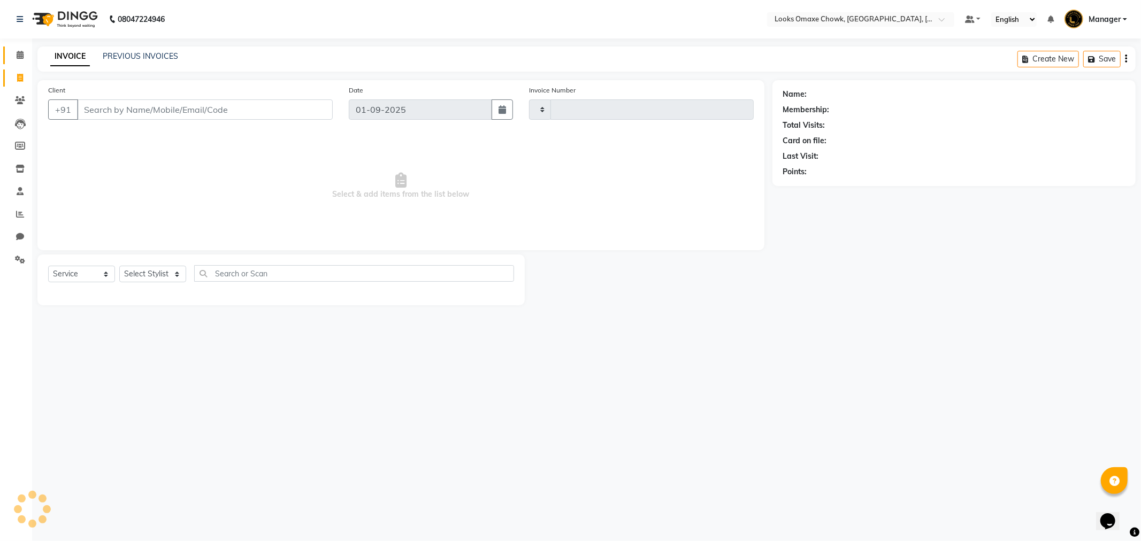
type input "0872"
select select "8121"
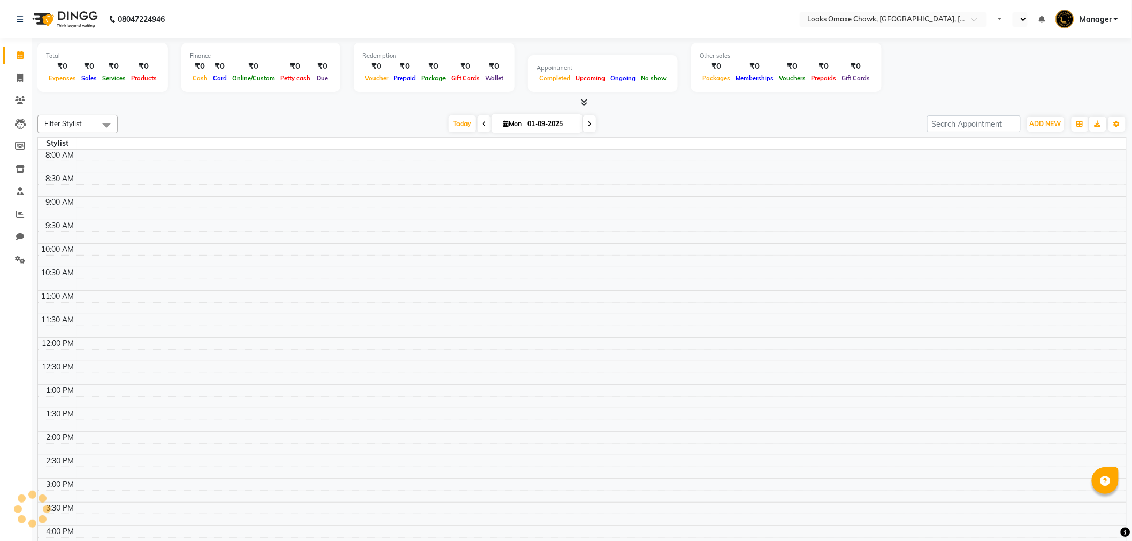
select select "en"
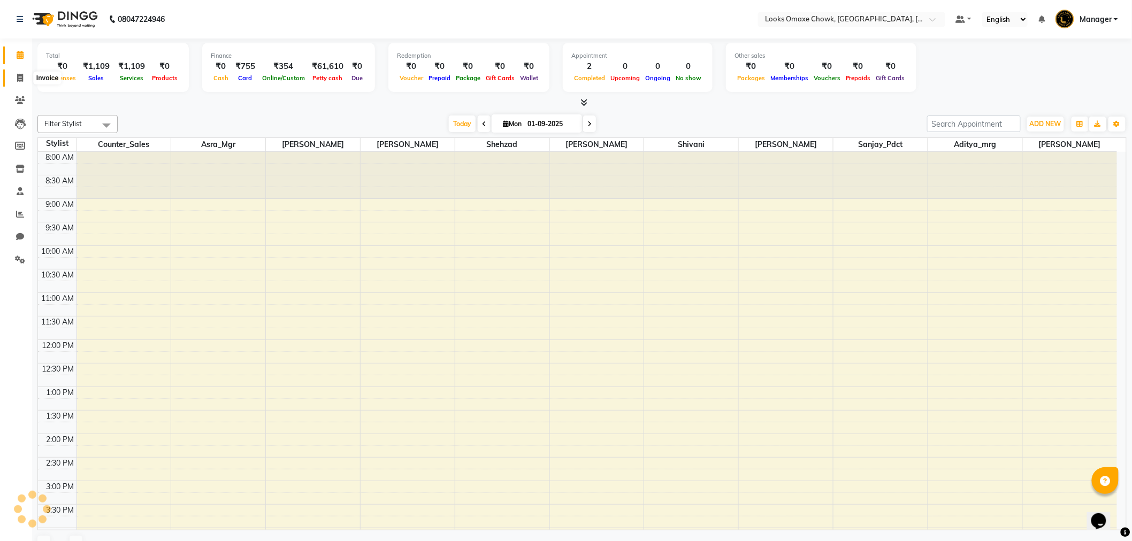
click at [14, 79] on span at bounding box center [20, 78] width 19 height 12
select select "service"
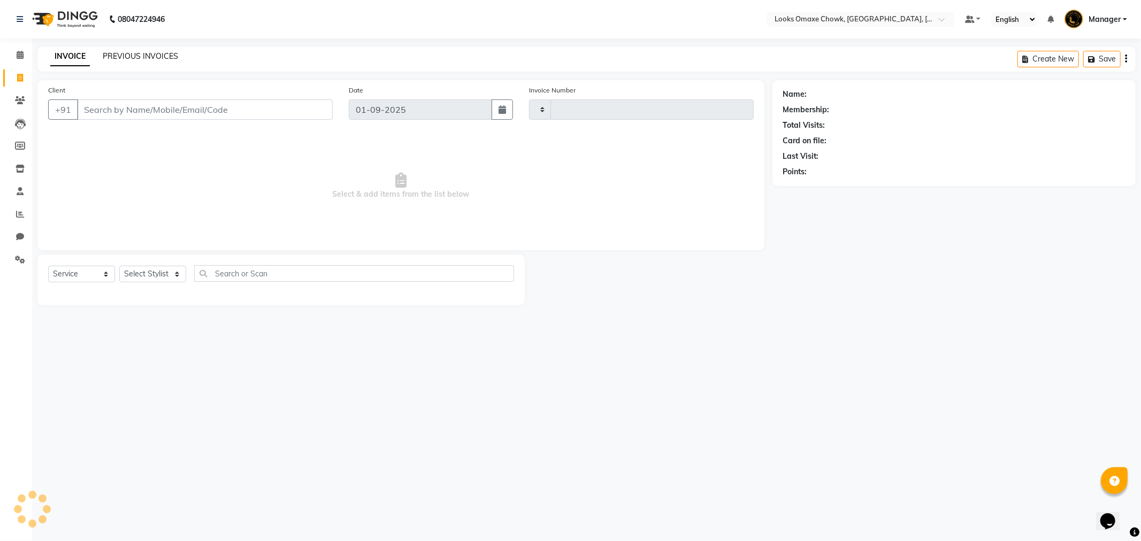
click at [152, 56] on link "PREVIOUS INVOICES" at bounding box center [140, 56] width 75 height 10
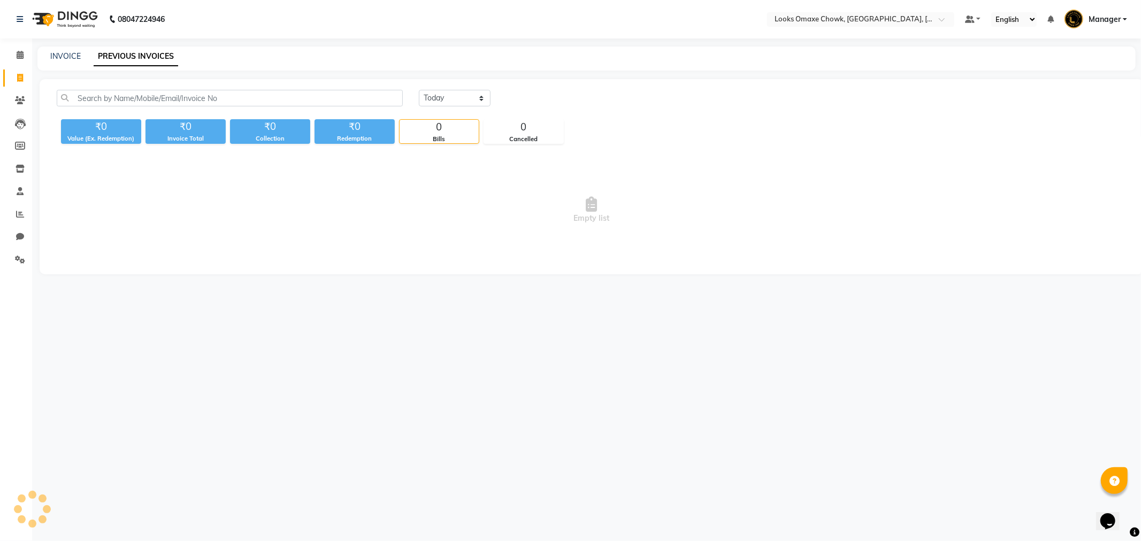
click at [143, 59] on link "PREVIOUS INVOICES" at bounding box center [136, 56] width 85 height 19
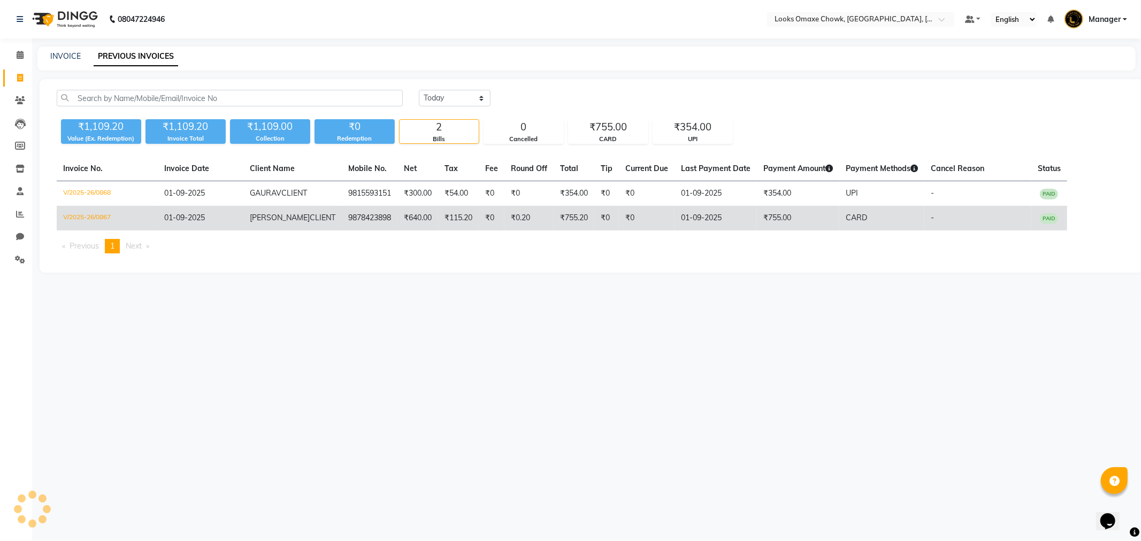
click at [698, 216] on td "01-09-2025" at bounding box center [715, 218] width 82 height 25
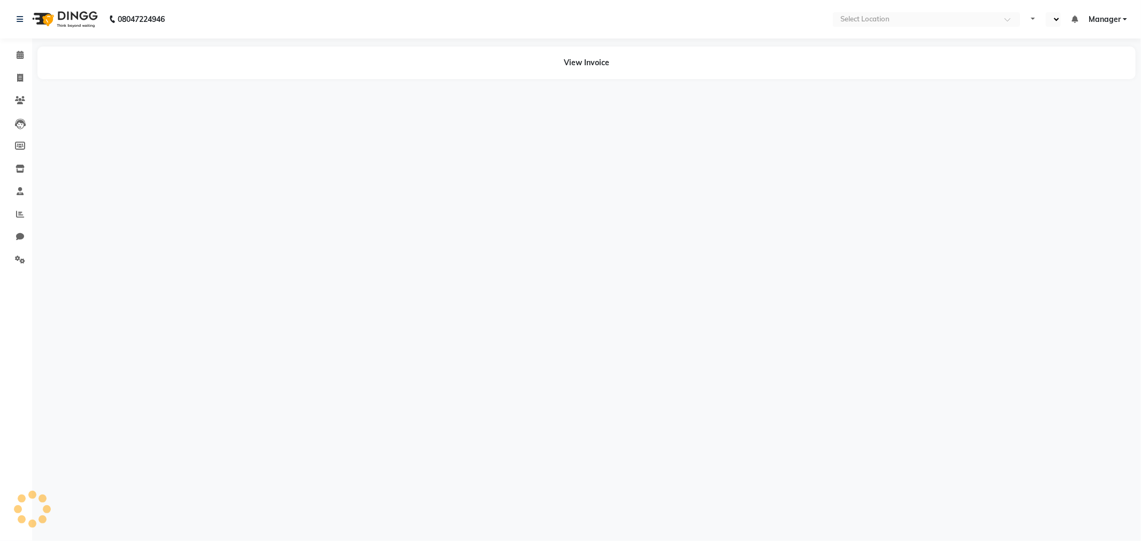
select select "en"
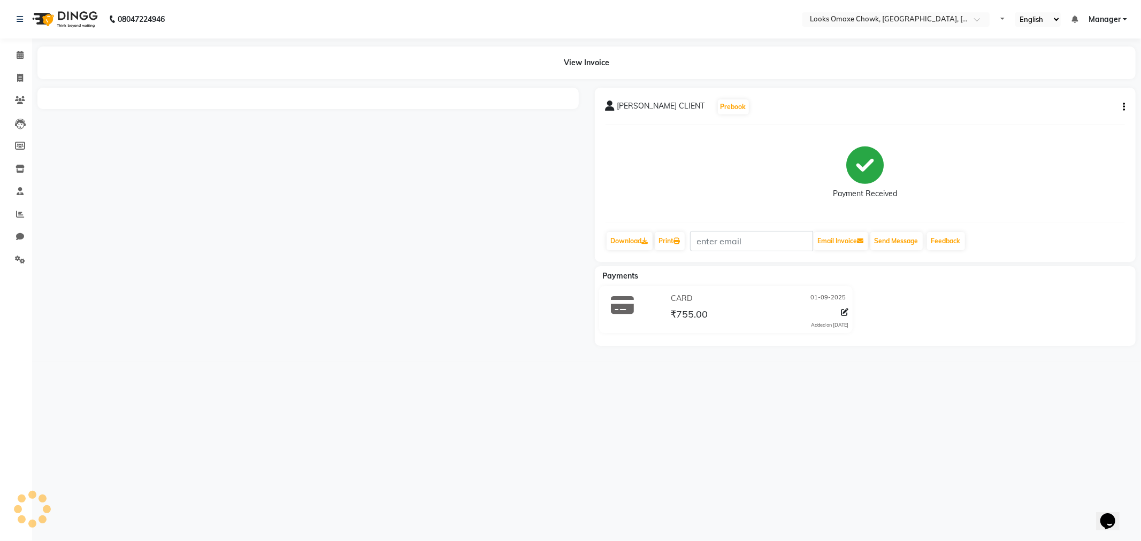
click at [1123, 107] on icon "button" at bounding box center [1124, 107] width 2 height 1
click at [1083, 111] on div "Edit Item Staff" at bounding box center [1070, 113] width 73 height 13
select select
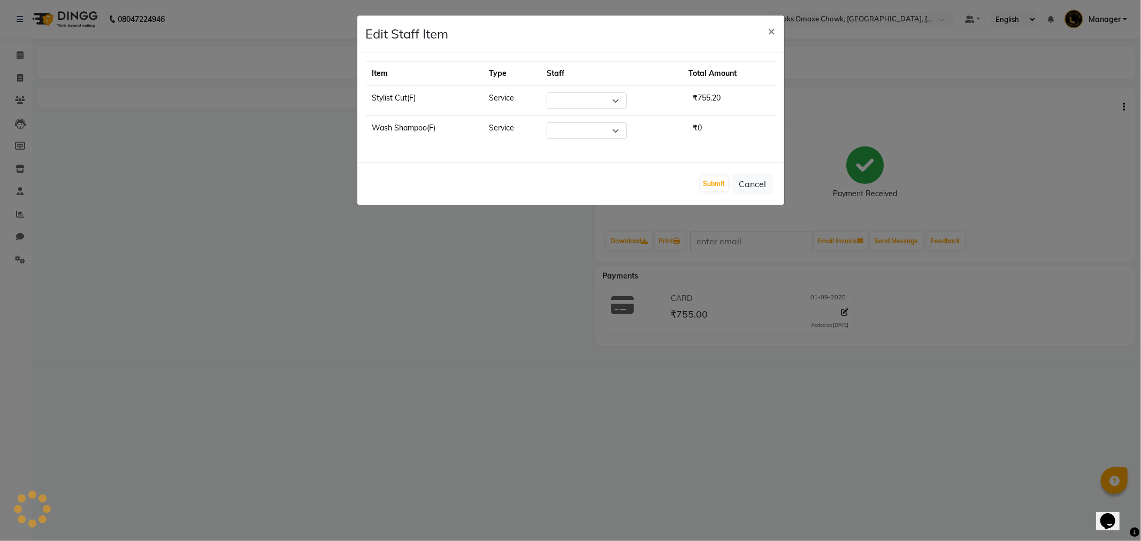
select select "75642"
click at [616, 131] on select "Select Aditya_mrg Adnan Arif Asra_Mgr Bushra Counter_Sales Manager Massey Rohan…" at bounding box center [587, 130] width 80 height 17
select select "75650"
click at [547, 122] on select "Select Aditya_mrg Adnan Arif Asra_Mgr Bushra Counter_Sales Manager Massey Rohan…" at bounding box center [587, 130] width 80 height 17
click at [710, 179] on button "Submit" at bounding box center [714, 183] width 27 height 15
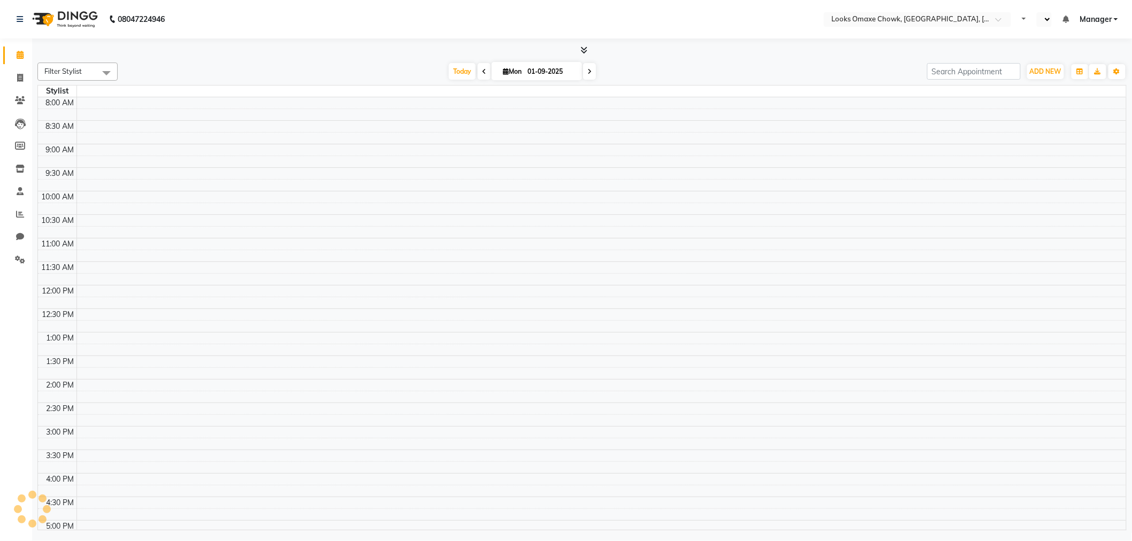
select select "en"
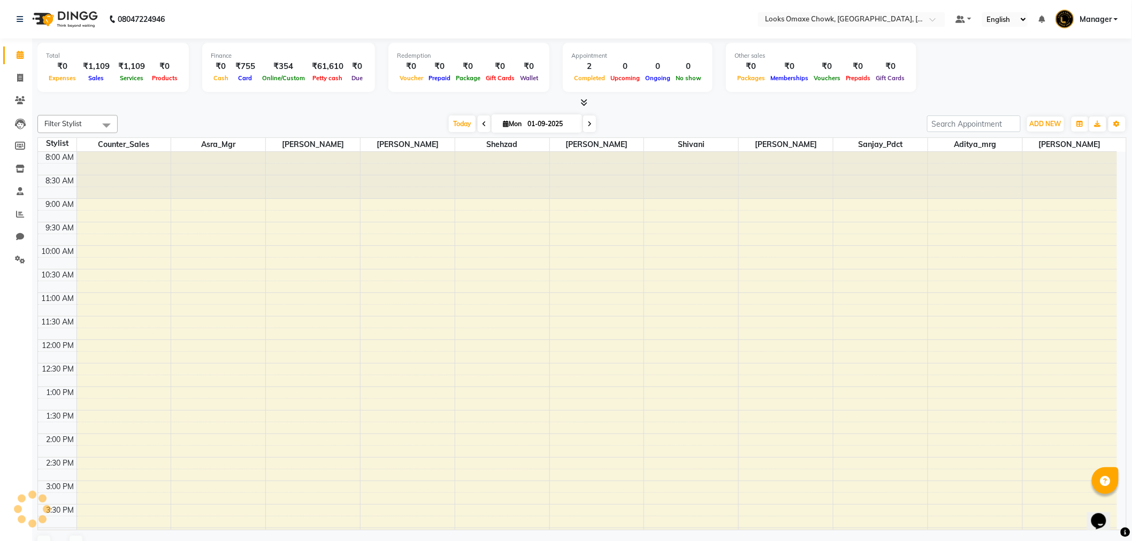
scroll to position [181, 0]
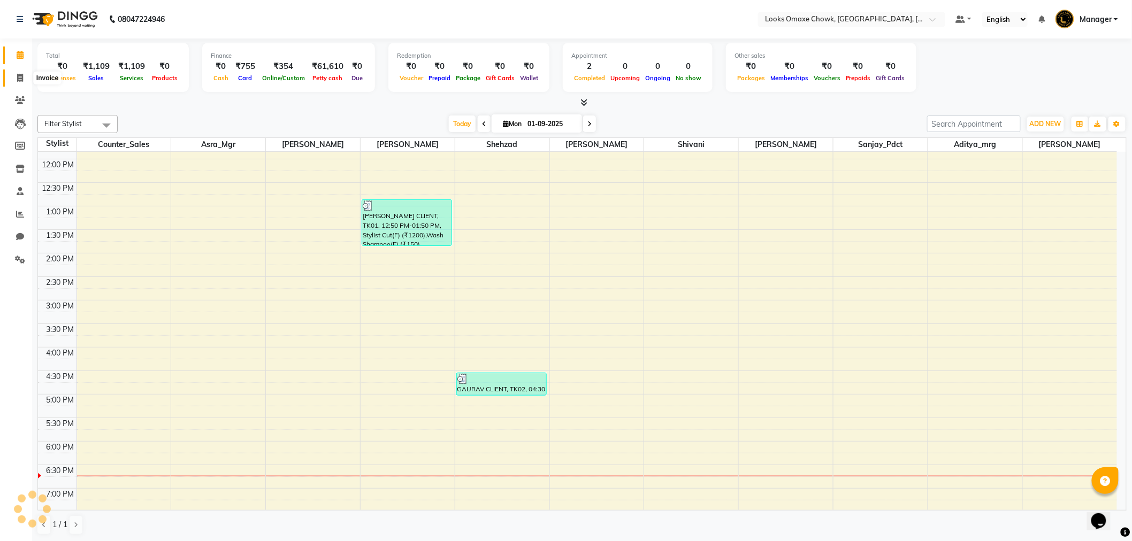
click at [15, 76] on span at bounding box center [20, 78] width 19 height 12
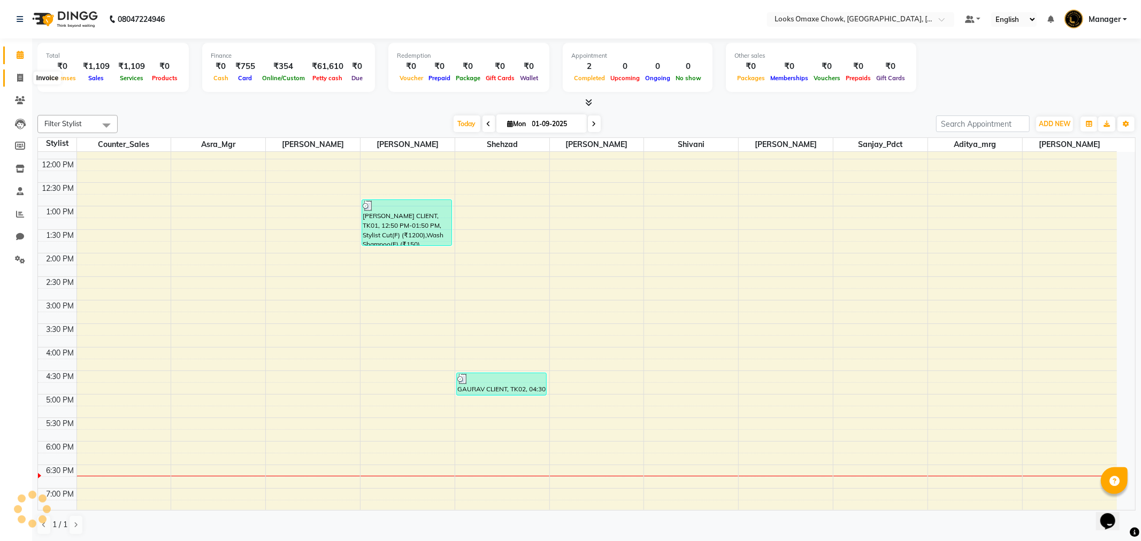
select select "service"
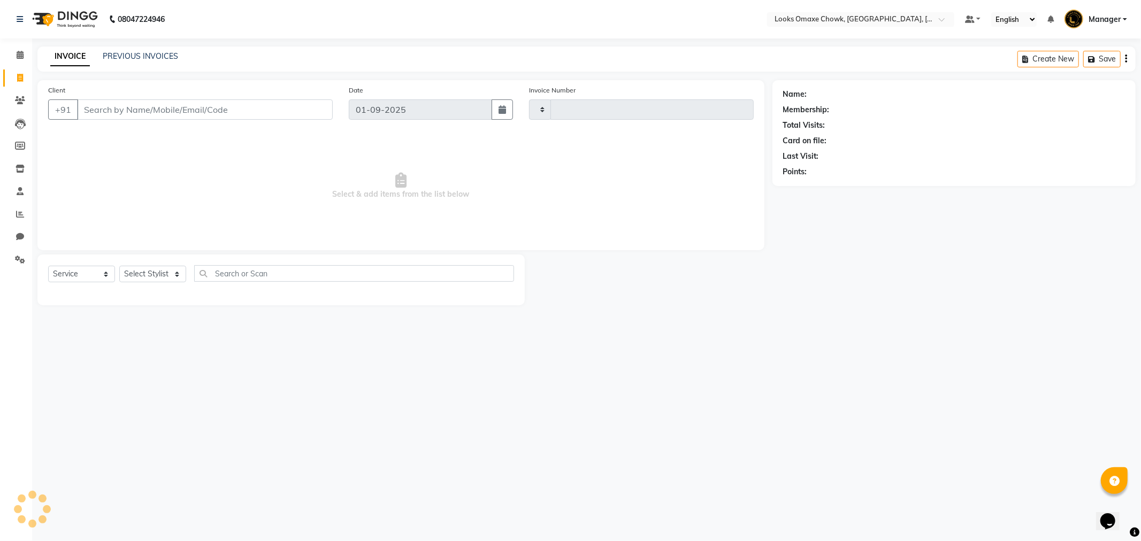
type input "0869"
select select "8121"
click at [177, 274] on select "Select Stylist [PERSON_NAME] [PERSON_NAME] [PERSON_NAME] Counter_Sales Manager …" at bounding box center [152, 274] width 67 height 17
select select "75647"
click at [119, 266] on select "Select Stylist [PERSON_NAME] [PERSON_NAME] [PERSON_NAME] Counter_Sales Manager …" at bounding box center [152, 274] width 67 height 17
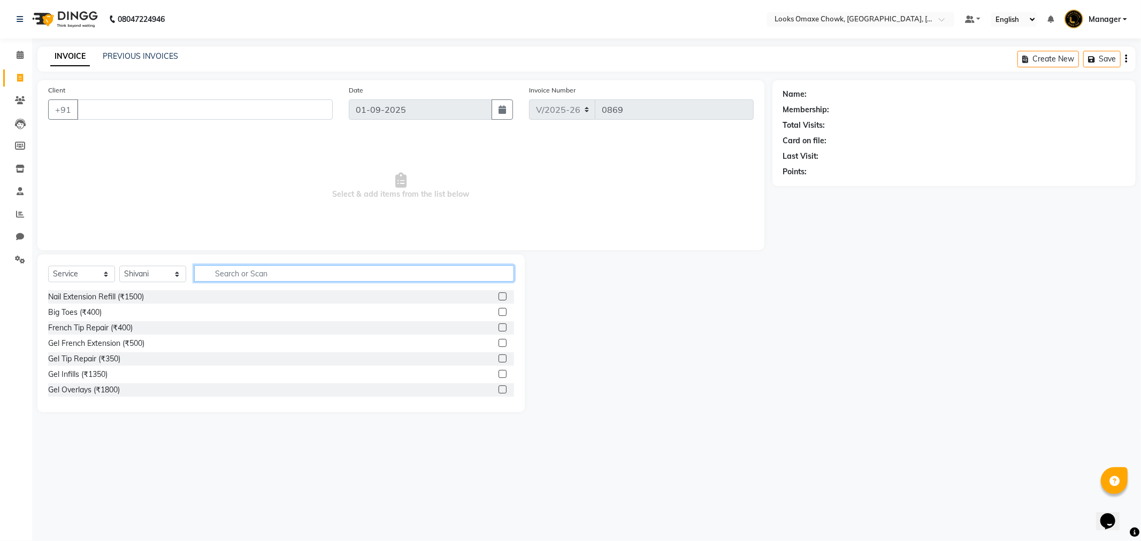
click at [243, 271] on input "text" at bounding box center [354, 273] width 320 height 17
type input "EYE"
click at [498, 311] on label at bounding box center [502, 312] width 8 height 8
click at [498, 311] on input "checkbox" at bounding box center [501, 312] width 7 height 7
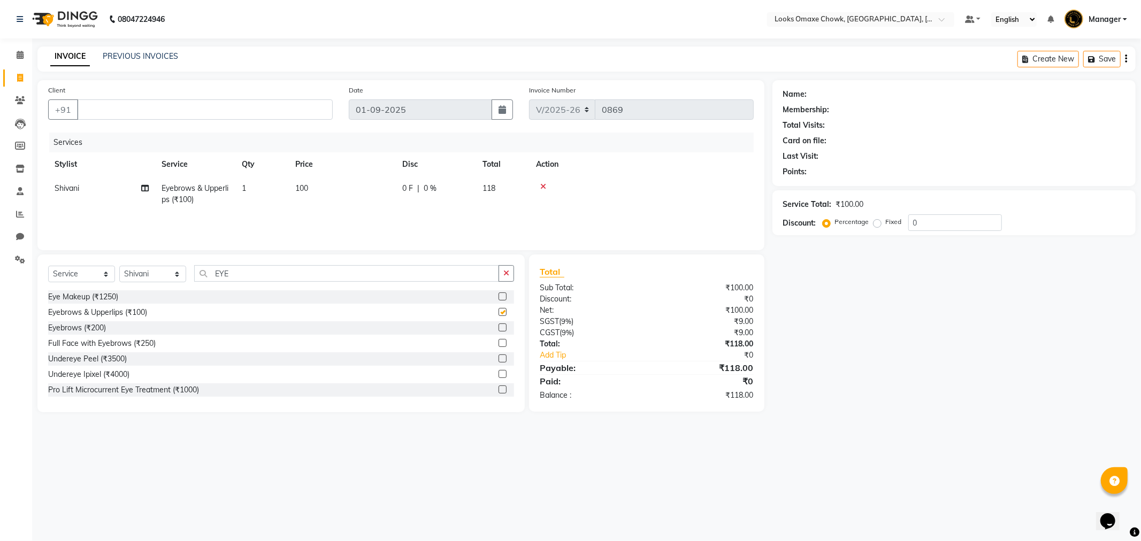
checkbox input "false"
click at [321, 189] on td "100" at bounding box center [342, 193] width 107 height 35
select select "75647"
click at [376, 188] on input "100" at bounding box center [393, 191] width 94 height 17
type input "1"
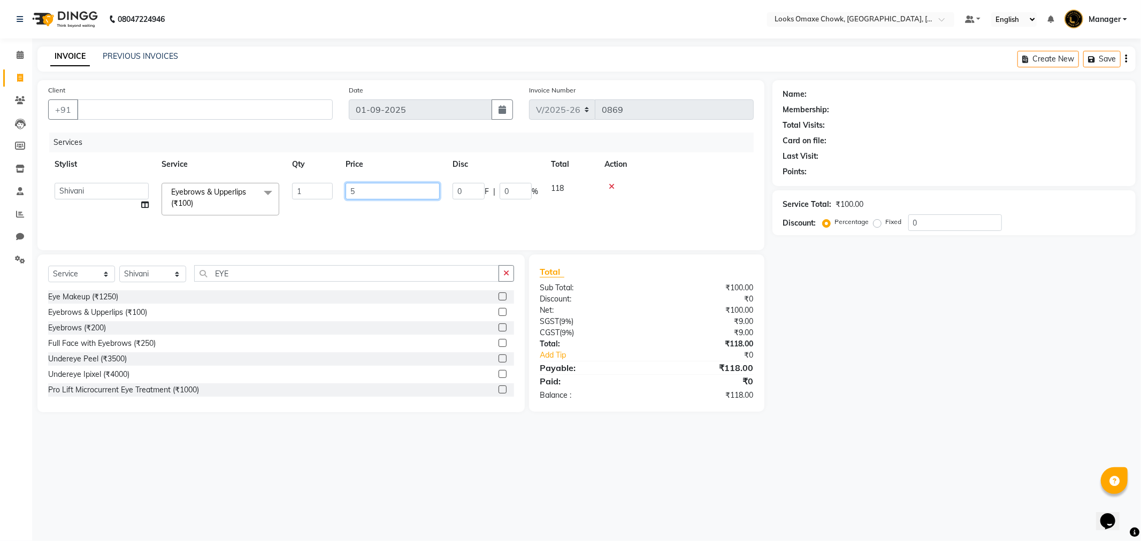
type input "51"
click at [304, 266] on input "EYE" at bounding box center [346, 273] width 305 height 17
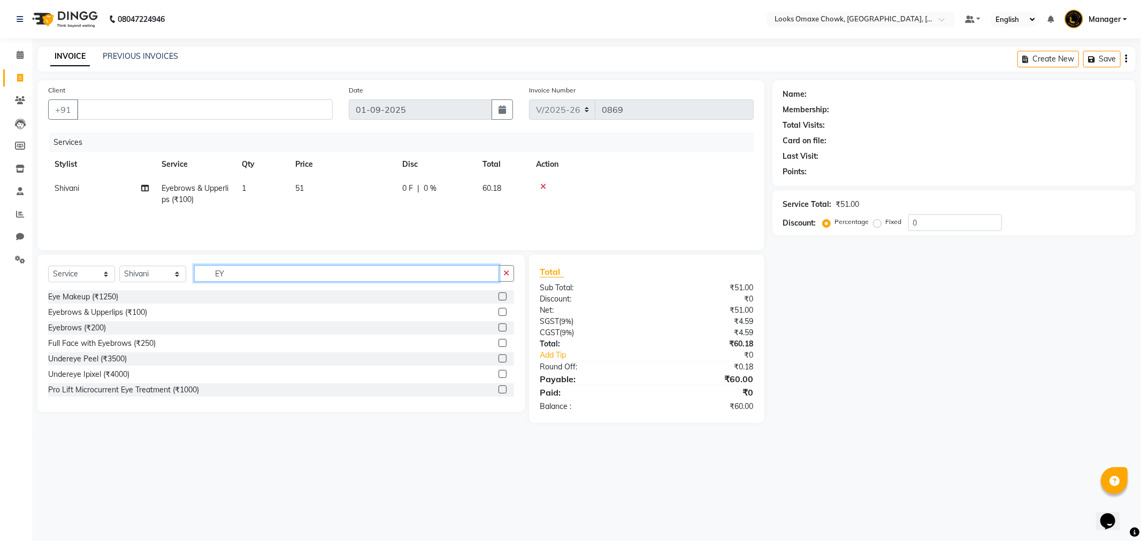
type input "E"
type input "UPPER"
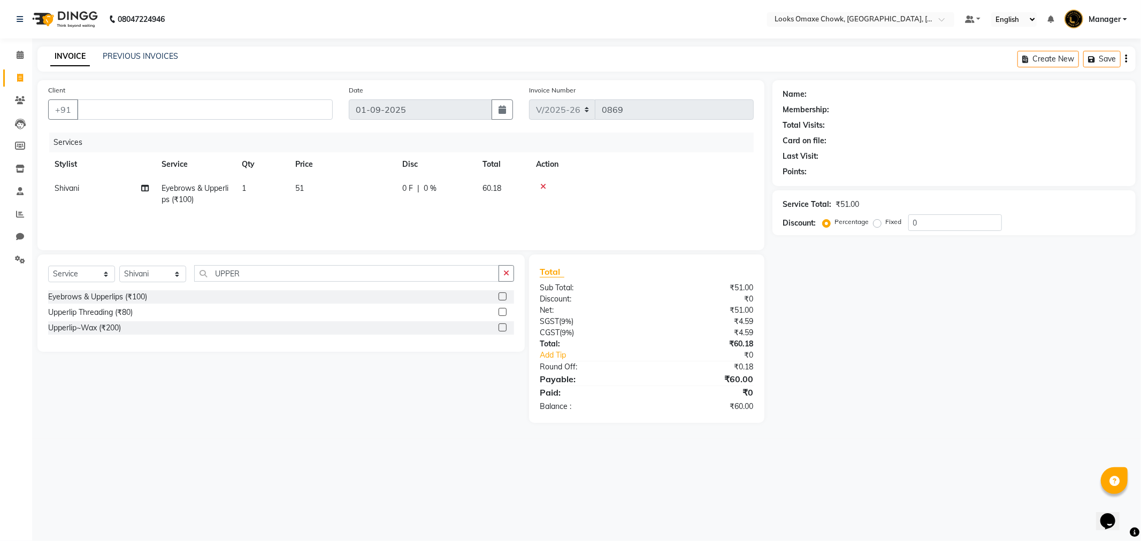
click at [501, 309] on label at bounding box center [502, 312] width 8 height 8
click at [501, 309] on input "checkbox" at bounding box center [501, 312] width 7 height 7
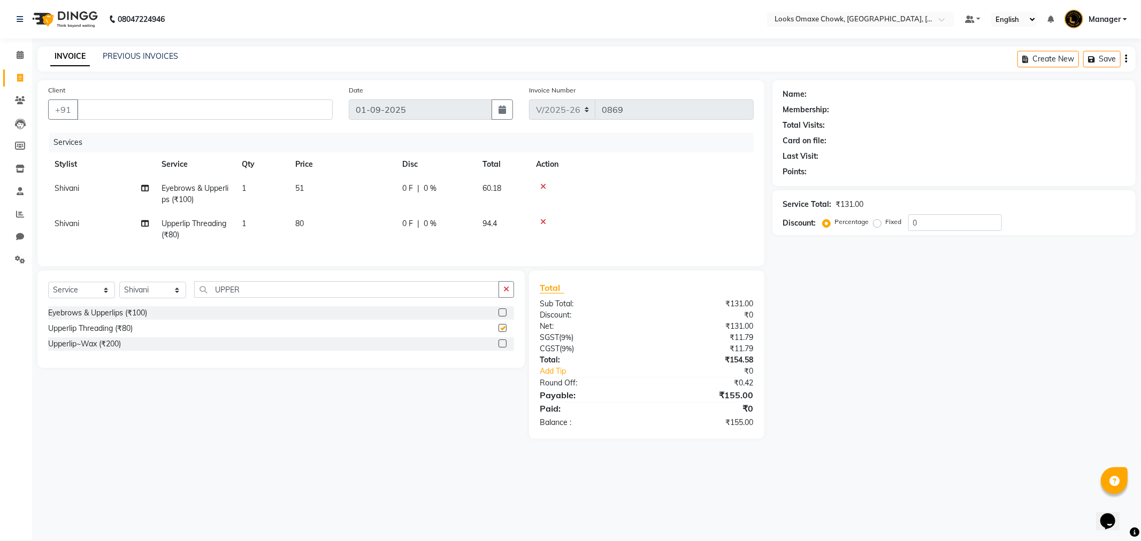
checkbox input "false"
click at [313, 221] on td "80" at bounding box center [342, 229] width 107 height 35
select select "75647"
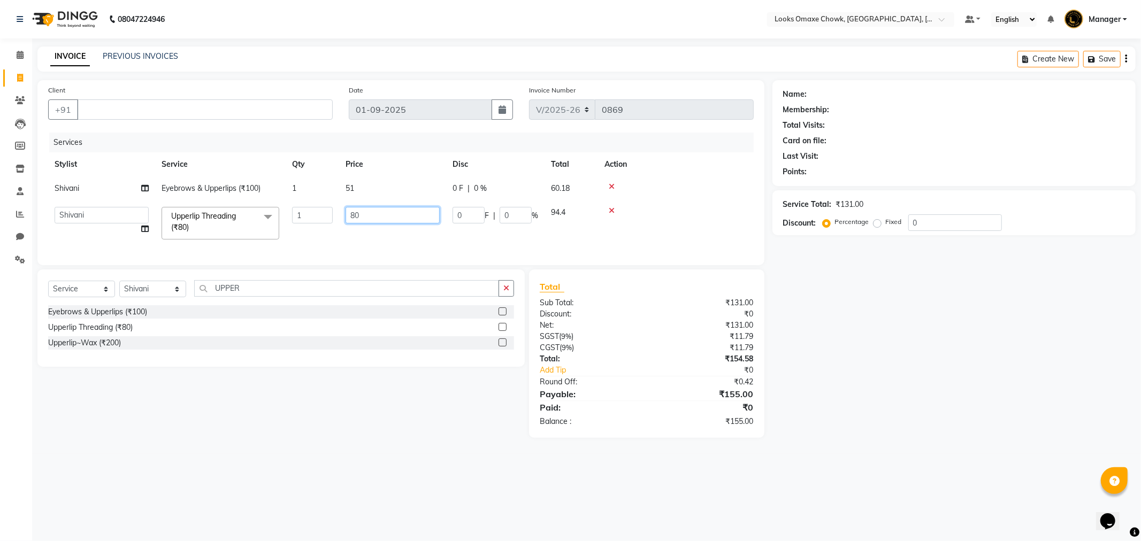
click at [389, 214] on input "80" at bounding box center [393, 215] width 94 height 17
type input "8"
type input "51"
click at [463, 239] on td "0 F | 0 %" at bounding box center [495, 223] width 98 height 45
select select "75647"
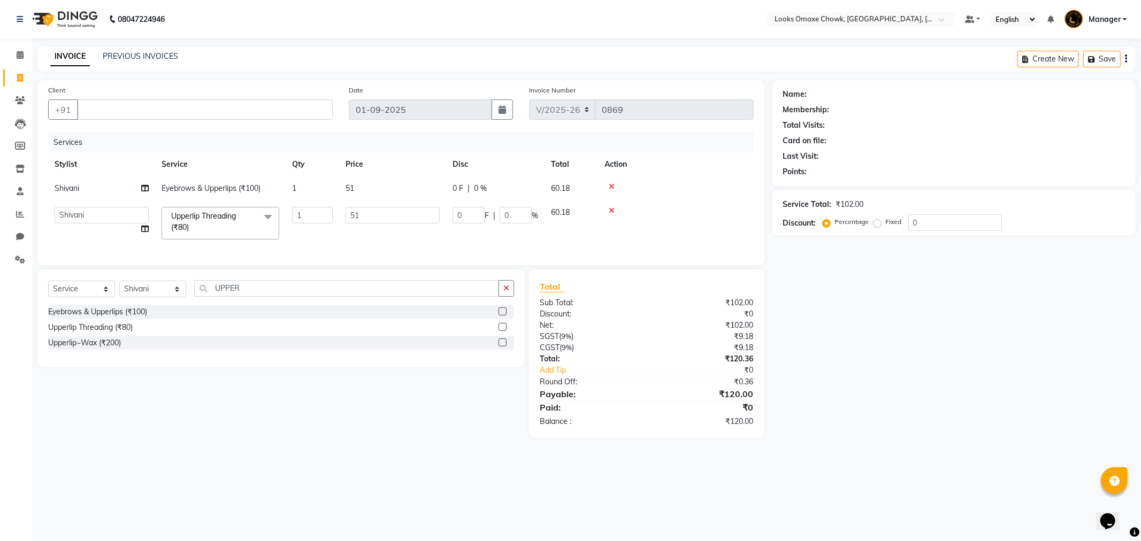
click at [270, 214] on span at bounding box center [267, 217] width 21 height 20
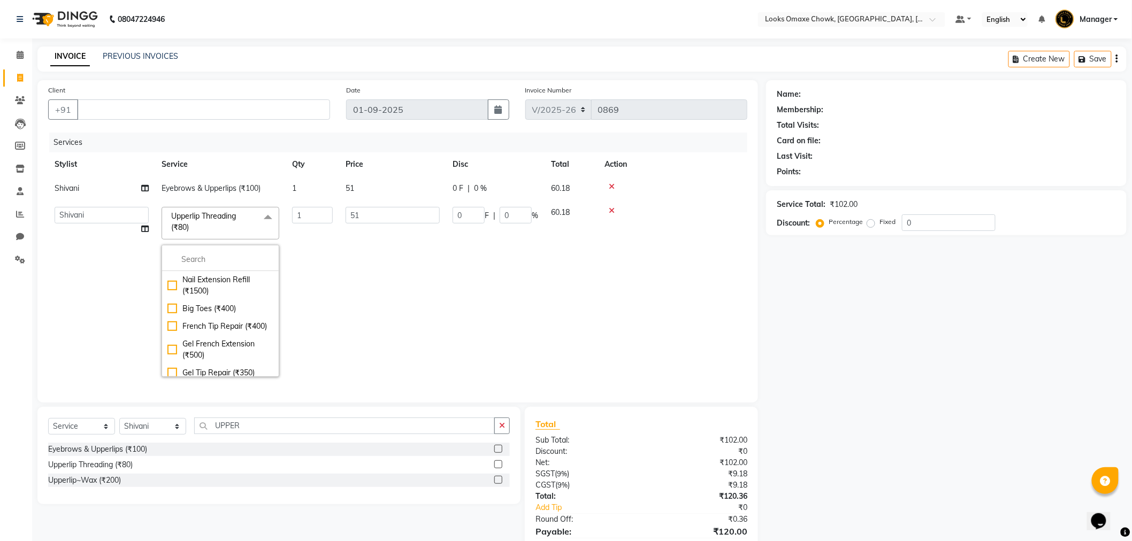
click at [610, 208] on icon at bounding box center [612, 210] width 6 height 7
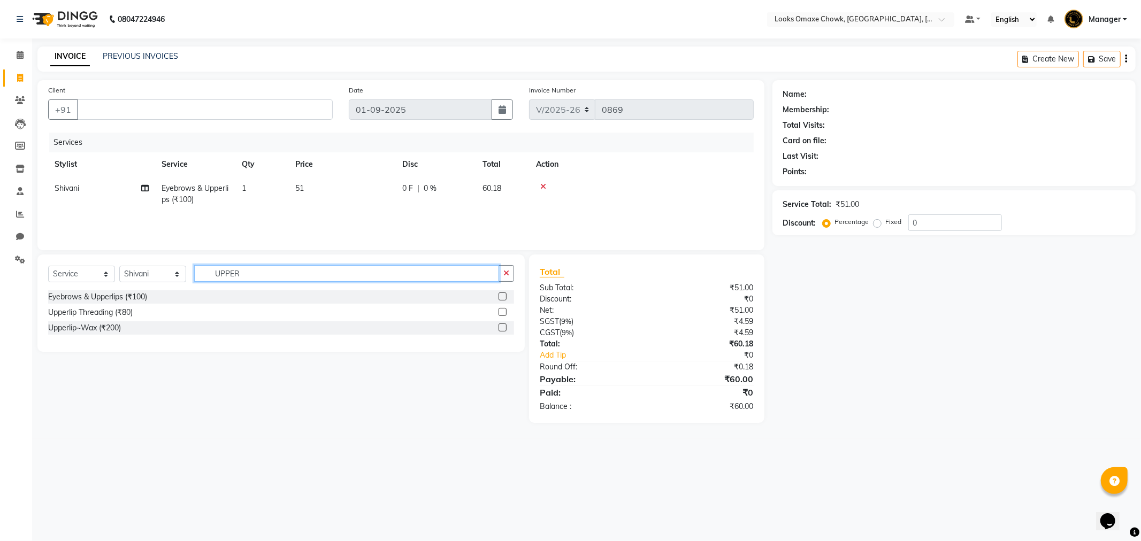
click at [267, 274] on input "UPPER" at bounding box center [346, 273] width 305 height 17
click at [500, 325] on label at bounding box center [502, 328] width 8 height 8
click at [500, 325] on input "checkbox" at bounding box center [501, 328] width 7 height 7
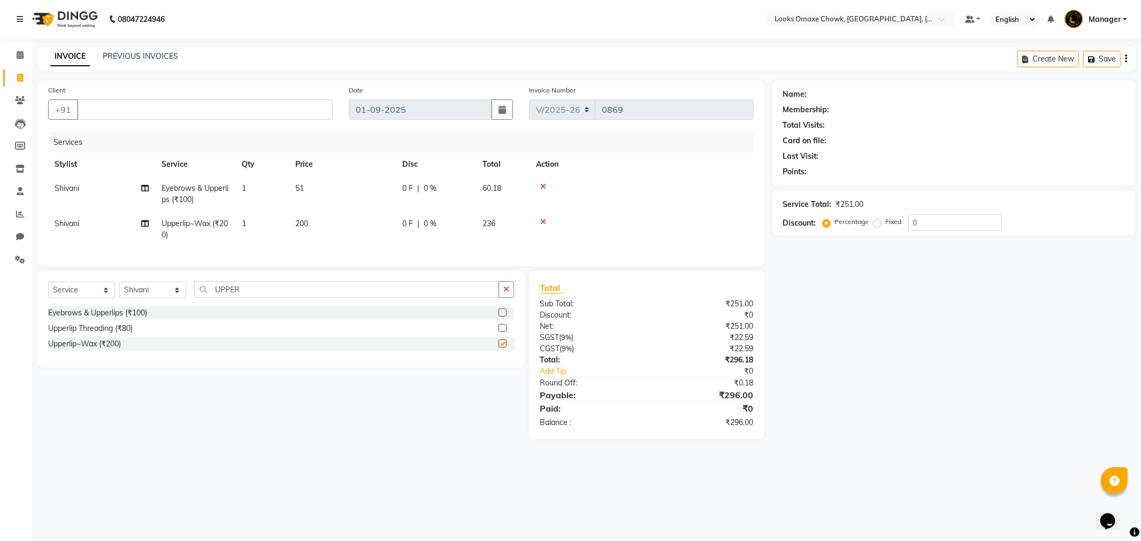
checkbox input "false"
click at [935, 375] on div "Name: Membership: Total Visits: Card on file: Last Visit: Points: Service Total…" at bounding box center [957, 259] width 371 height 359
click at [137, 109] on input "Client" at bounding box center [205, 109] width 256 height 20
type input "9871550021"
click at [304, 107] on span "Add Client" at bounding box center [305, 109] width 42 height 11
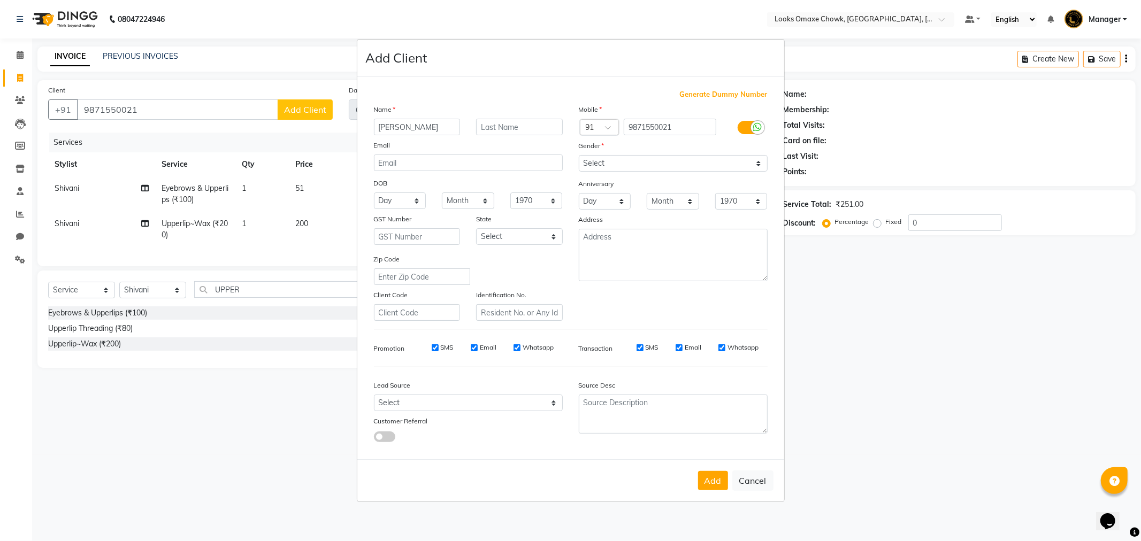
type input "ZIYA KHAN"
type input "CLIENT"
drag, startPoint x: 523, startPoint y: 233, endPoint x: 527, endPoint y: 242, distance: 9.3
click at [523, 233] on select "Select [GEOGRAPHIC_DATA] [GEOGRAPHIC_DATA] [GEOGRAPHIC_DATA] [GEOGRAPHIC_DATA] …" at bounding box center [519, 236] width 87 height 17
select select "10"
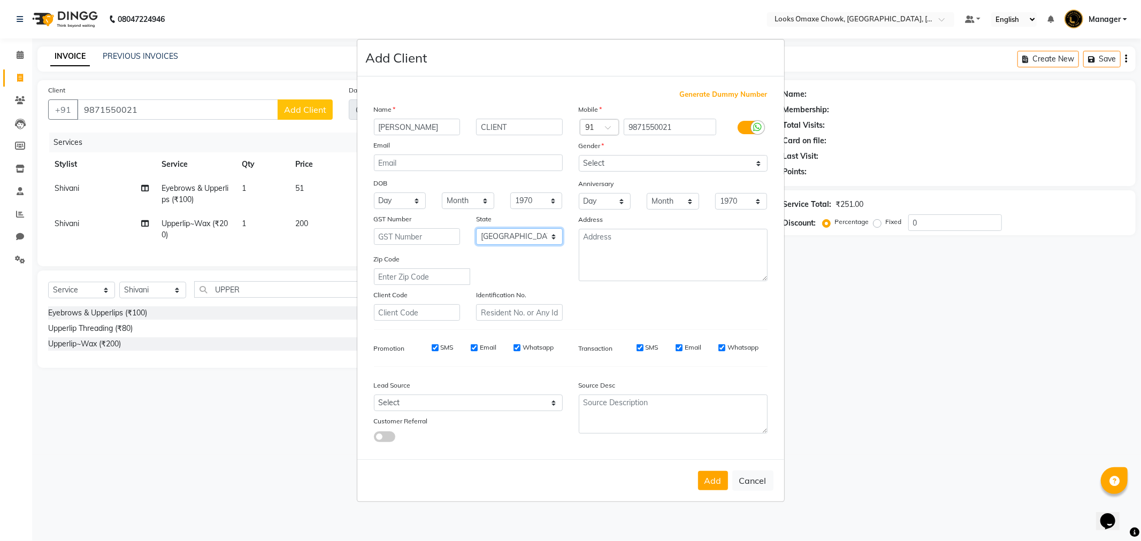
click at [476, 228] on select "Select [GEOGRAPHIC_DATA] [GEOGRAPHIC_DATA] [GEOGRAPHIC_DATA] [GEOGRAPHIC_DATA] …" at bounding box center [519, 236] width 87 height 17
click at [751, 165] on select "Select [DEMOGRAPHIC_DATA] [DEMOGRAPHIC_DATA] Other Prefer Not To Say" at bounding box center [673, 163] width 189 height 17
select select "female"
click at [579, 155] on select "Select [DEMOGRAPHIC_DATA] [DEMOGRAPHIC_DATA] Other Prefer Not To Say" at bounding box center [673, 163] width 189 height 17
click at [719, 486] on button "Add" at bounding box center [713, 480] width 30 height 19
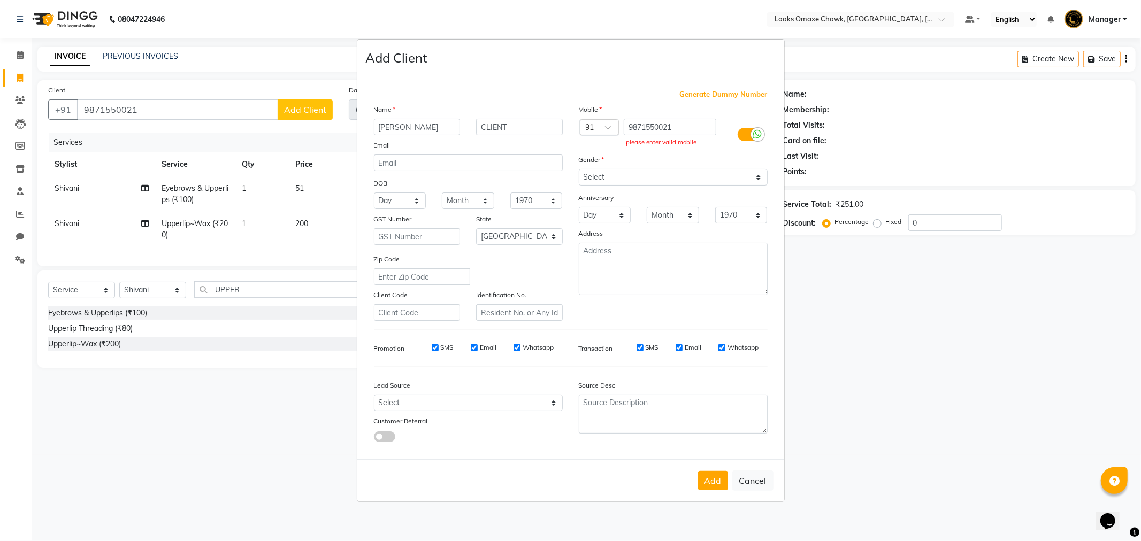
click at [221, 103] on ngb-modal-window "Add Client Generate Dummy Number Name ZIYA KHAN CLIENT Email DOB Day 01 02 03 0…" at bounding box center [570, 270] width 1141 height 541
click at [175, 110] on ngb-modal-window "Add Client Generate Dummy Number Name ZIYA KHAN CLIENT Email DOB Day 01 02 03 0…" at bounding box center [570, 270] width 1141 height 541
drag, startPoint x: 687, startPoint y: 127, endPoint x: 621, endPoint y: 126, distance: 65.8
click at [621, 126] on div "9871550021 please enter valid mobile" at bounding box center [672, 134] width 103 height 31
click at [696, 127] on input "9871550021" at bounding box center [670, 127] width 93 height 17
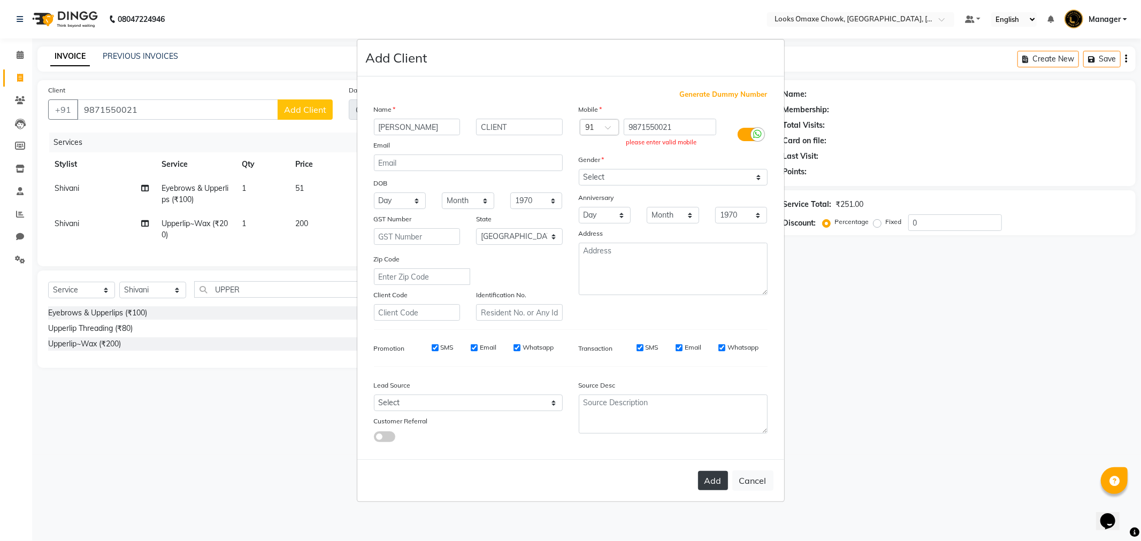
click at [710, 478] on button "Add" at bounding box center [713, 480] width 30 height 19
click at [681, 125] on input "9871550021" at bounding box center [670, 127] width 93 height 17
type input "9"
type input "9871550021"
click at [712, 481] on button "Add" at bounding box center [713, 480] width 30 height 19
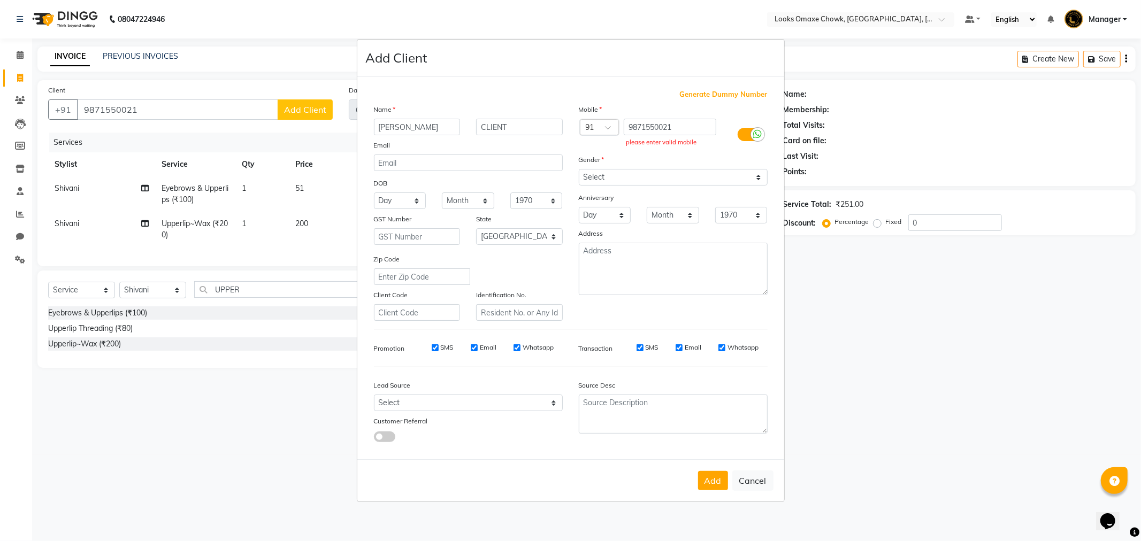
click at [904, 356] on ngb-modal-window "Add Client Generate Dummy Number Name ZIYA KHAN CLIENT Email DOB Day 01 02 03 0…" at bounding box center [570, 270] width 1141 height 541
click at [747, 484] on button "Cancel" at bounding box center [752, 481] width 41 height 20
select select
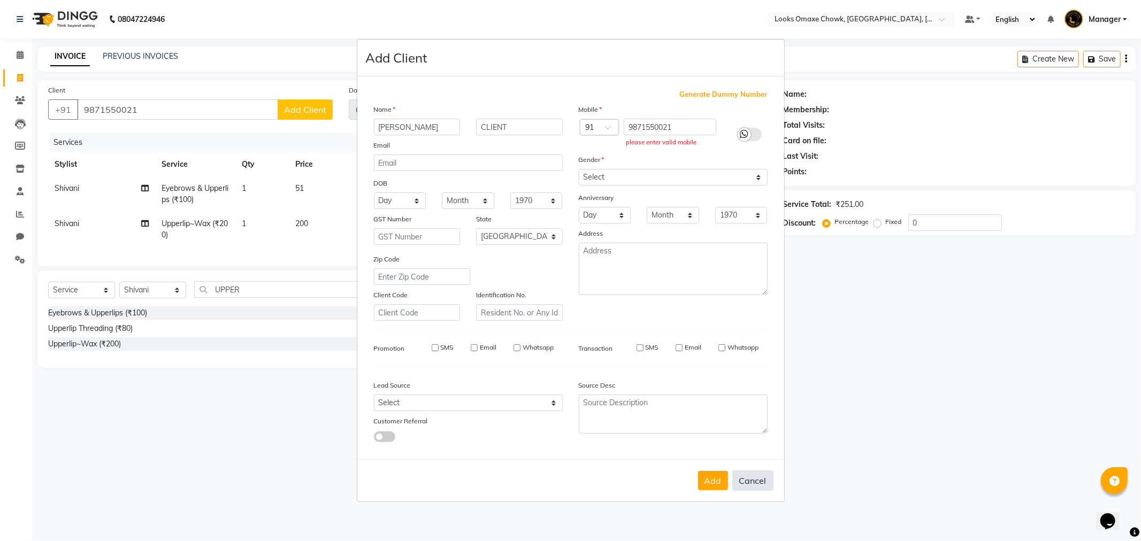
select select "null"
select select
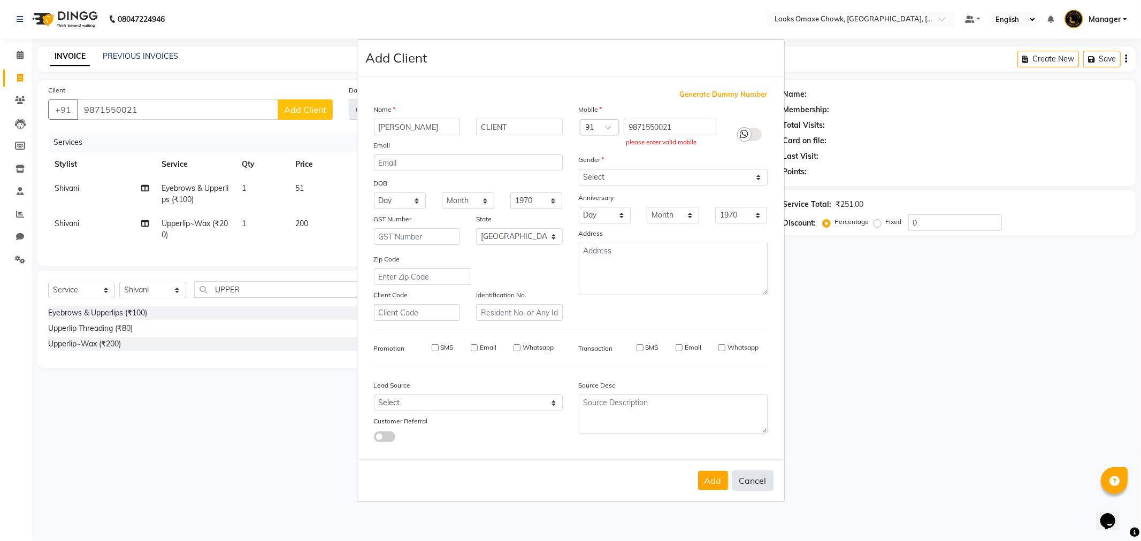
checkbox input "false"
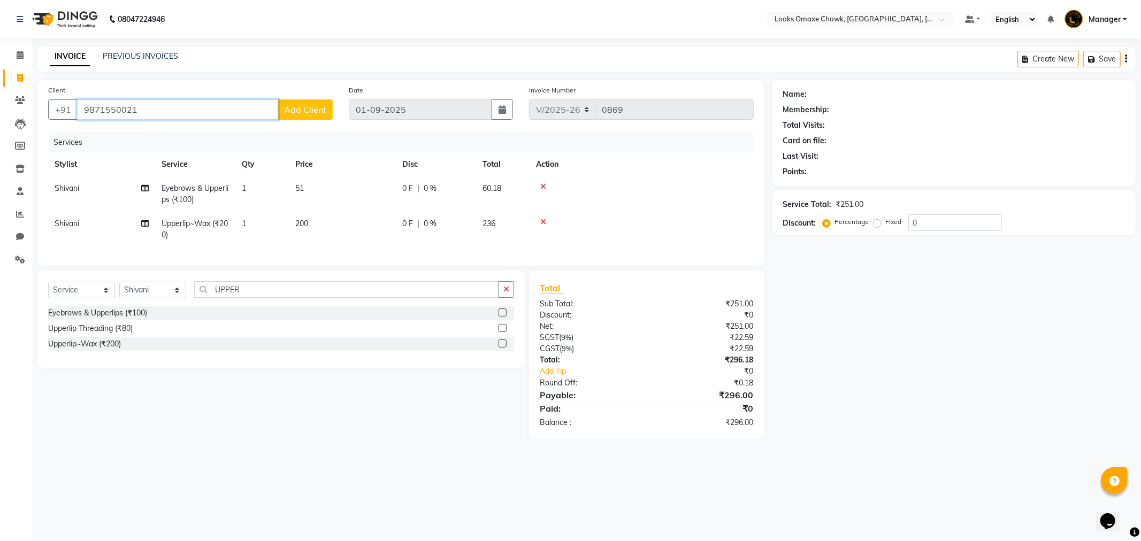
click at [191, 112] on input "9871550021" at bounding box center [177, 109] width 201 height 20
click at [145, 109] on input "9871550021" at bounding box center [177, 109] width 201 height 20
click at [309, 111] on span "Add Client" at bounding box center [305, 109] width 42 height 11
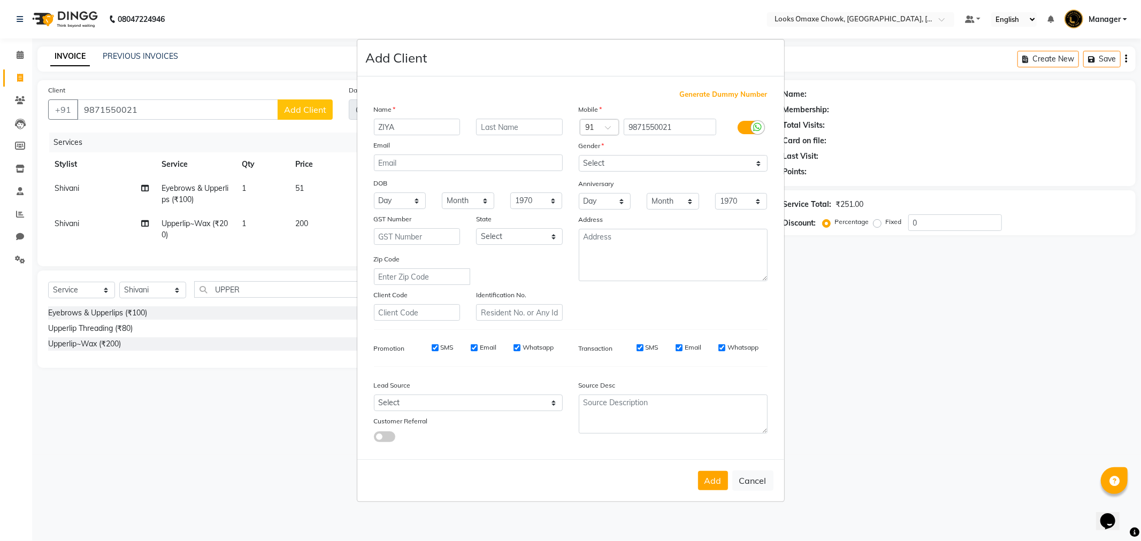
type input "ZIYA"
type input "CLIENT"
click at [549, 236] on select "Select [GEOGRAPHIC_DATA] [GEOGRAPHIC_DATA] [GEOGRAPHIC_DATA] [GEOGRAPHIC_DATA] …" at bounding box center [519, 236] width 87 height 17
select select "10"
click at [476, 228] on select "Select [GEOGRAPHIC_DATA] [GEOGRAPHIC_DATA] [GEOGRAPHIC_DATA] [GEOGRAPHIC_DATA] …" at bounding box center [519, 236] width 87 height 17
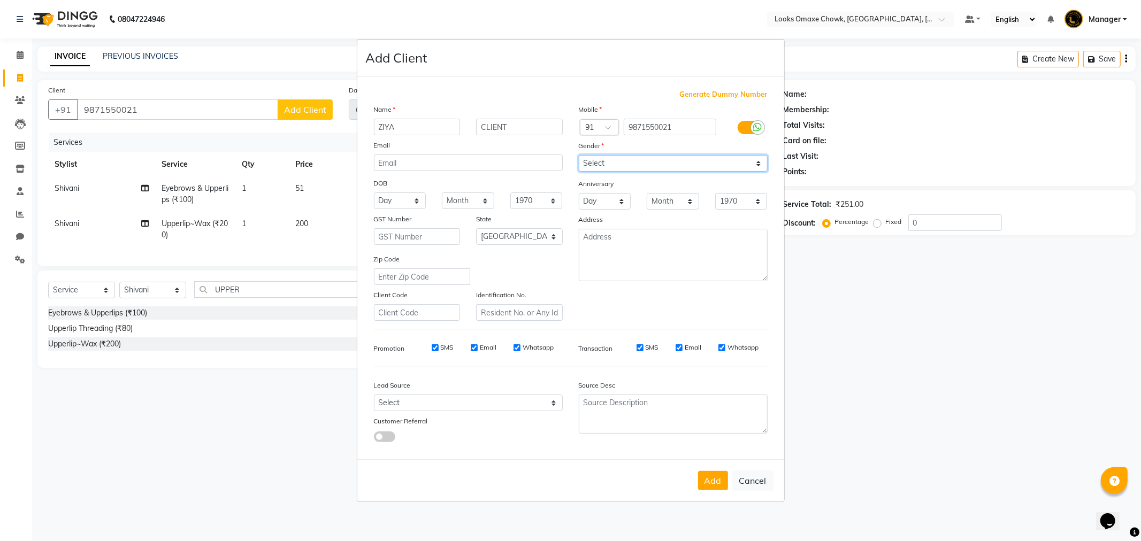
click at [754, 163] on select "Select [DEMOGRAPHIC_DATA] [DEMOGRAPHIC_DATA] Other Prefer Not To Say" at bounding box center [673, 163] width 189 height 17
select select "female"
click at [579, 155] on select "Select [DEMOGRAPHIC_DATA] [DEMOGRAPHIC_DATA] Other Prefer Not To Say" at bounding box center [673, 163] width 189 height 17
click at [719, 474] on button "Add" at bounding box center [713, 480] width 30 height 19
click at [751, 132] on div at bounding box center [757, 134] width 13 height 13
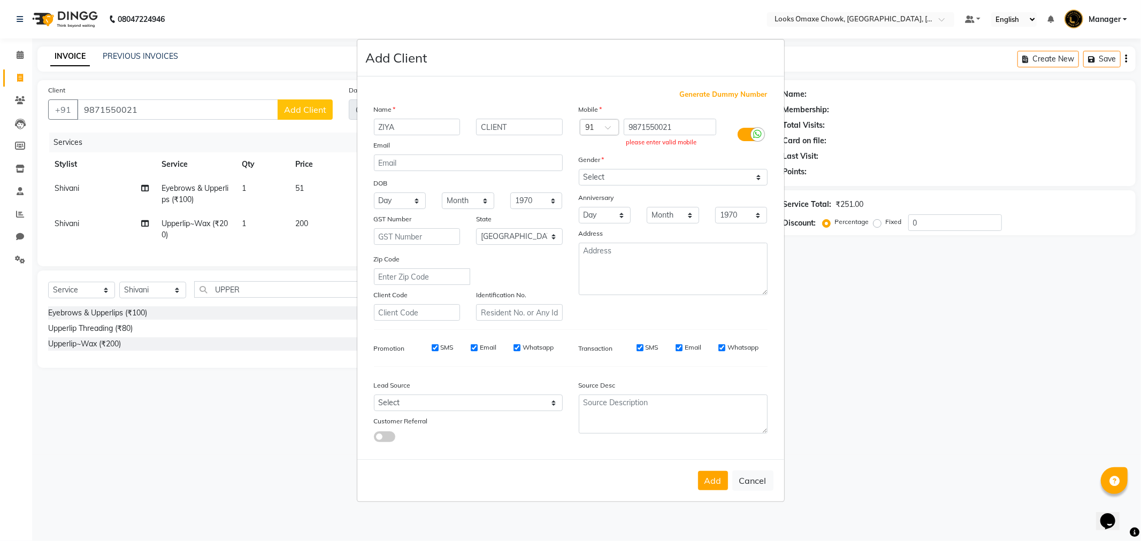
click at [0, 0] on input "checkbox" at bounding box center [0, 0] width 0 height 0
click at [714, 485] on button "Add" at bounding box center [713, 480] width 30 height 19
click at [694, 124] on input "9871550021" at bounding box center [670, 127] width 93 height 17
click at [752, 494] on div "Add Cancel" at bounding box center [570, 480] width 427 height 42
click at [755, 484] on button "Cancel" at bounding box center [752, 481] width 41 height 20
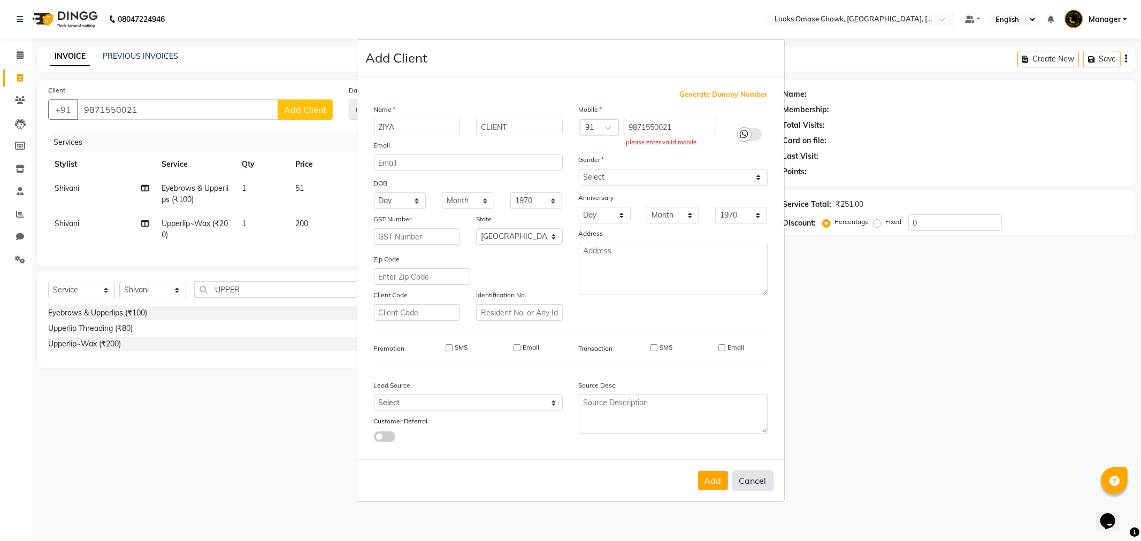
select select
select select "null"
select select
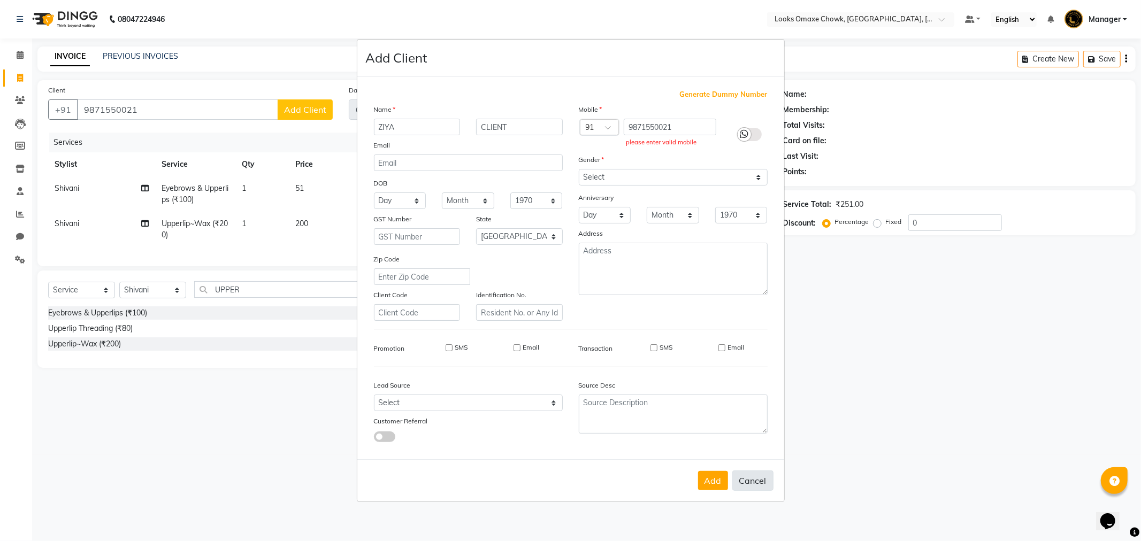
select select
checkbox input "false"
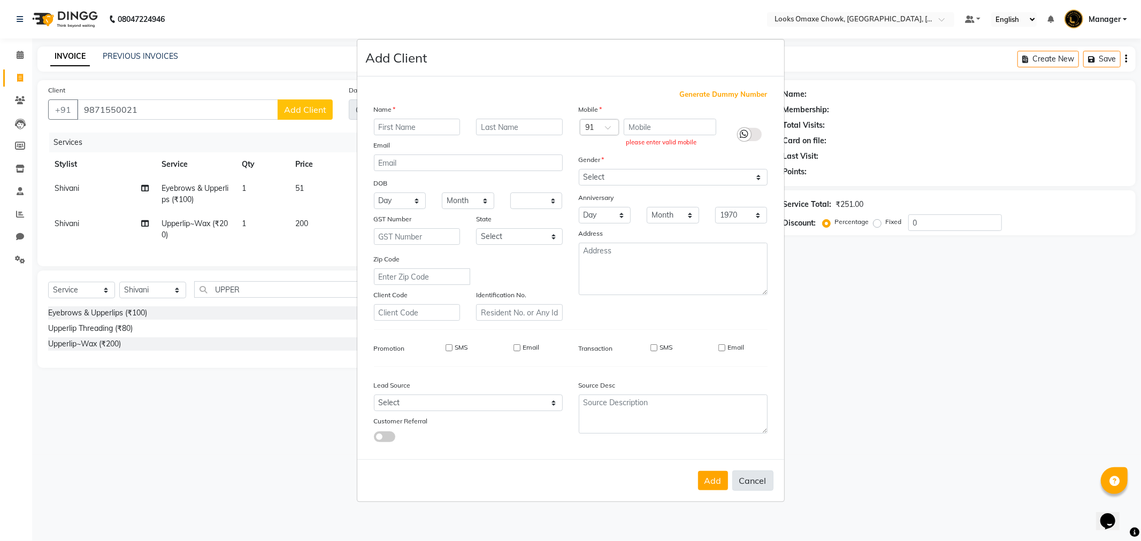
checkbox input "false"
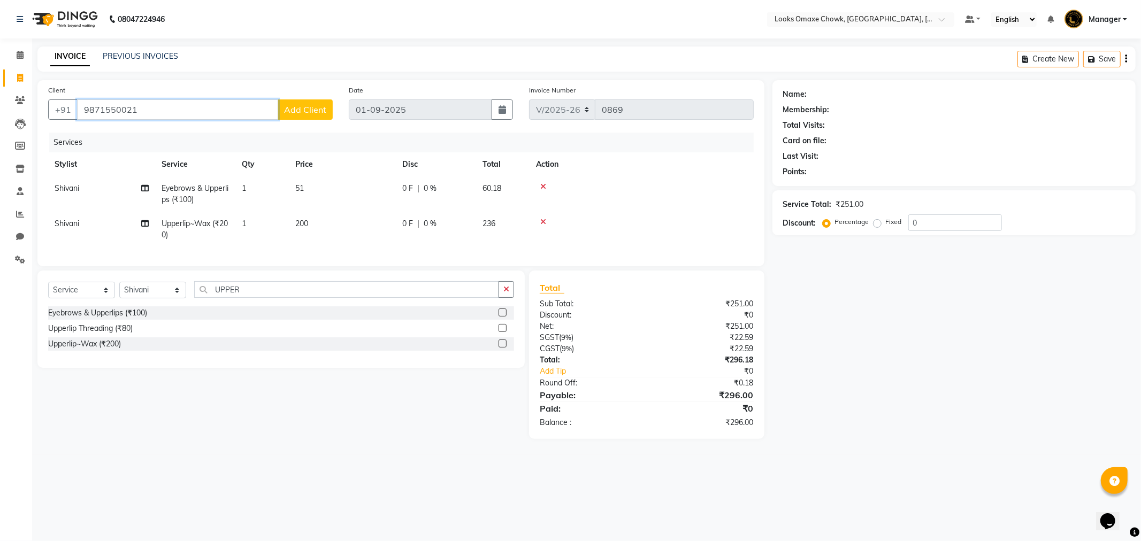
click at [245, 105] on input "9871550021" at bounding box center [177, 109] width 201 height 20
type input "9"
type input "9810792018"
click at [317, 107] on span "Add Client" at bounding box center [305, 109] width 42 height 11
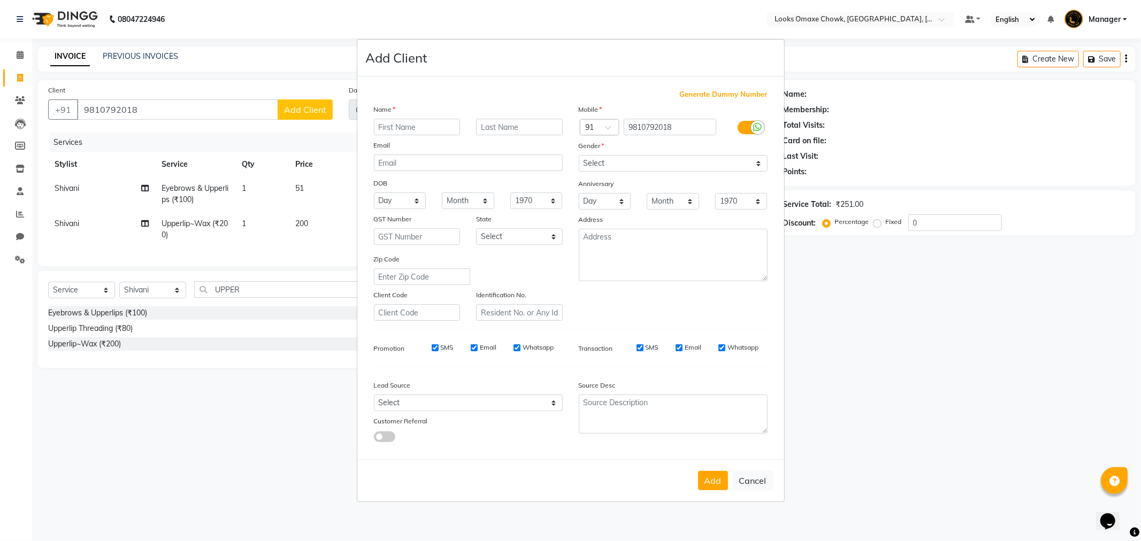
click at [426, 124] on input "text" at bounding box center [417, 127] width 87 height 17
type input "ZIYA"
type input "CLIENT"
click at [551, 233] on select "Select [GEOGRAPHIC_DATA] [GEOGRAPHIC_DATA] [GEOGRAPHIC_DATA] [GEOGRAPHIC_DATA] …" at bounding box center [519, 236] width 87 height 17
select select "10"
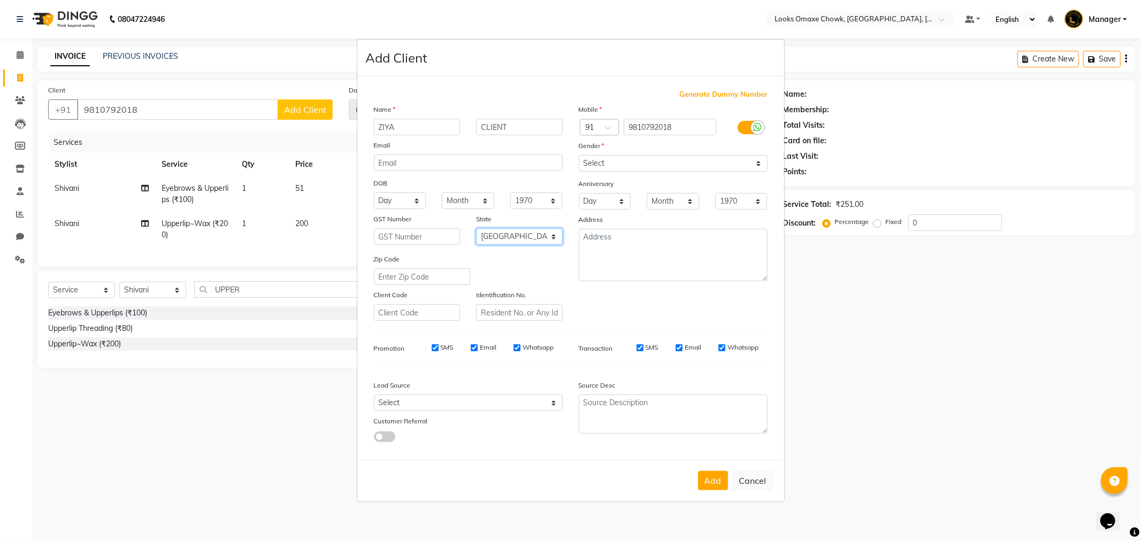
click at [476, 228] on select "Select [GEOGRAPHIC_DATA] [GEOGRAPHIC_DATA] [GEOGRAPHIC_DATA] [GEOGRAPHIC_DATA] …" at bounding box center [519, 236] width 87 height 17
drag, startPoint x: 755, startPoint y: 159, endPoint x: 751, endPoint y: 167, distance: 8.4
click at [755, 159] on select "Select [DEMOGRAPHIC_DATA] [DEMOGRAPHIC_DATA] Other Prefer Not To Say" at bounding box center [673, 163] width 189 height 17
select select "female"
click at [579, 155] on select "Select [DEMOGRAPHIC_DATA] [DEMOGRAPHIC_DATA] Other Prefer Not To Say" at bounding box center [673, 163] width 189 height 17
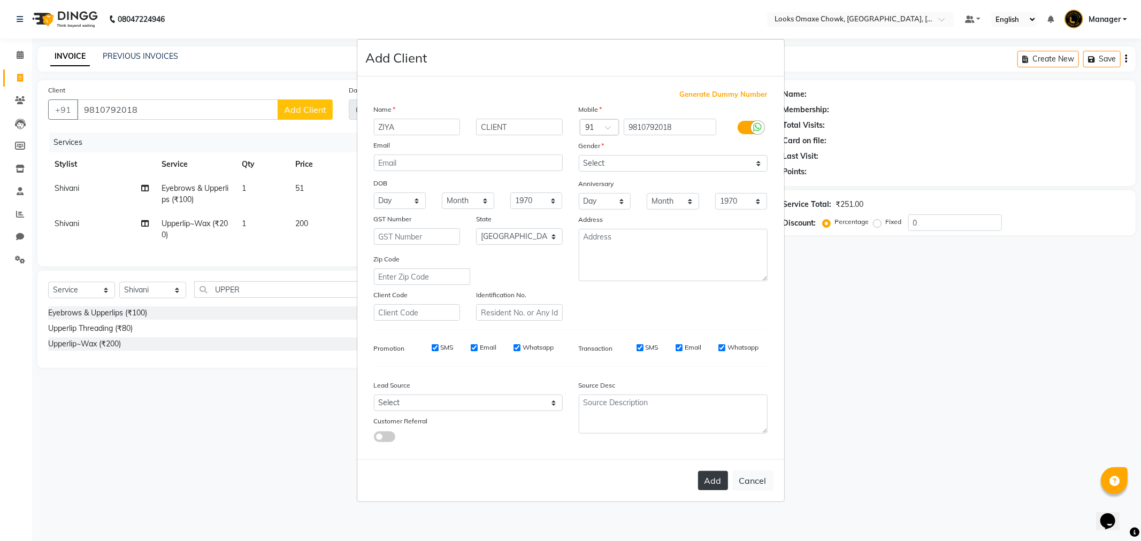
click at [715, 482] on button "Add" at bounding box center [713, 480] width 30 height 19
select select
select select "null"
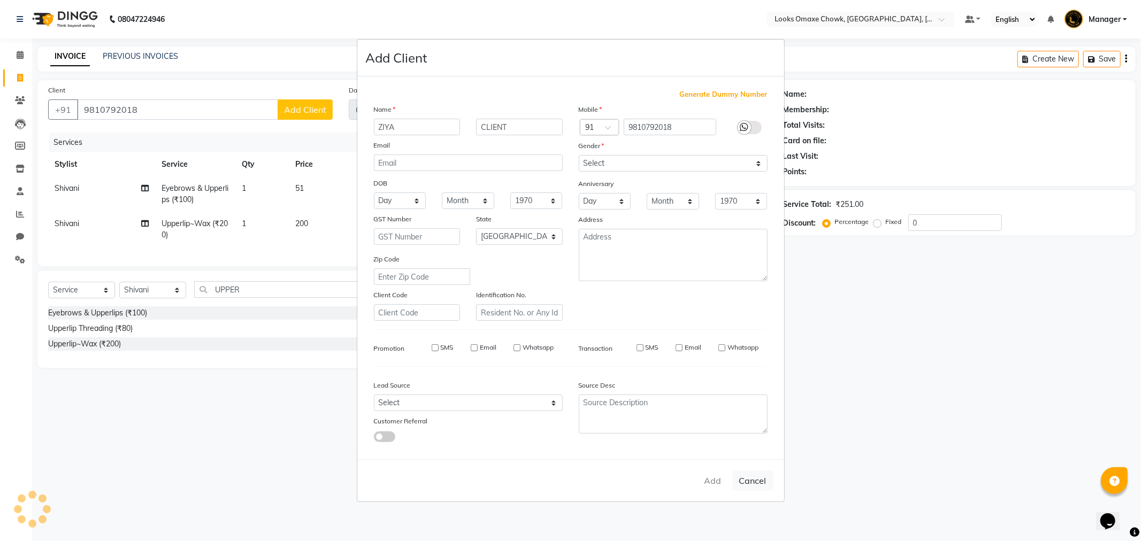
select select
checkbox input "false"
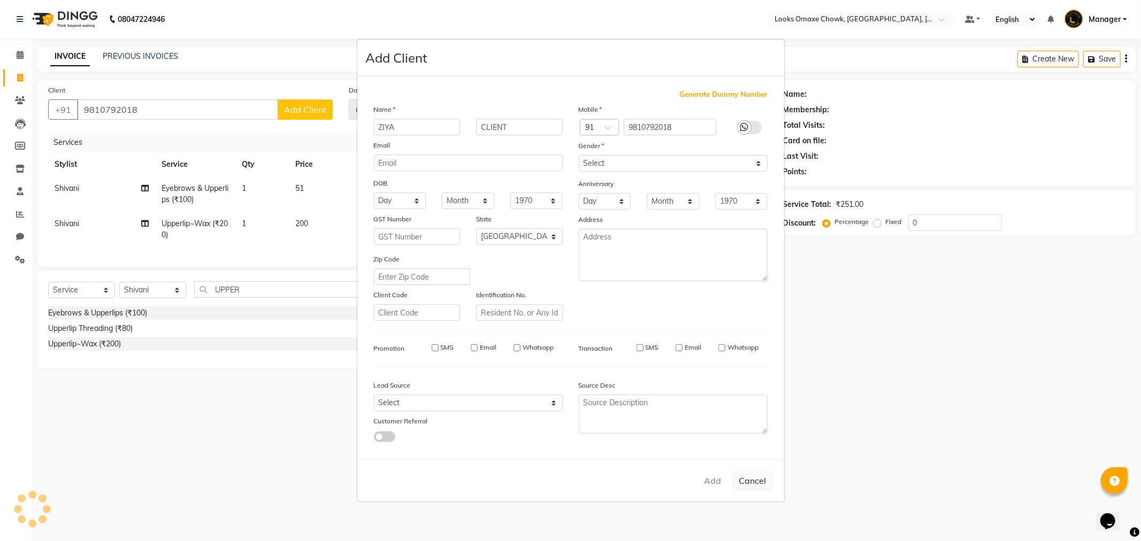
checkbox input "false"
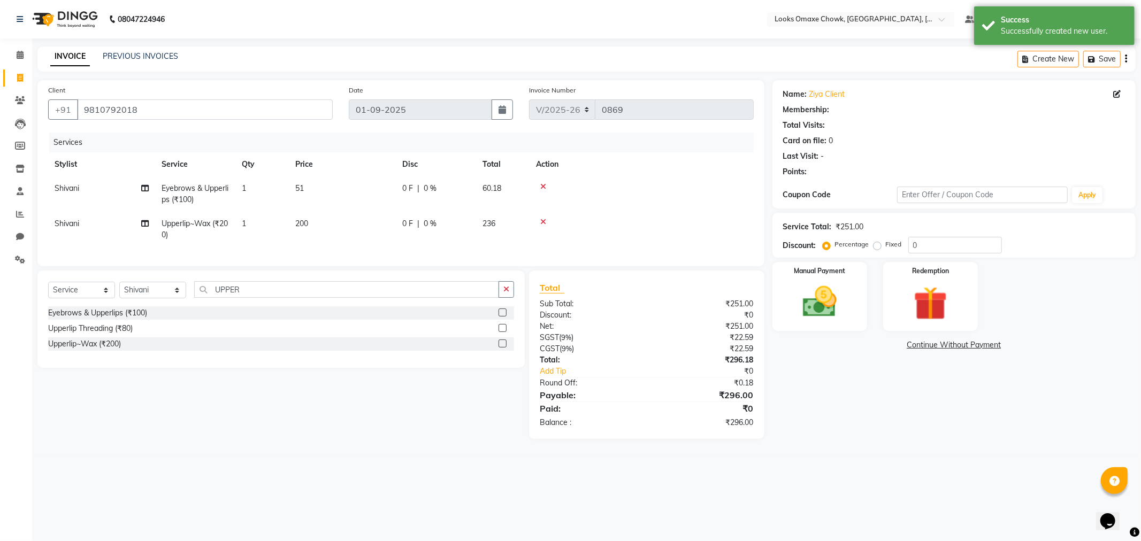
select select "1: Object"
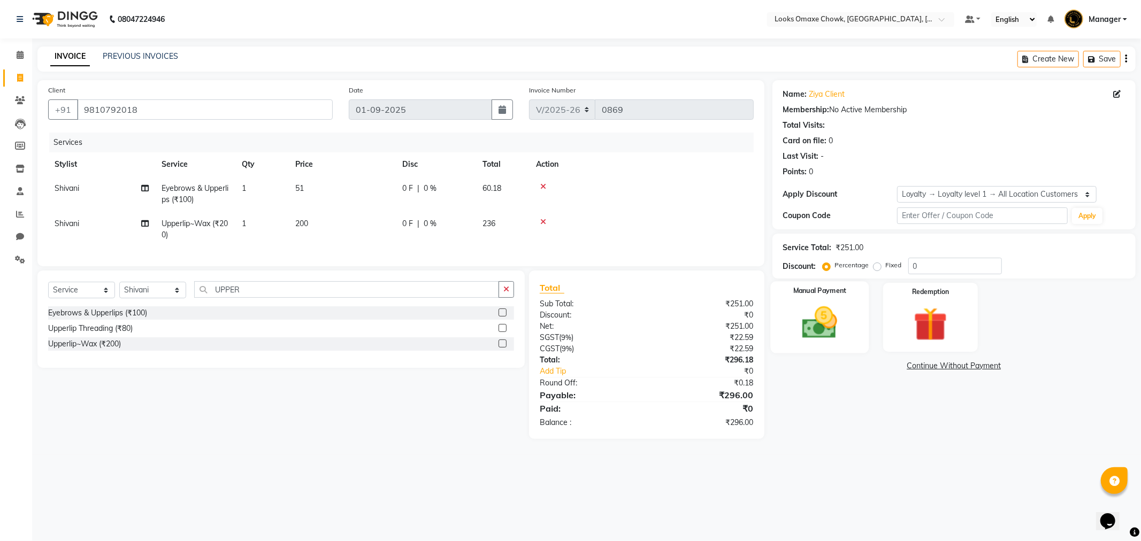
click at [815, 317] on img at bounding box center [819, 323] width 57 height 41
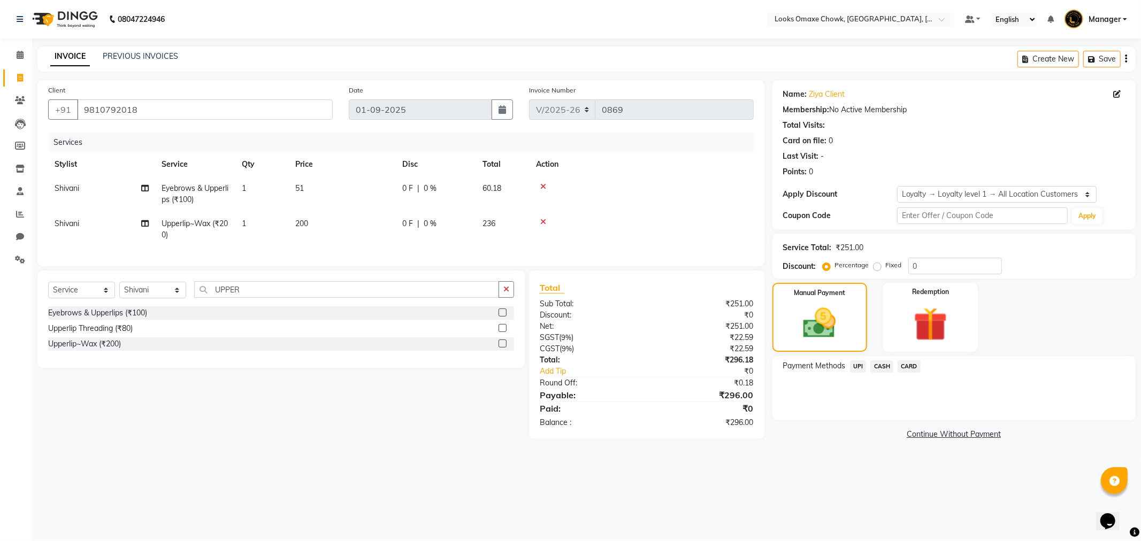
click at [859, 367] on span "UPI" at bounding box center [858, 366] width 17 height 12
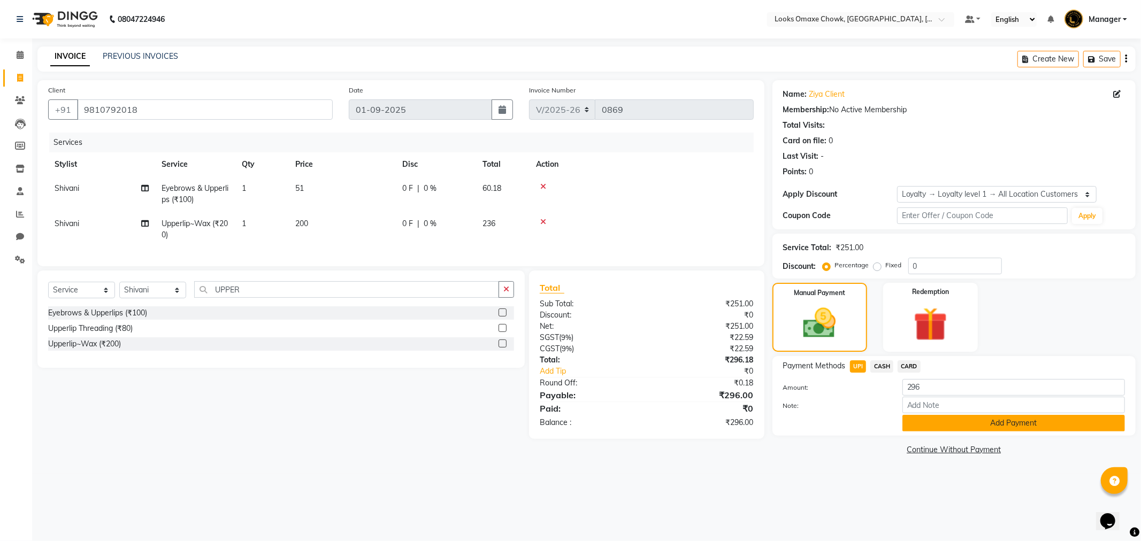
click at [981, 425] on button "Add Payment" at bounding box center [1013, 423] width 222 height 17
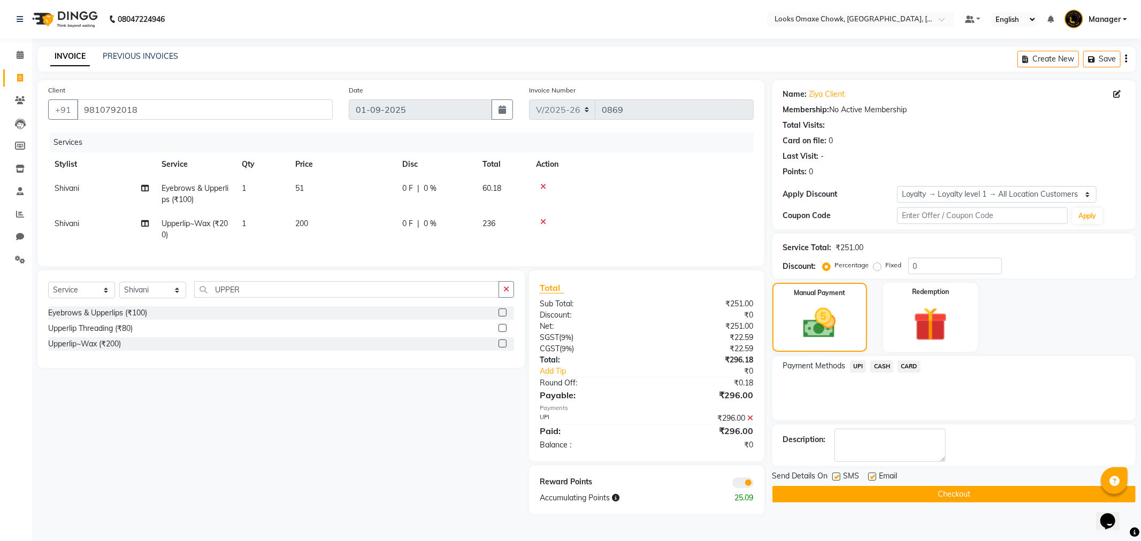
click at [837, 474] on label at bounding box center [836, 477] width 8 height 8
click at [837, 474] on input "checkbox" at bounding box center [835, 477] width 7 height 7
click at [836, 477] on label at bounding box center [836, 477] width 8 height 8
click at [836, 477] on input "checkbox" at bounding box center [835, 477] width 7 height 7
checkbox input "true"
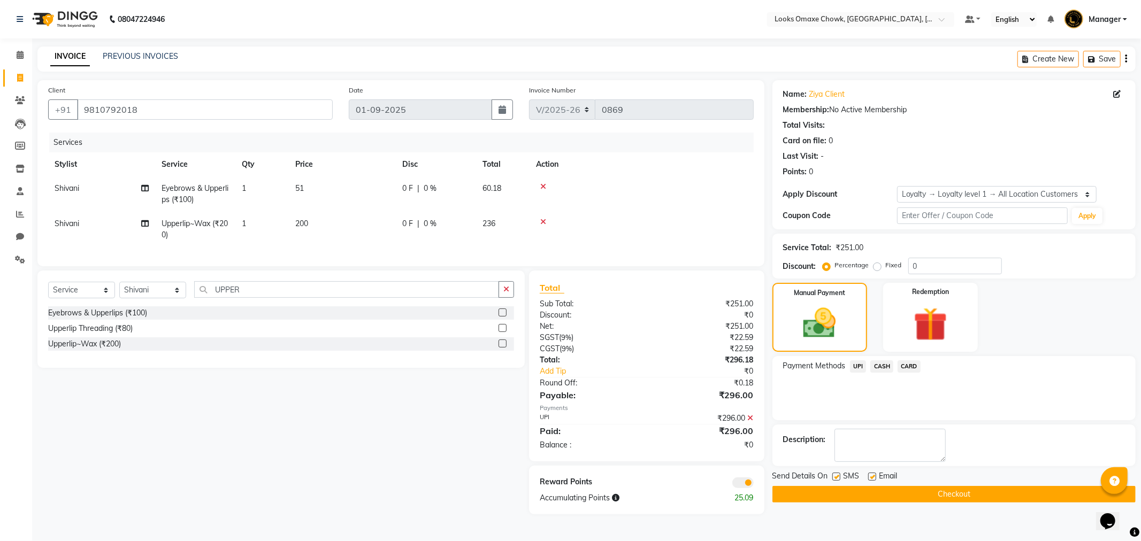
click at [939, 497] on button "Checkout" at bounding box center [953, 494] width 363 height 17
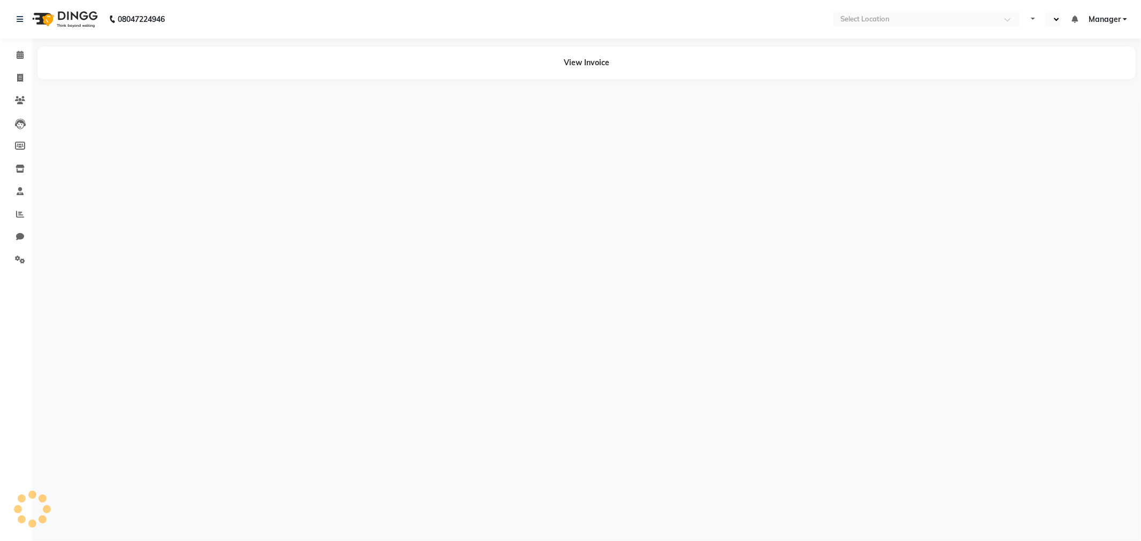
select select "en"
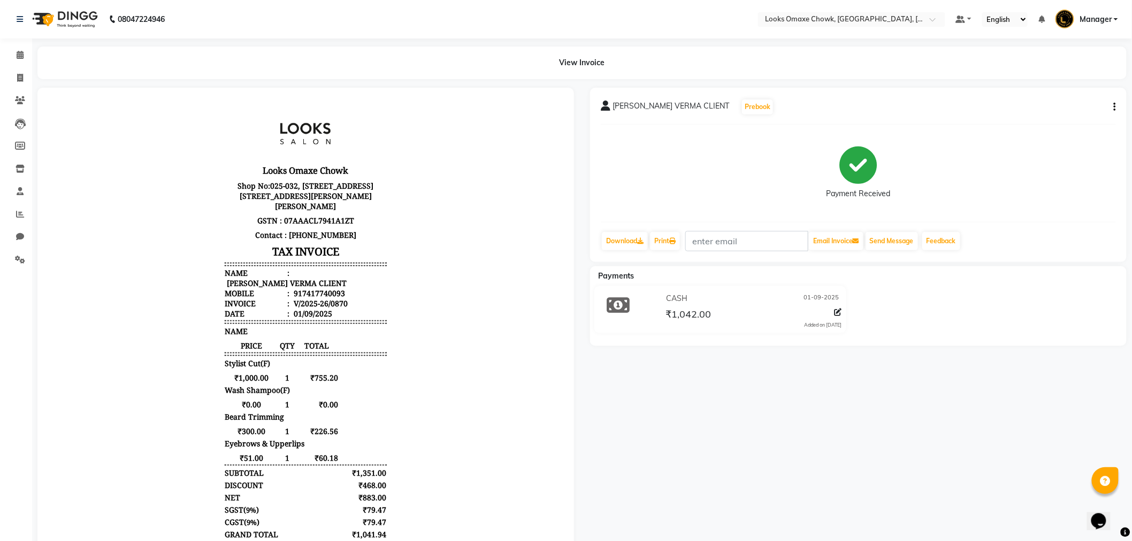
scroll to position [9, 0]
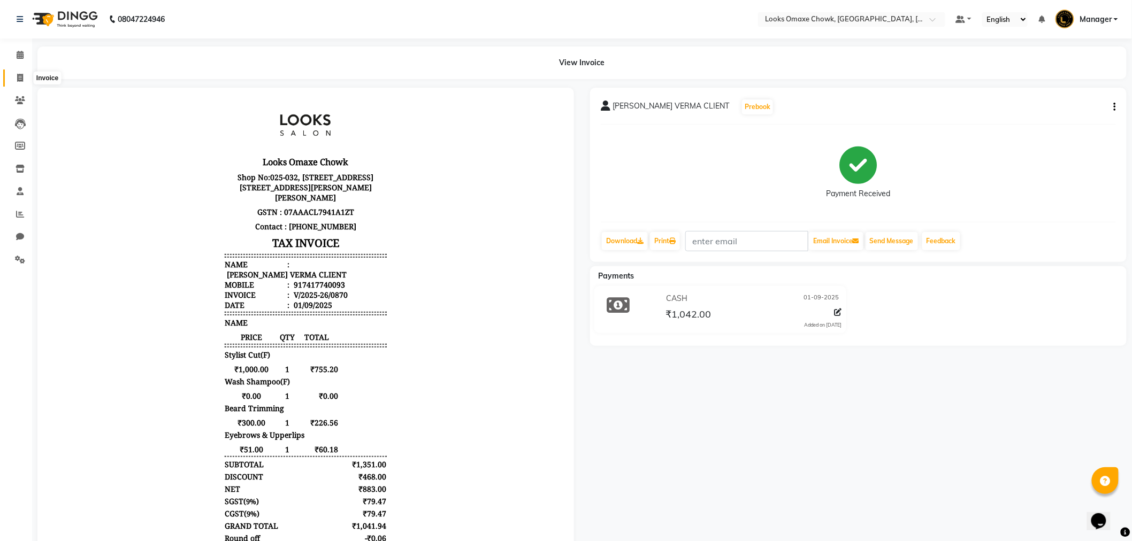
click at [20, 76] on icon at bounding box center [20, 78] width 6 height 8
select select "service"
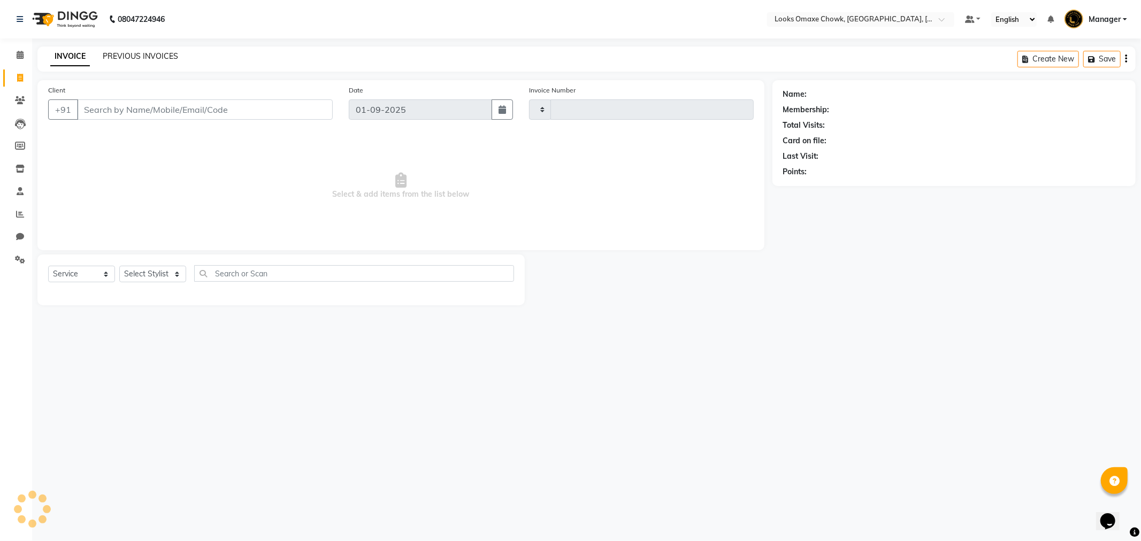
type input "0871"
select select "8121"
click at [125, 108] on input "Client" at bounding box center [205, 109] width 256 height 20
click at [126, 109] on input "Client" at bounding box center [205, 109] width 256 height 20
click at [144, 57] on link "PREVIOUS INVOICES" at bounding box center [140, 56] width 75 height 10
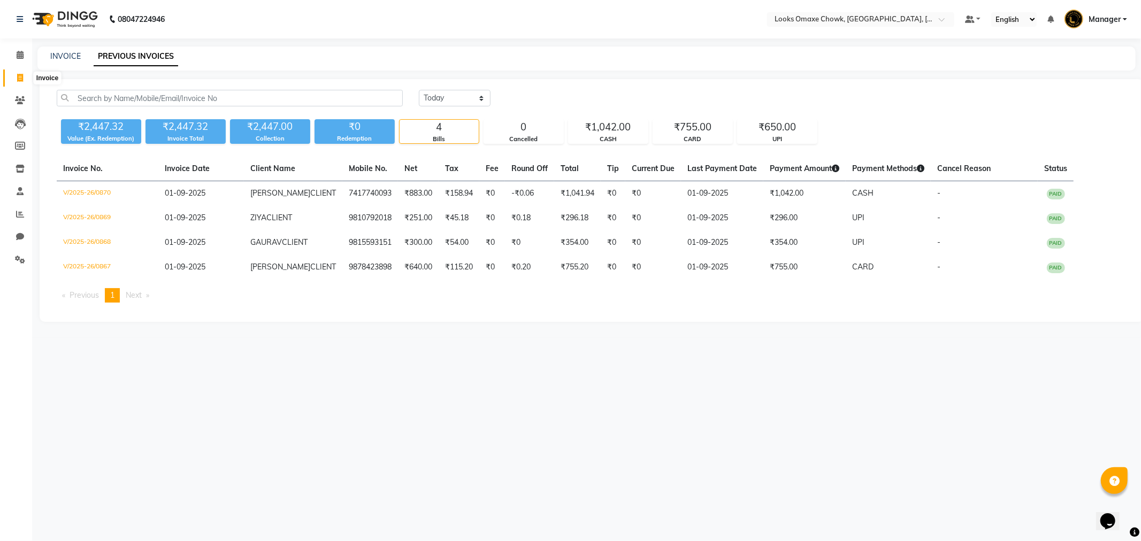
click at [17, 81] on icon at bounding box center [20, 78] width 6 height 8
select select "service"
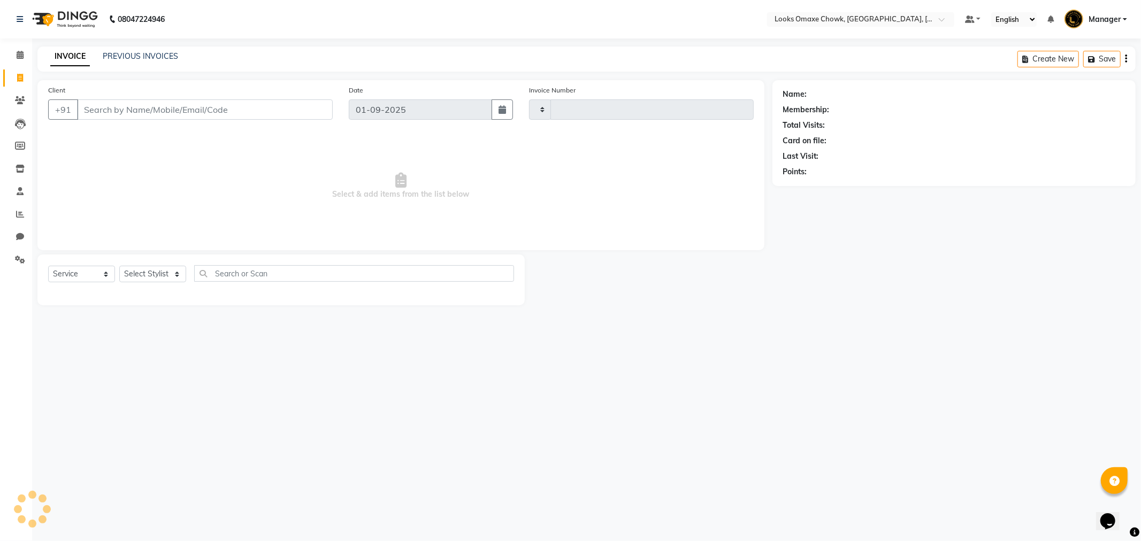
type input "0871"
click at [150, 110] on input "Client" at bounding box center [205, 109] width 256 height 20
select select "8121"
click at [141, 116] on input "Client" at bounding box center [205, 109] width 256 height 20
type input "9286324332"
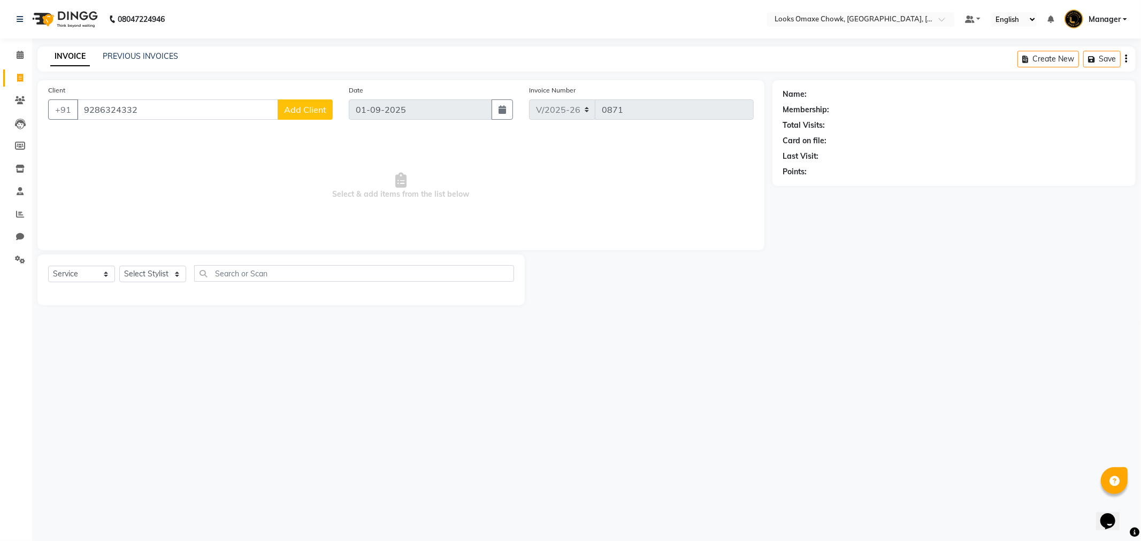
click at [305, 112] on span "Add Client" at bounding box center [305, 109] width 42 height 11
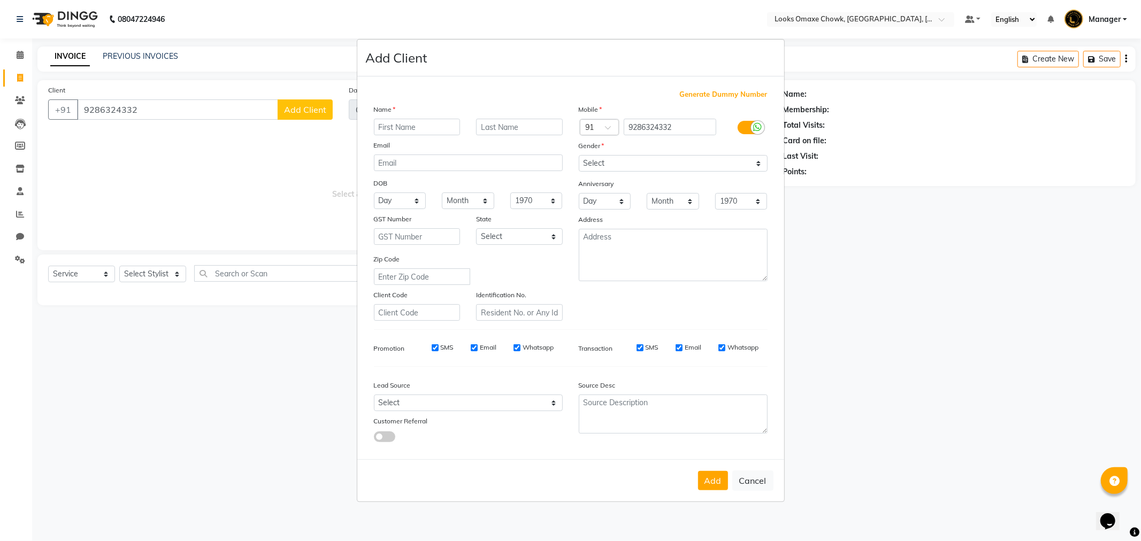
click at [400, 124] on input "text" at bounding box center [417, 127] width 87 height 17
type input "BHOLA"
type input "CLIENT"
click at [548, 238] on select "Select [GEOGRAPHIC_DATA] [GEOGRAPHIC_DATA] [GEOGRAPHIC_DATA] [GEOGRAPHIC_DATA] …" at bounding box center [519, 236] width 87 height 17
select select "10"
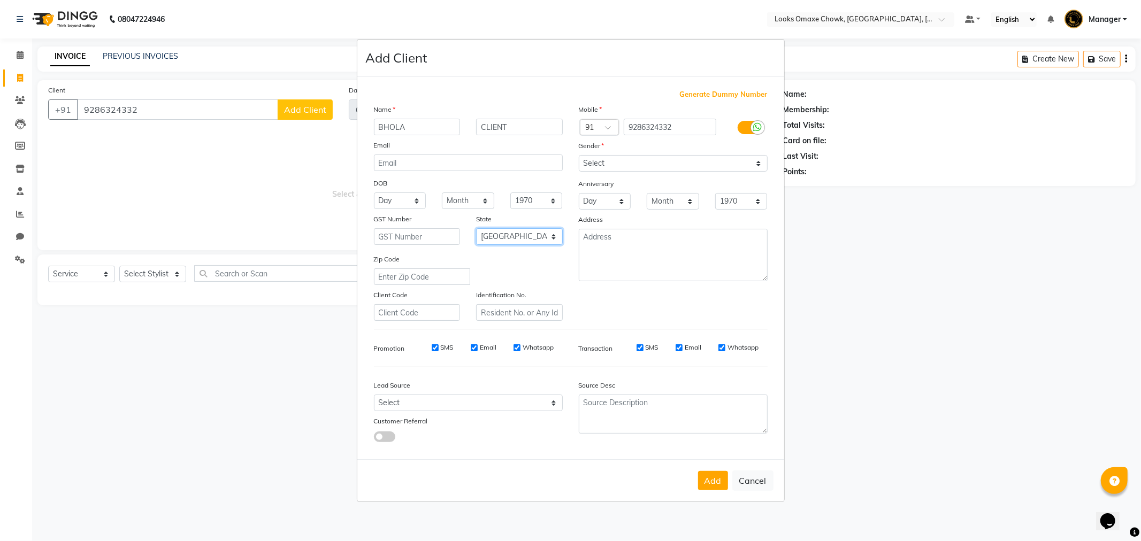
click at [476, 228] on select "Select [GEOGRAPHIC_DATA] [GEOGRAPHIC_DATA] [GEOGRAPHIC_DATA] [GEOGRAPHIC_DATA] …" at bounding box center [519, 236] width 87 height 17
click at [750, 167] on select "Select [DEMOGRAPHIC_DATA] [DEMOGRAPHIC_DATA] Other Prefer Not To Say" at bounding box center [673, 163] width 189 height 17
select select "[DEMOGRAPHIC_DATA]"
click at [579, 155] on select "Select [DEMOGRAPHIC_DATA] [DEMOGRAPHIC_DATA] Other Prefer Not To Say" at bounding box center [673, 163] width 189 height 17
click at [710, 483] on button "Add" at bounding box center [713, 480] width 30 height 19
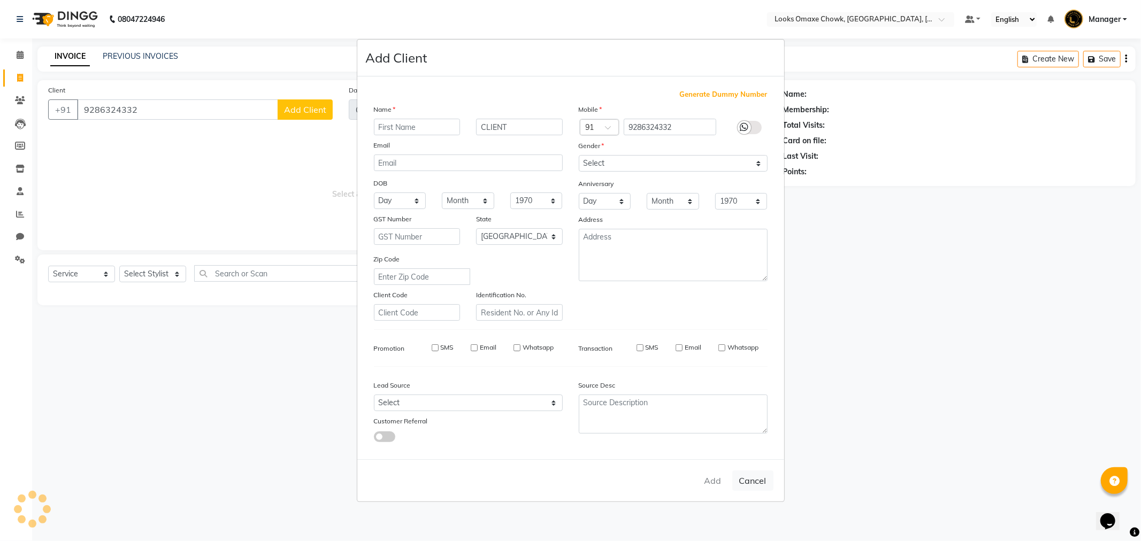
select select
select select "null"
select select
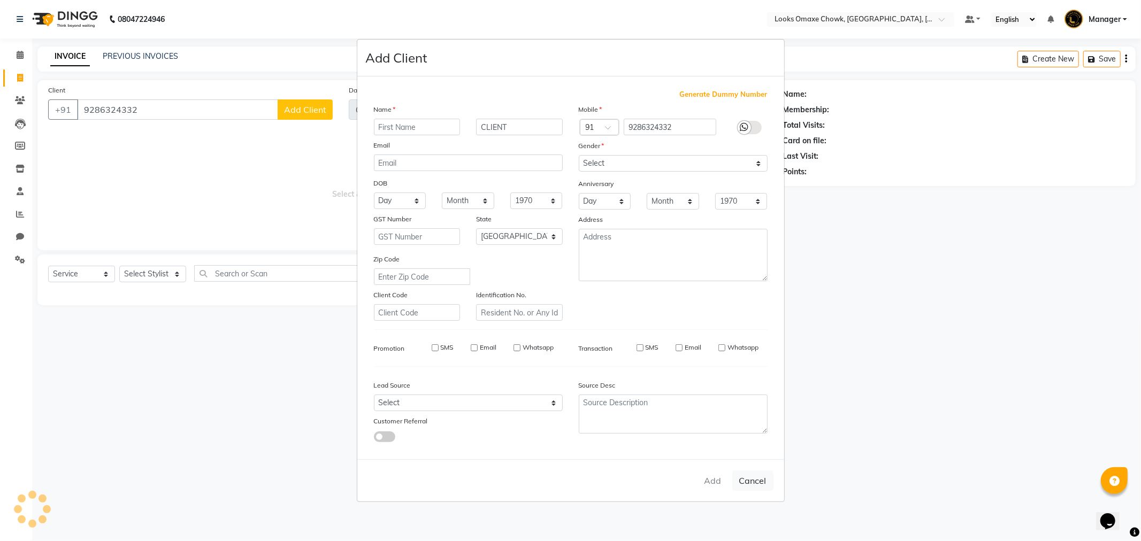
select select
checkbox input "false"
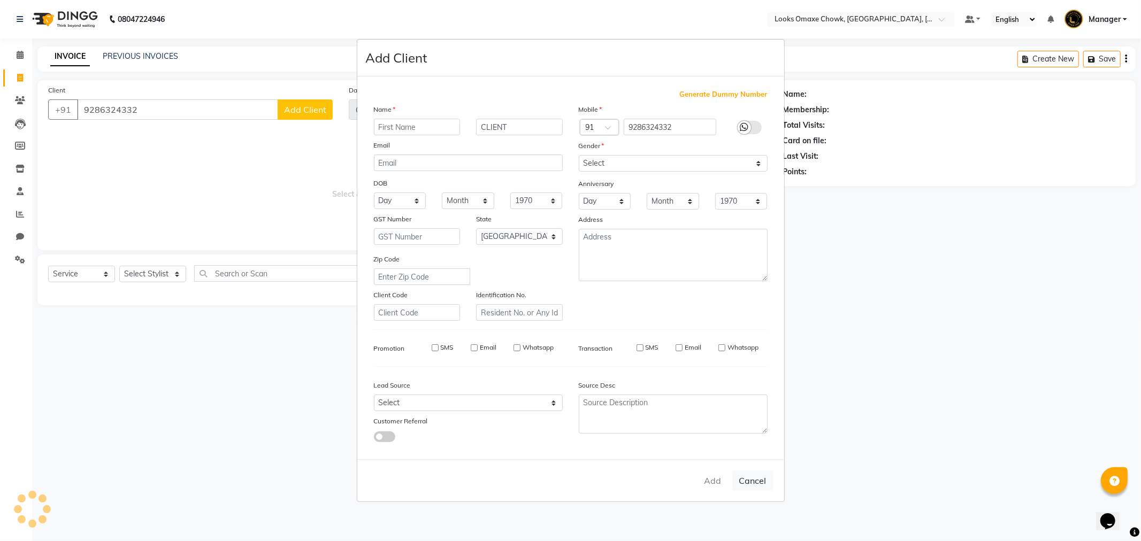
checkbox input "false"
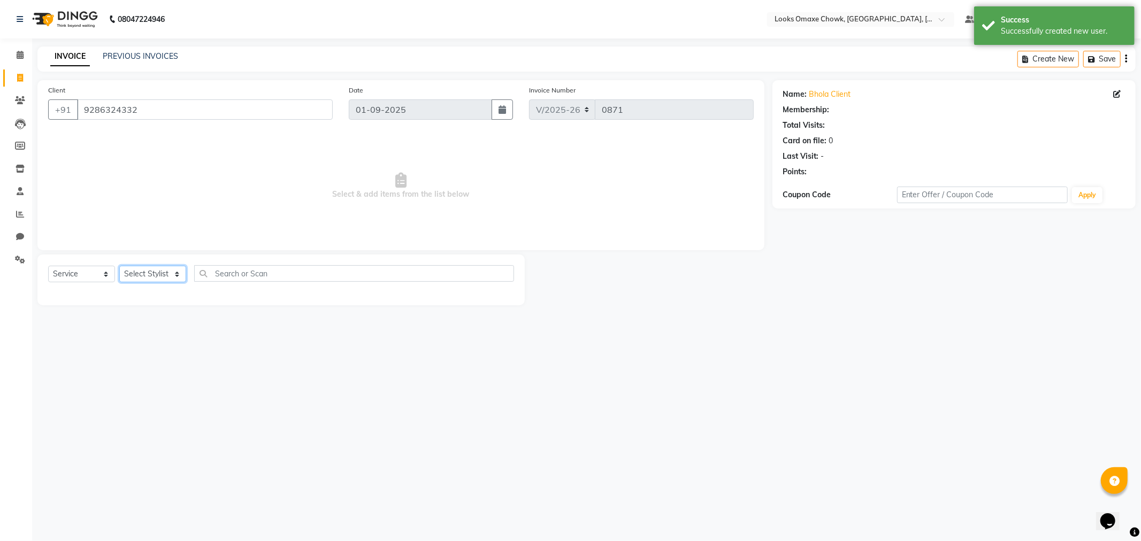
click at [169, 275] on select "Select Stylist [PERSON_NAME] [PERSON_NAME] [PERSON_NAME] Counter_Sales Manager …" at bounding box center [152, 274] width 67 height 17
select select "1: Object"
click at [169, 275] on select "Select Stylist [PERSON_NAME] [PERSON_NAME] [PERSON_NAME] Counter_Sales Manager …" at bounding box center [152, 274] width 67 height 17
click at [97, 270] on select "Select Service Product Membership Package Voucher Prepaid Gift Card" at bounding box center [81, 274] width 67 height 17
select select "product"
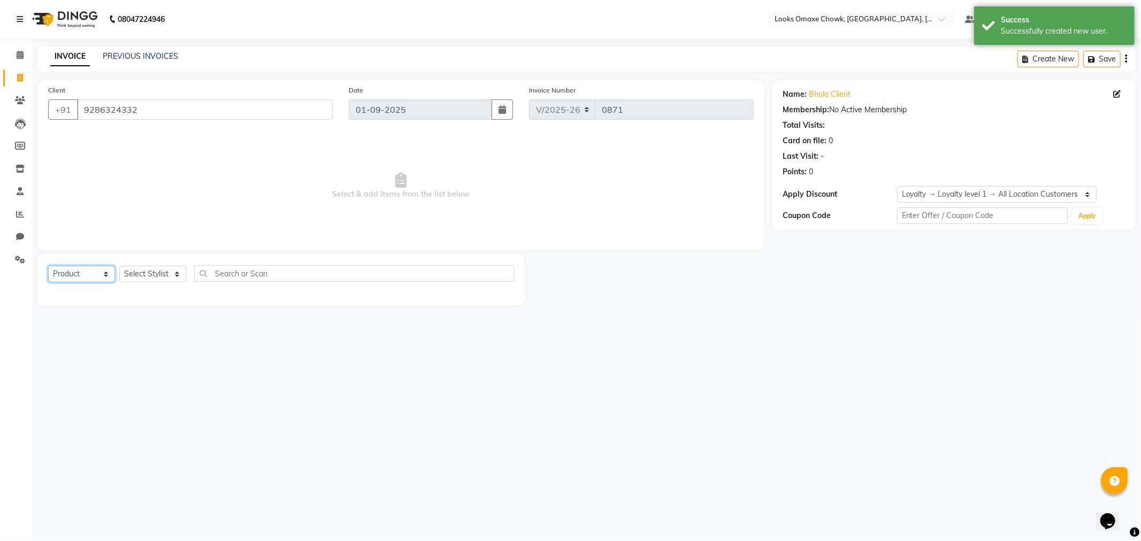
click at [48, 266] on select "Select Service Product Membership Package Voucher Prepaid Gift Card" at bounding box center [81, 274] width 67 height 17
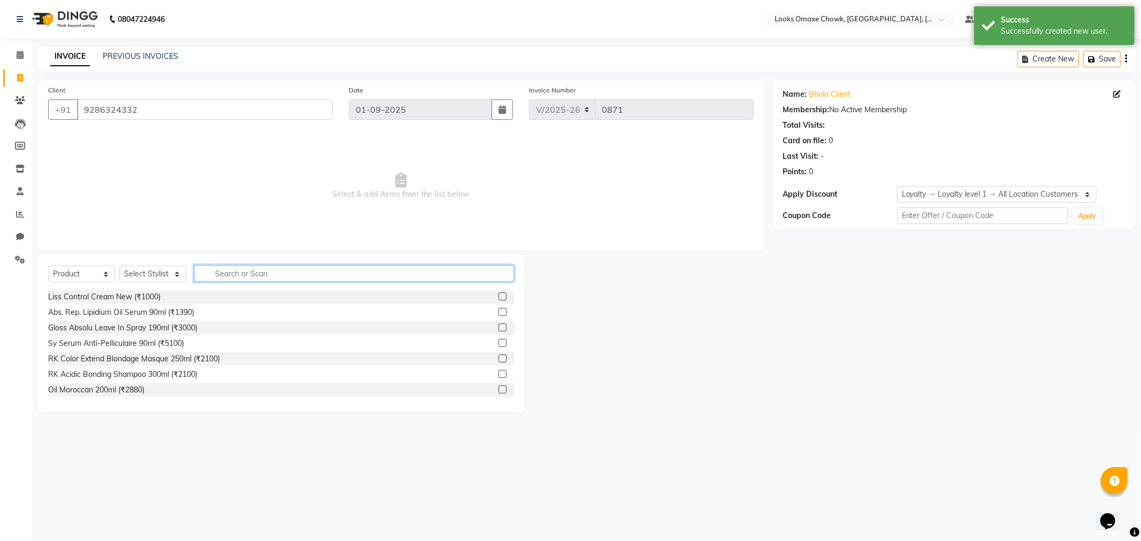
click at [270, 272] on input "text" at bounding box center [354, 273] width 320 height 17
type input "8901526509386"
click at [258, 275] on input "text" at bounding box center [354, 273] width 320 height 17
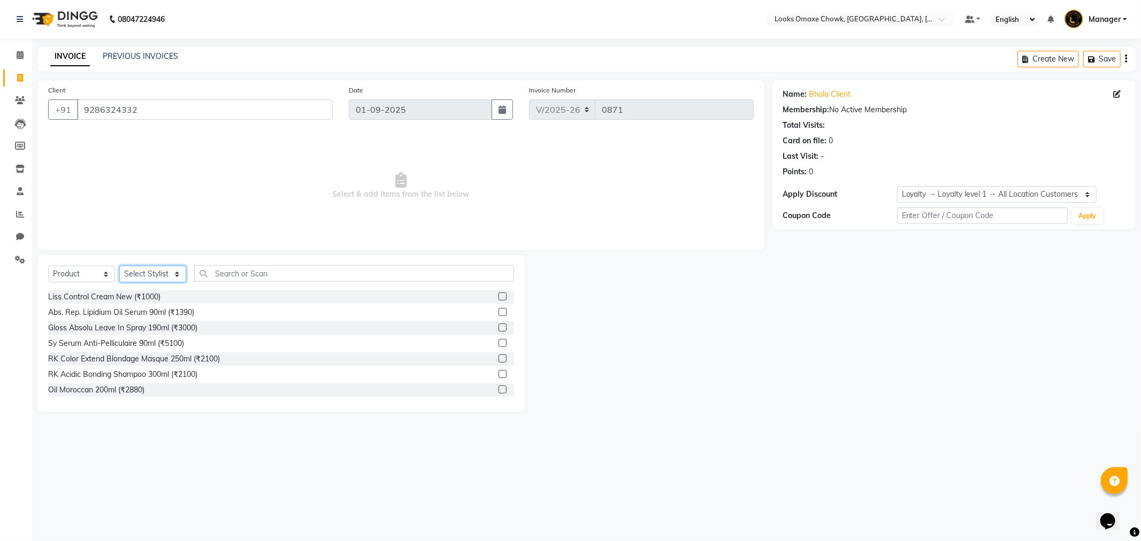
click at [170, 275] on select "Select Stylist [PERSON_NAME] [PERSON_NAME] [PERSON_NAME] Counter_Sales Manager …" at bounding box center [152, 274] width 67 height 17
select select "75636"
click at [119, 266] on select "Select Stylist [PERSON_NAME] [PERSON_NAME] [PERSON_NAME] Counter_Sales Manager …" at bounding box center [152, 274] width 67 height 17
click at [265, 272] on input "text" at bounding box center [354, 273] width 320 height 17
type input "8901526509386"
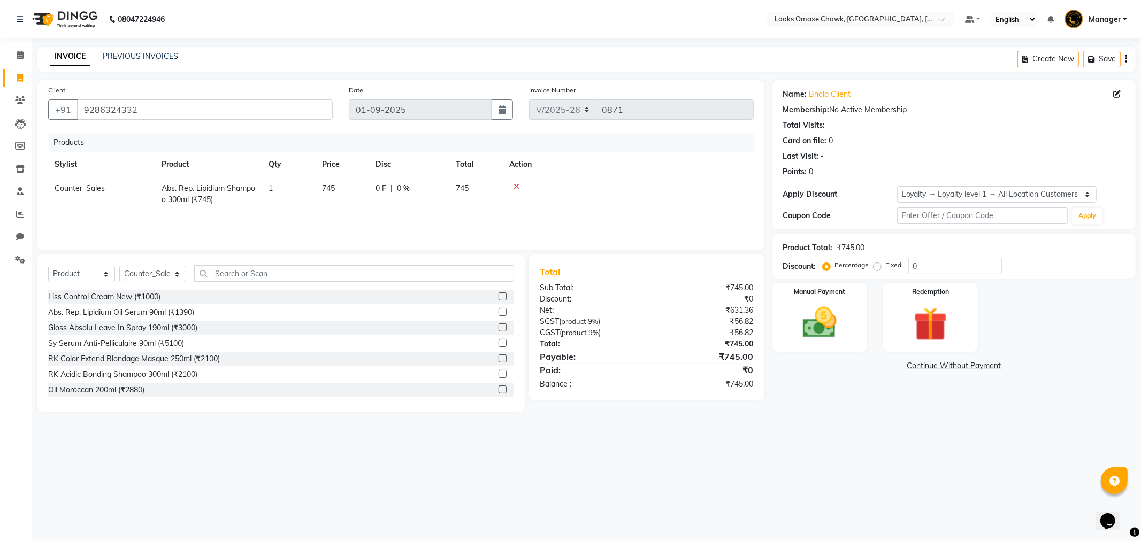
click at [344, 186] on td "745" at bounding box center [342, 193] width 53 height 35
select select "75636"
click at [362, 185] on input "745" at bounding box center [342, 191] width 41 height 17
type input "790"
click at [298, 274] on input "text" at bounding box center [354, 273] width 320 height 17
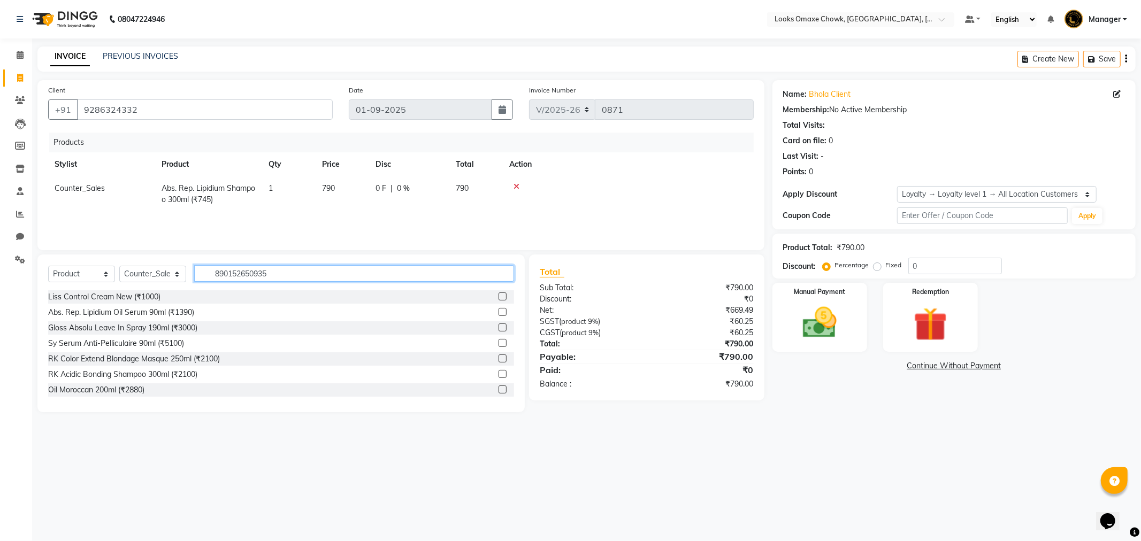
type input "8901526509355"
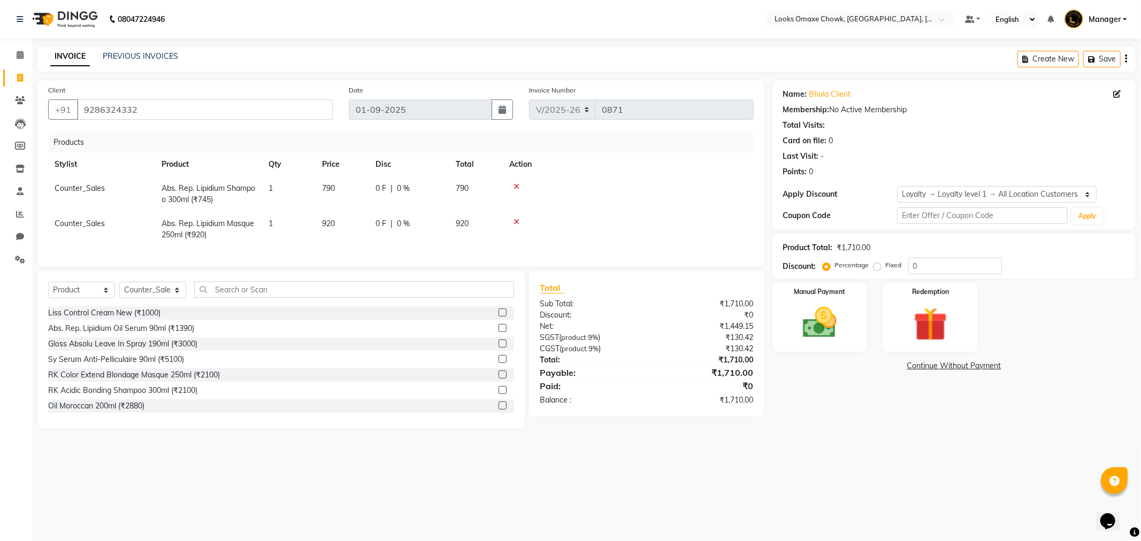
click at [347, 223] on td "920" at bounding box center [342, 229] width 53 height 35
select select "75636"
click at [351, 225] on input "920" at bounding box center [342, 226] width 41 height 17
type input "990"
click at [644, 484] on div "08047224946 Select Location × Looks Omaxe Chowk, [GEOGRAPHIC_DATA], [GEOGRAPHIC…" at bounding box center [570, 270] width 1141 height 541
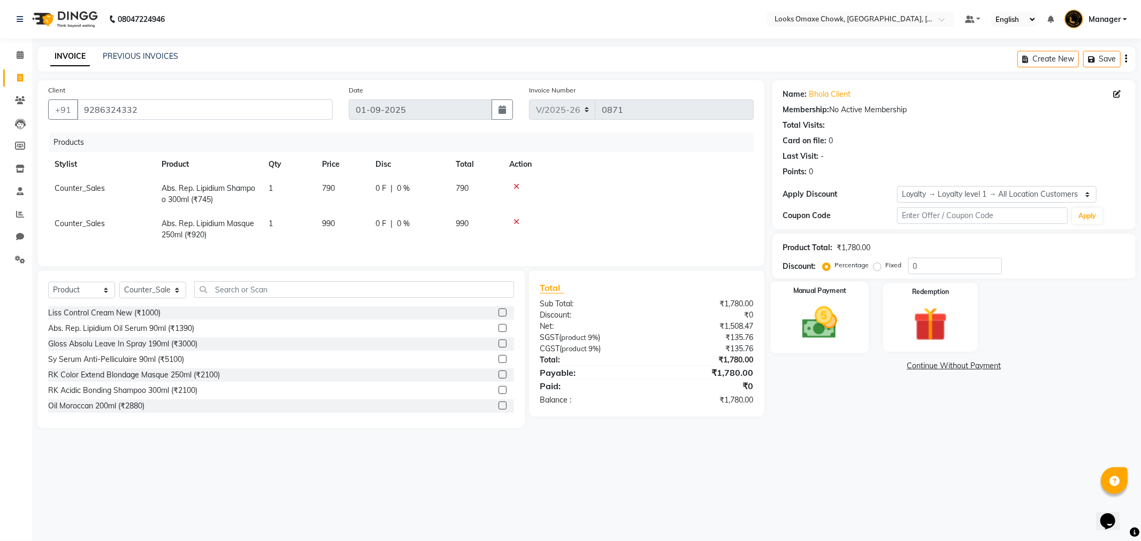
click at [833, 319] on img at bounding box center [819, 323] width 57 height 41
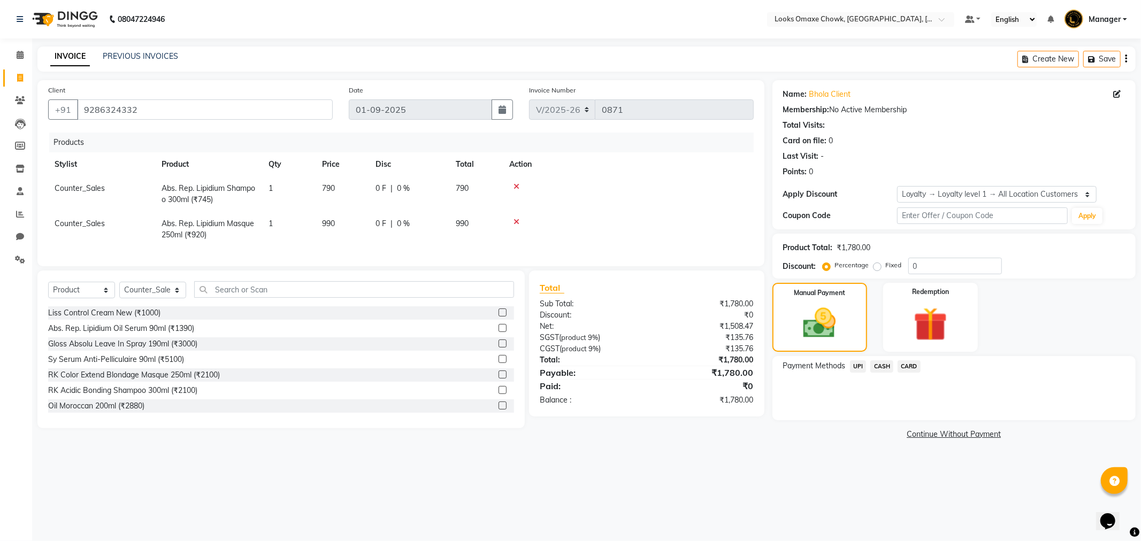
click at [880, 365] on span "CASH" at bounding box center [881, 366] width 23 height 12
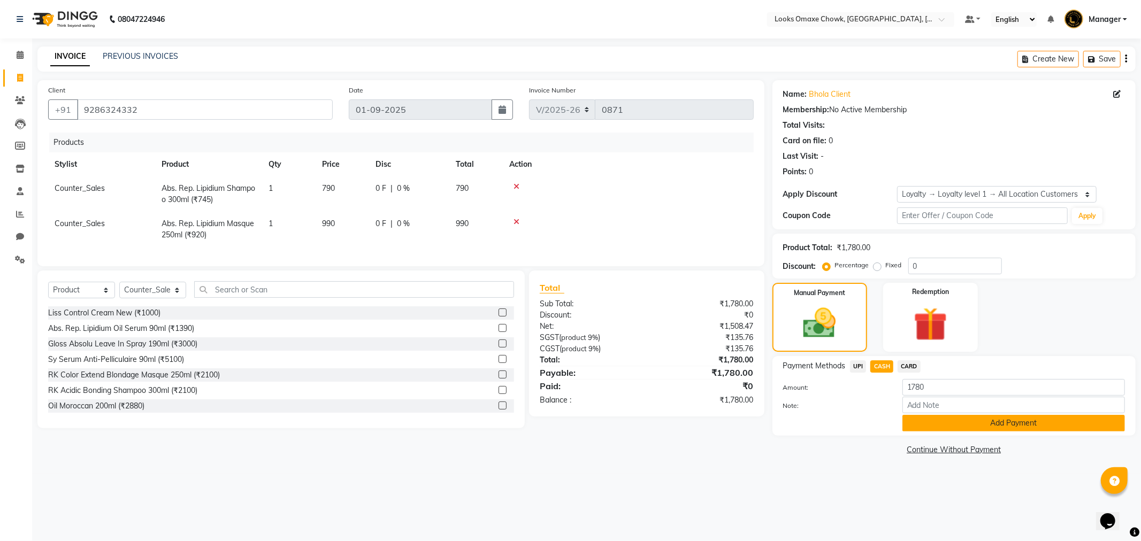
click at [976, 421] on button "Add Payment" at bounding box center [1013, 423] width 222 height 17
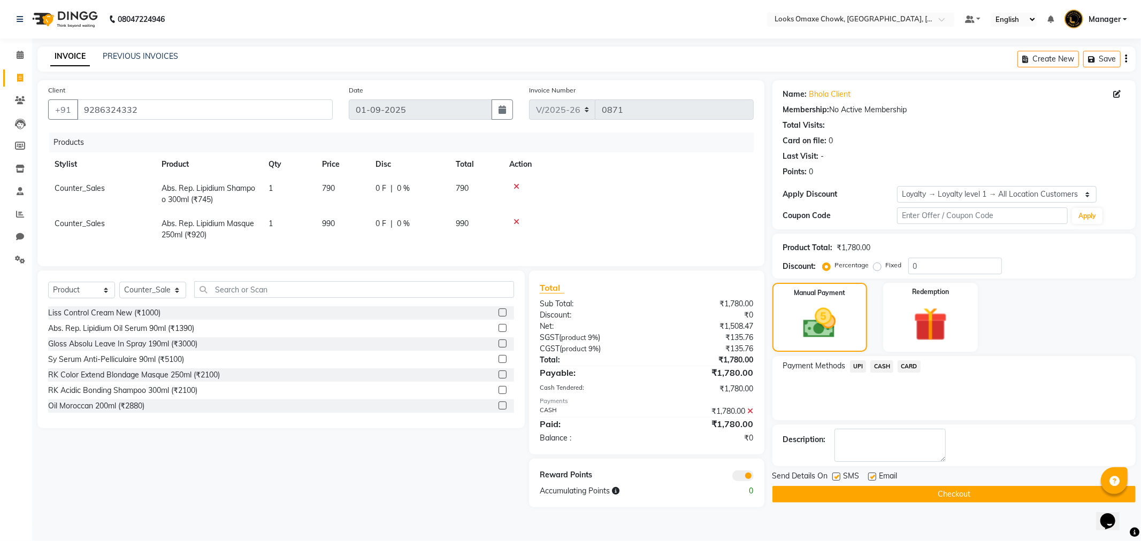
click at [835, 474] on label at bounding box center [836, 477] width 8 height 8
click at [835, 474] on input "checkbox" at bounding box center [835, 477] width 7 height 7
checkbox input "false"
click at [744, 481] on span at bounding box center [742, 476] width 21 height 11
click at [754, 478] on input "checkbox" at bounding box center [754, 478] width 0 height 0
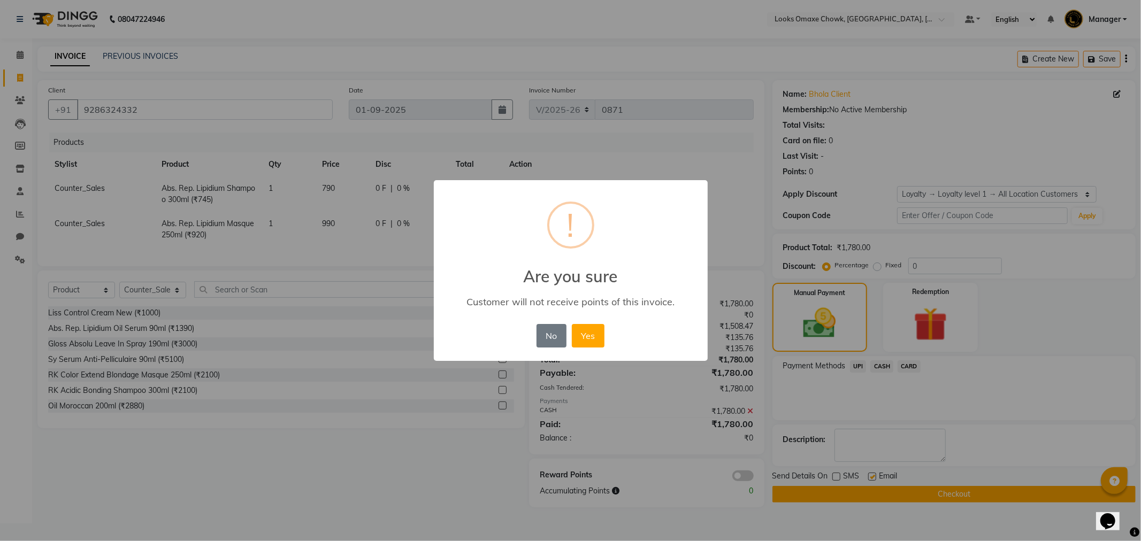
click at [896, 534] on div "× ! Are you sure Customer will not receive points of this invoice. No No Yes" at bounding box center [570, 270] width 1141 height 541
click at [592, 332] on button "Yes" at bounding box center [588, 336] width 33 height 24
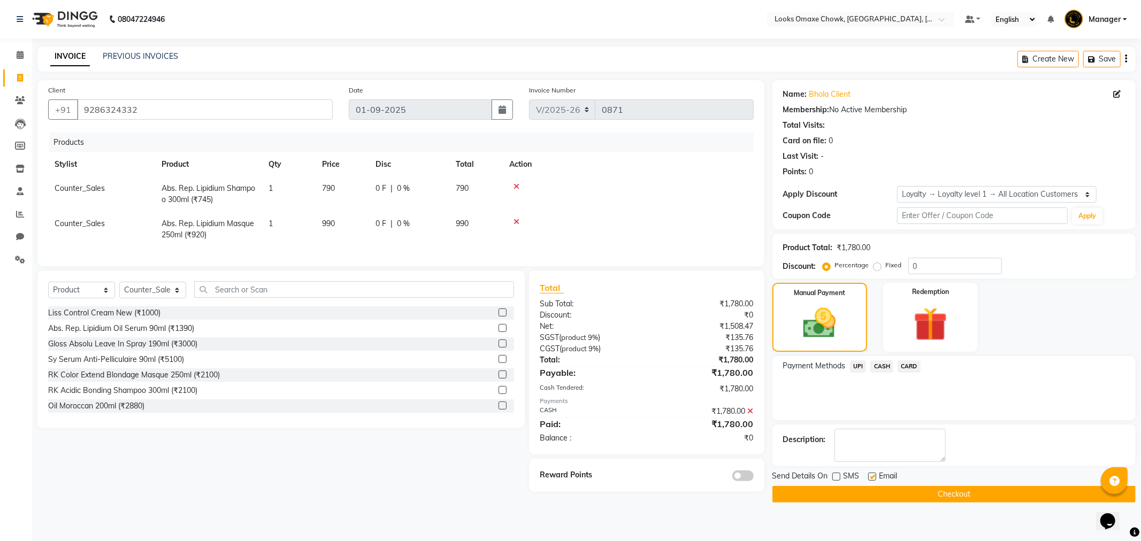
click at [95, 191] on span "Counter_Sales" at bounding box center [80, 188] width 50 height 10
select select "75636"
click at [134, 194] on select "Aditya_mrg [PERSON_NAME] [PERSON_NAME] Counter_Sales Manager [PERSON_NAME] Sanj…" at bounding box center [102, 191] width 94 height 17
click at [110, 220] on td "Counter_Sales" at bounding box center [101, 229] width 107 height 35
select select "75636"
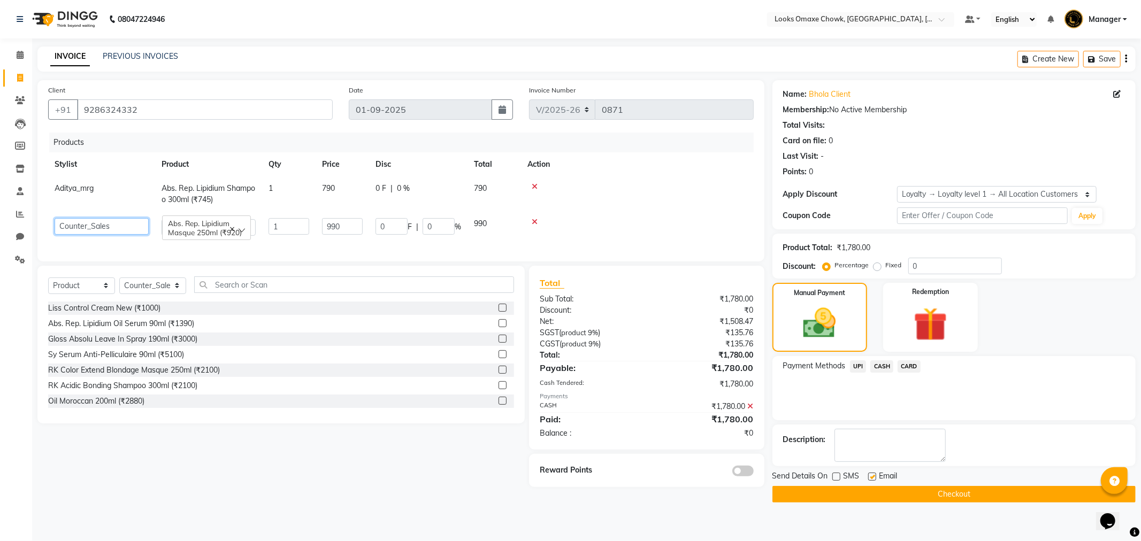
click at [107, 226] on select "Aditya_mrg [PERSON_NAME] [PERSON_NAME] Counter_Sales Manager [PERSON_NAME] Sanj…" at bounding box center [102, 226] width 94 height 17
click at [889, 489] on button "Checkout" at bounding box center [953, 494] width 363 height 17
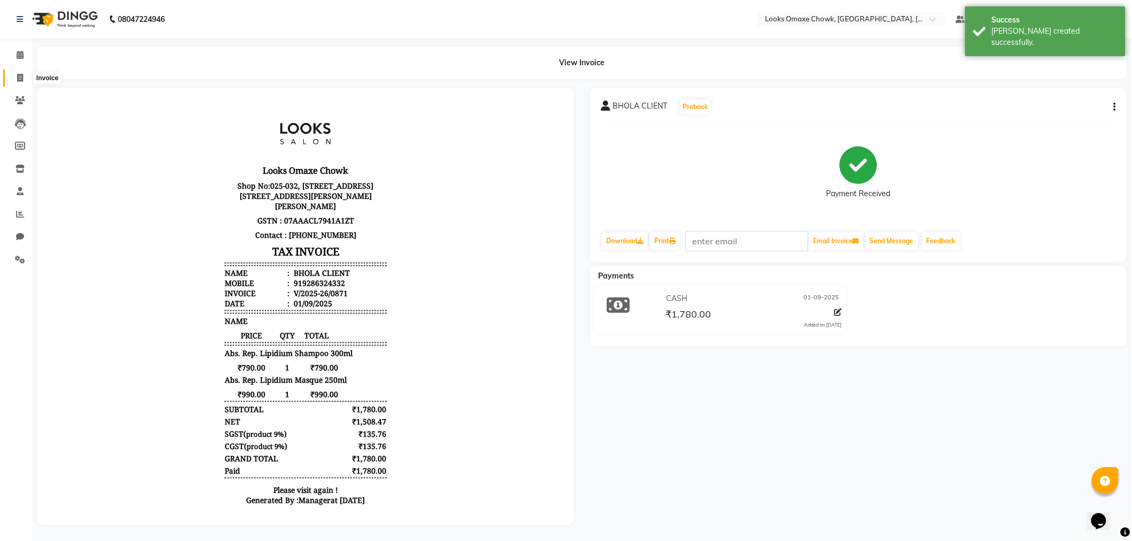
click at [22, 75] on icon at bounding box center [20, 78] width 6 height 8
select select "service"
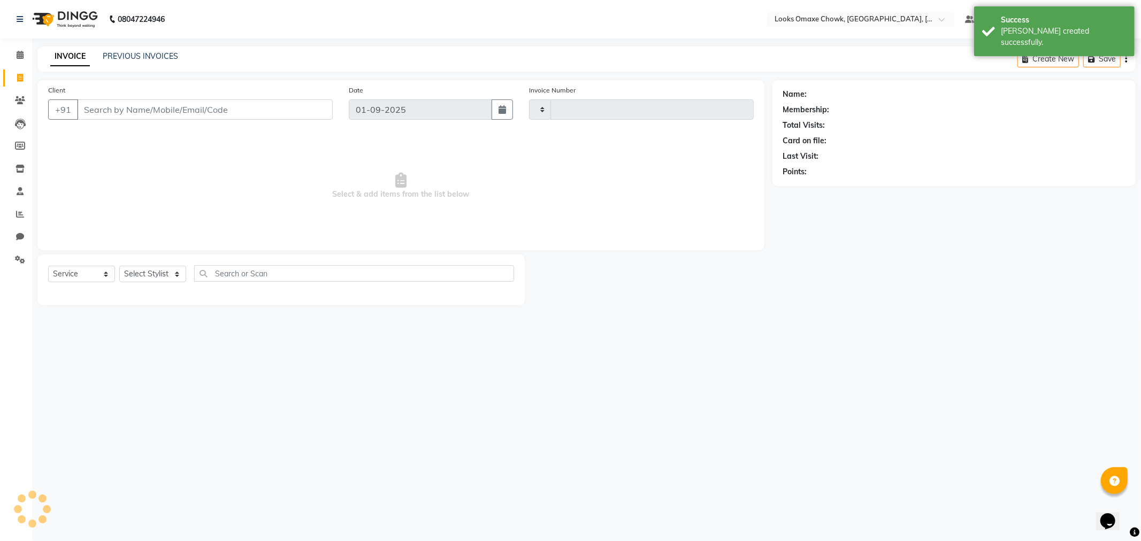
type input "0872"
select select "8121"
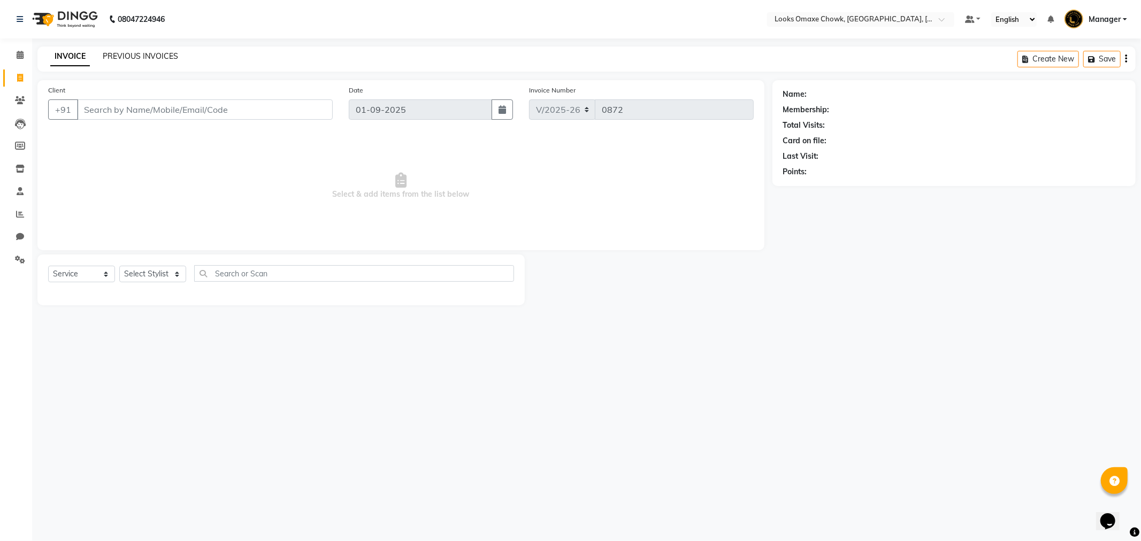
click at [118, 53] on link "PREVIOUS INVOICES" at bounding box center [140, 56] width 75 height 10
